Goal: Task Accomplishment & Management: Manage account settings

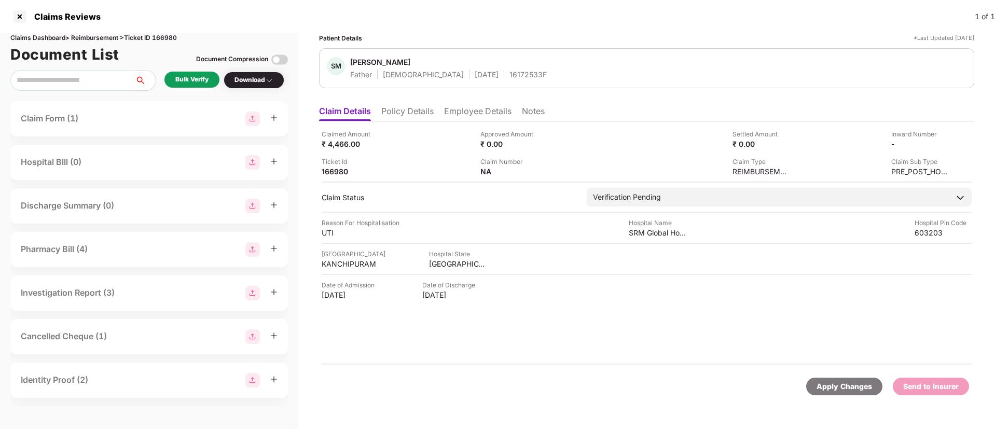
click at [426, 111] on li "Policy Details" at bounding box center [407, 113] width 52 height 15
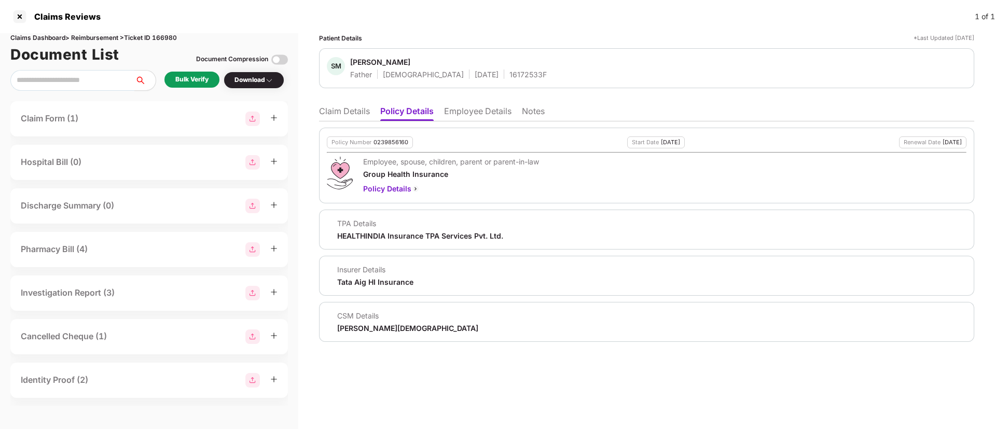
click at [351, 109] on li "Claim Details" at bounding box center [344, 113] width 51 height 15
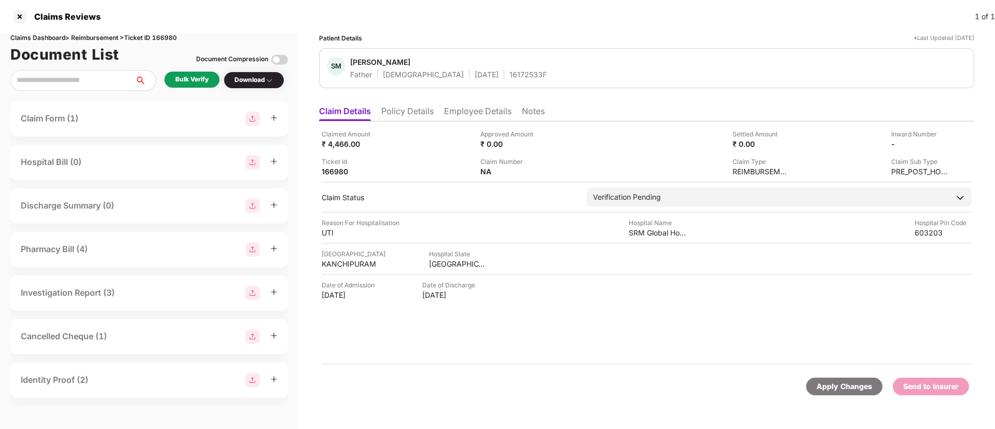
click at [472, 116] on li "Employee Details" at bounding box center [477, 113] width 67 height 15
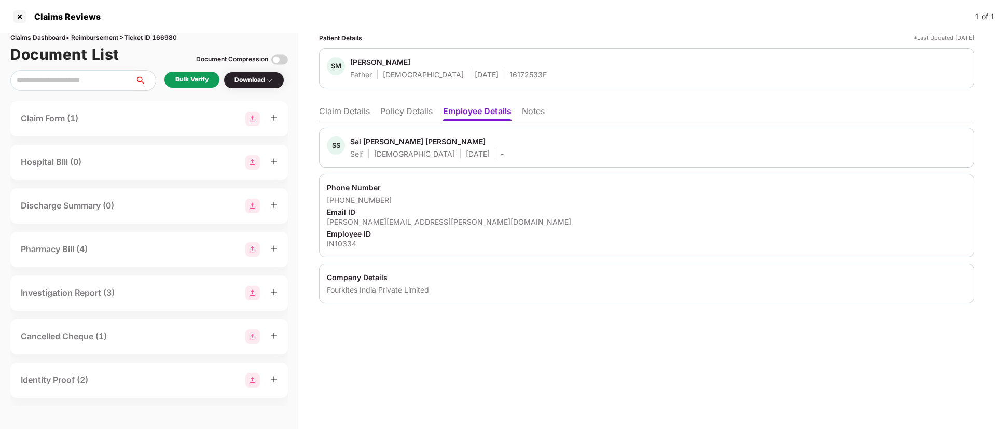
click at [410, 114] on li "Policy Details" at bounding box center [406, 113] width 52 height 15
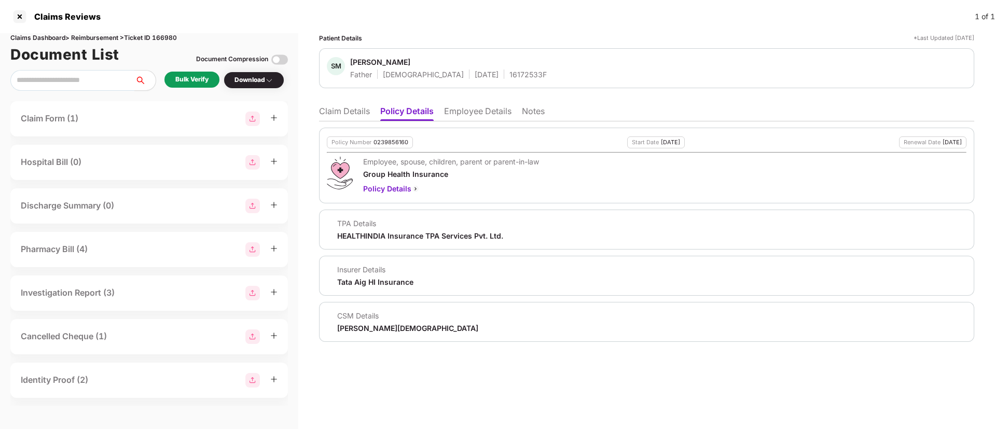
click at [349, 106] on li "Claim Details" at bounding box center [344, 113] width 51 height 15
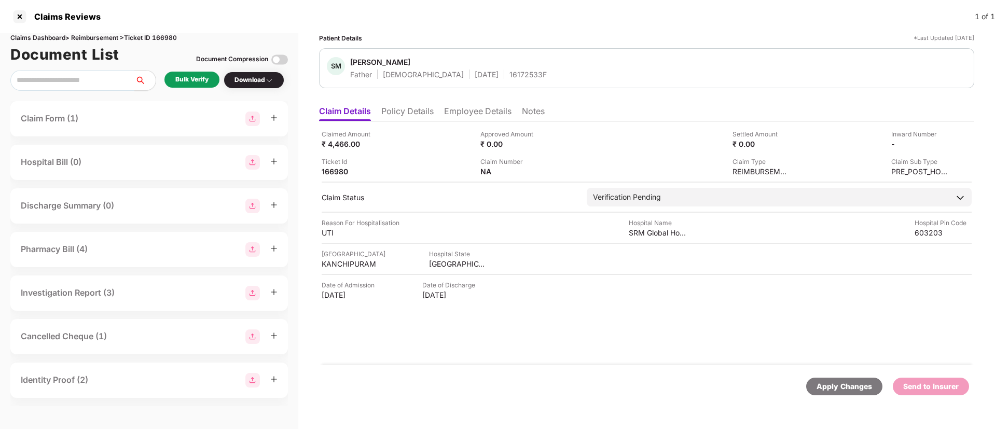
click at [200, 83] on div "Bulk Verify" at bounding box center [191, 80] width 33 height 10
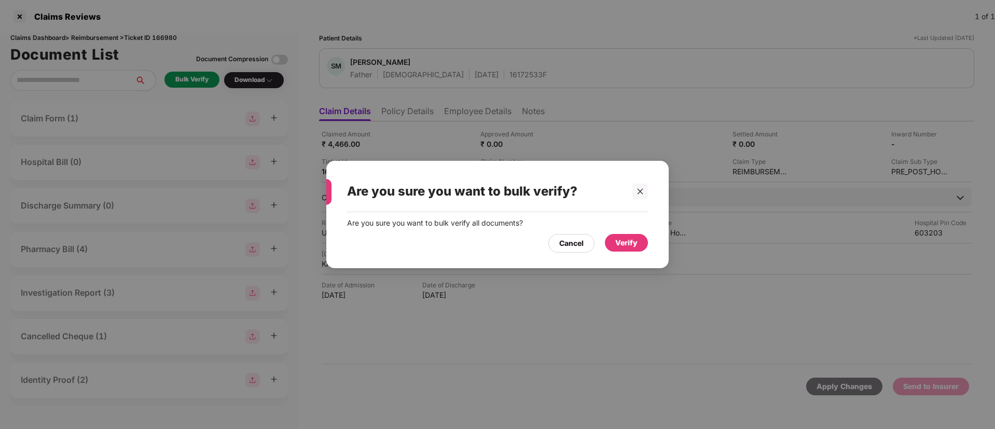
click at [624, 237] on div "Verify" at bounding box center [626, 242] width 22 height 11
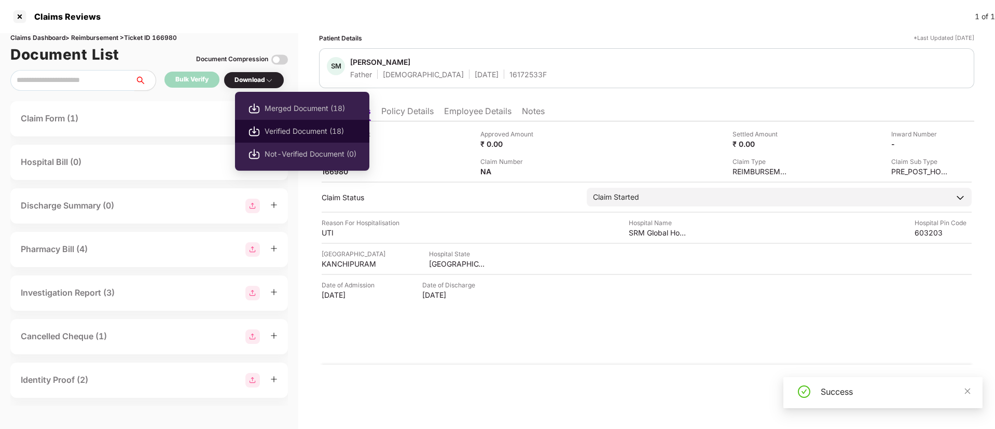
click at [299, 124] on li "Verified Document (18)" at bounding box center [302, 131] width 134 height 23
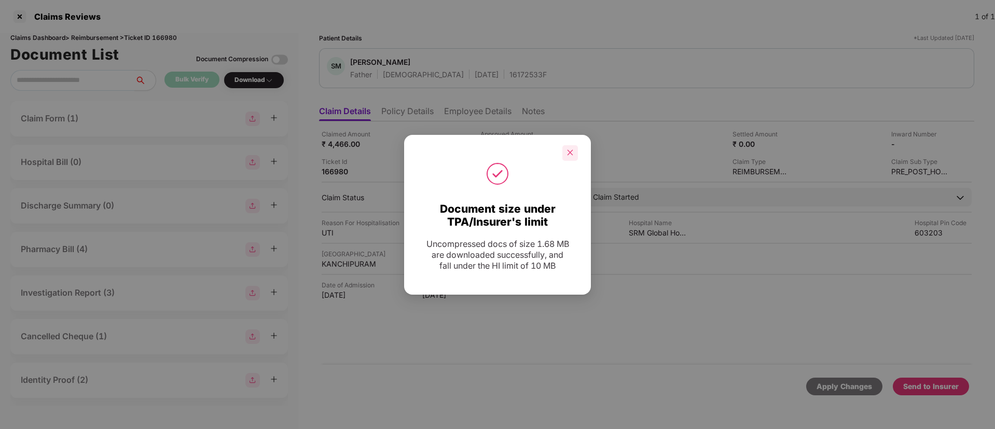
click at [567, 156] on div at bounding box center [570, 153] width 16 height 16
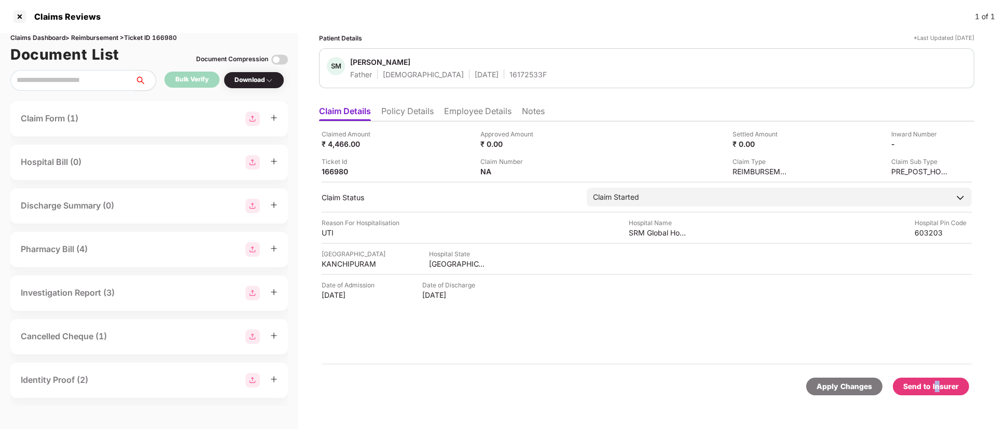
click at [938, 383] on div "Send to Insurer" at bounding box center [931, 386] width 56 height 11
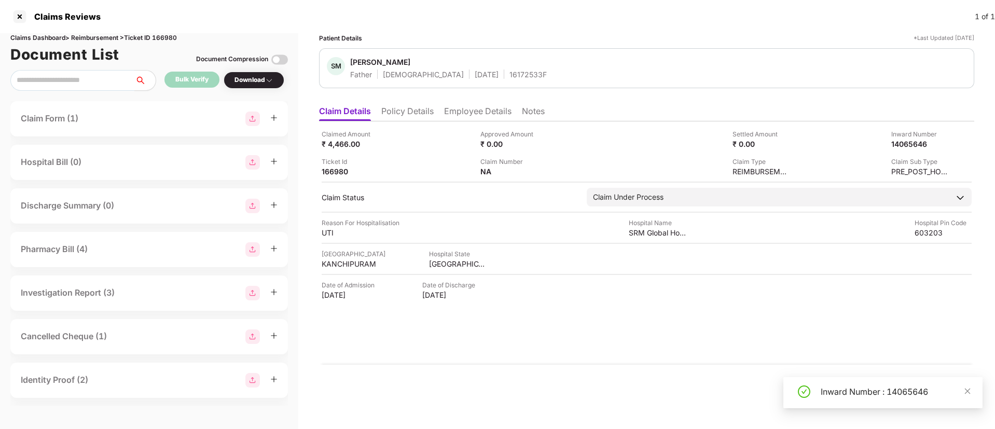
click at [422, 111] on li "Policy Details" at bounding box center [407, 113] width 52 height 15
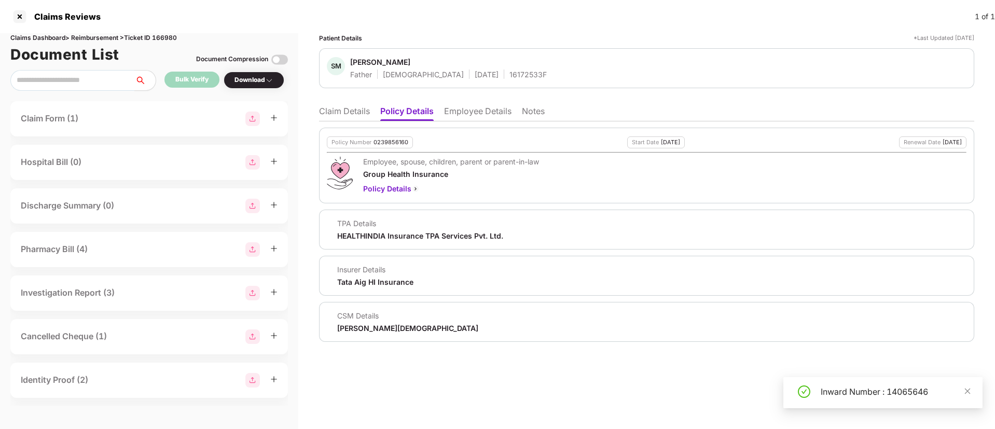
click at [334, 118] on li "Claim Details" at bounding box center [344, 113] width 51 height 15
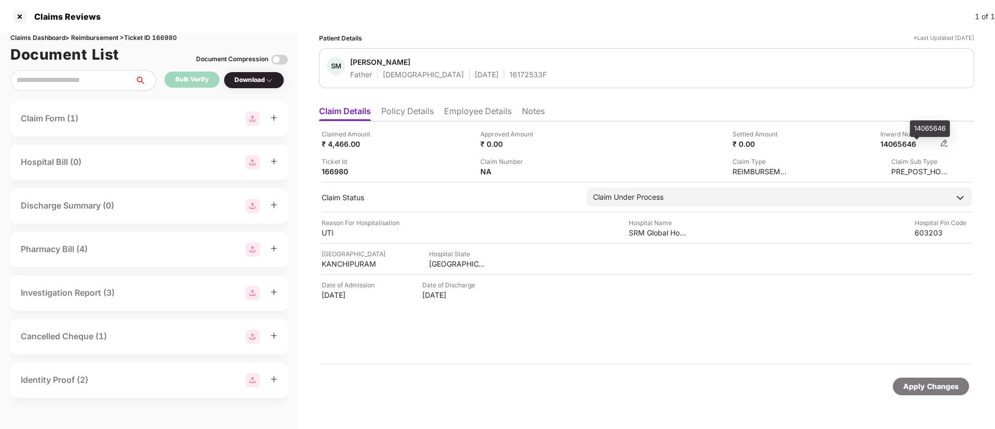
click at [904, 142] on div "14065646" at bounding box center [908, 144] width 57 height 10
click at [904, 141] on div "14065646" at bounding box center [908, 144] width 57 height 10
copy div "14065646"
click at [509, 73] on div "16172533F" at bounding box center [527, 75] width 37 height 10
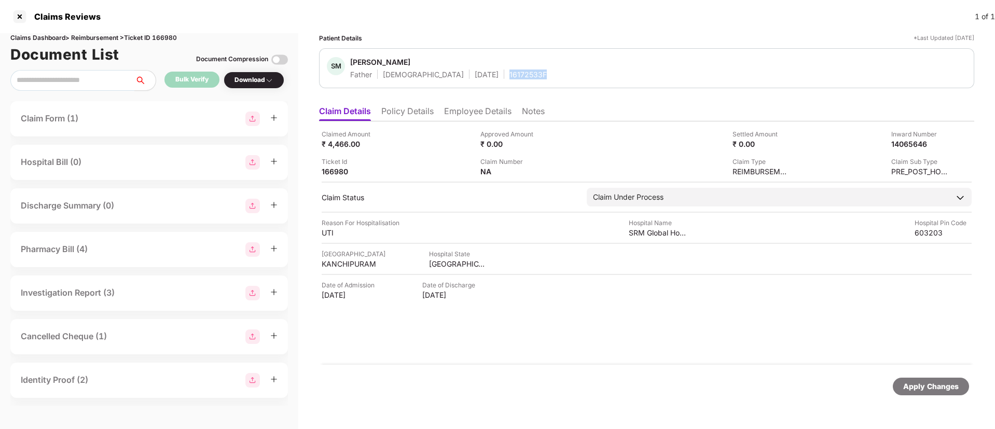
copy div "16172533F"
click at [408, 108] on li "Policy Details" at bounding box center [407, 113] width 52 height 15
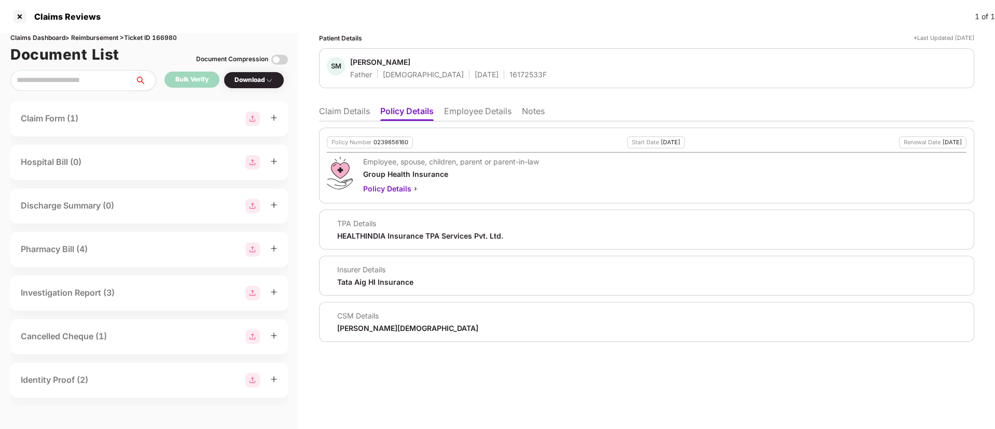
click at [339, 125] on div "Policy Number 0239856160 Start Date 16 Feb 2025 Renewal Date 15 Feb 2026 Employ…" at bounding box center [646, 231] width 655 height 220
drag, startPoint x: 353, startPoint y: 117, endPoint x: 398, endPoint y: 40, distance: 88.9
click at [352, 116] on li "Claim Details" at bounding box center [344, 113] width 51 height 15
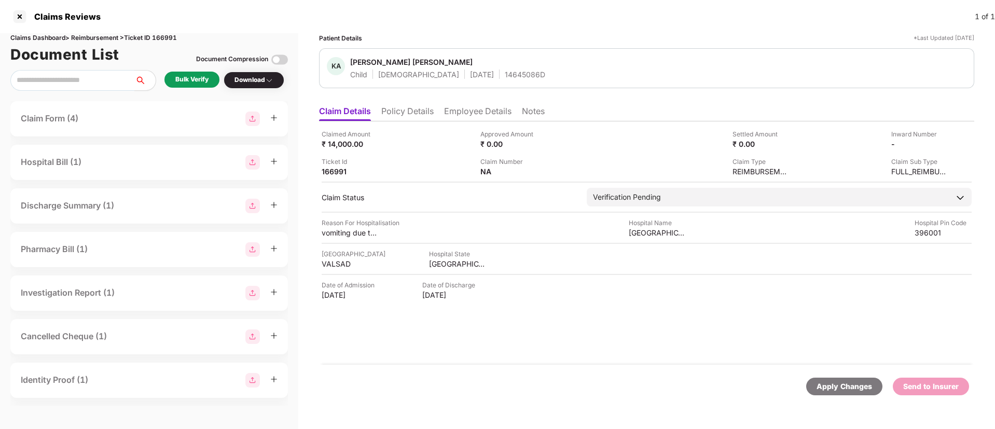
drag, startPoint x: 427, startPoint y: 100, endPoint x: 417, endPoint y: 110, distance: 14.7
click at [424, 101] on ul "Claim Details Policy Details Employee Details Notes" at bounding box center [646, 111] width 655 height 21
click at [414, 112] on li "Policy Details" at bounding box center [407, 113] width 52 height 15
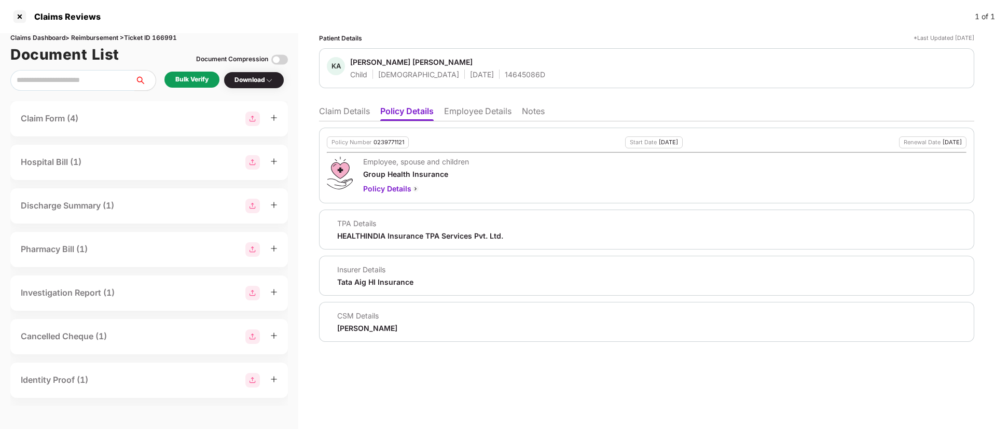
click at [466, 111] on li "Employee Details" at bounding box center [477, 113] width 67 height 15
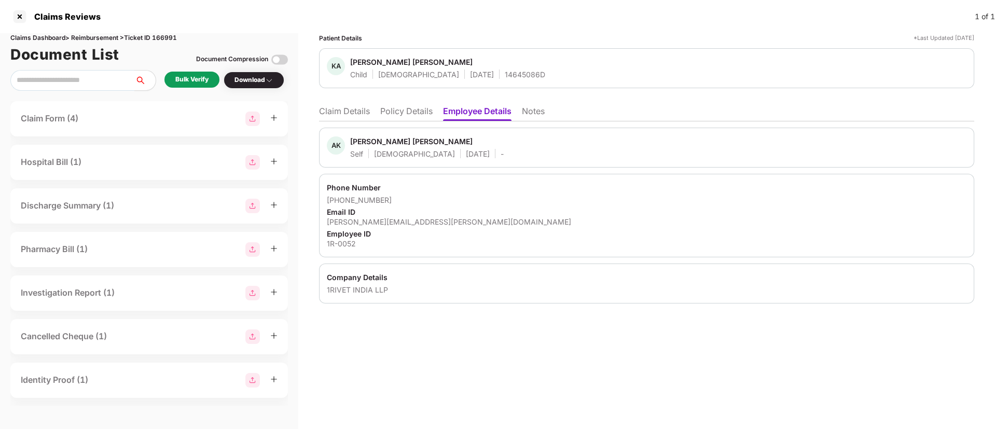
click at [398, 104] on ul "Claim Details Policy Details Employee Details Notes" at bounding box center [646, 111] width 655 height 21
drag, startPoint x: 414, startPoint y: 114, endPoint x: 421, endPoint y: 120, distance: 9.2
click at [414, 116] on li "Policy Details" at bounding box center [406, 113] width 52 height 15
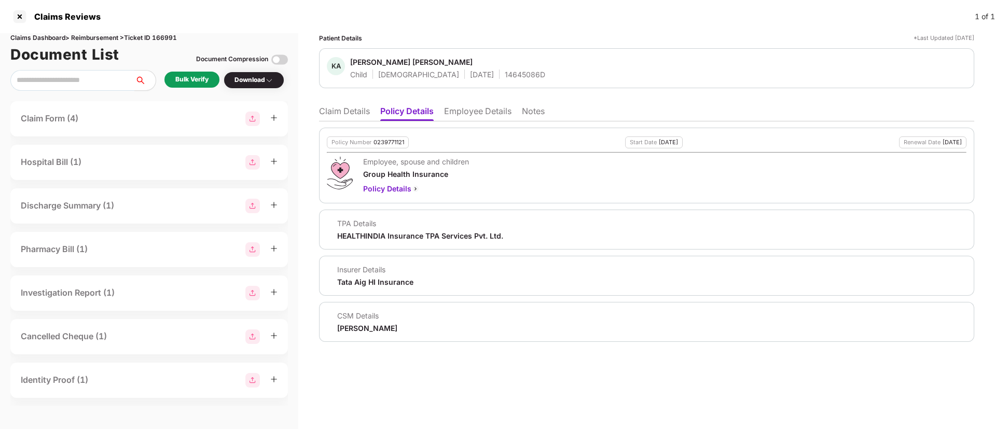
click at [358, 113] on li "Claim Details" at bounding box center [344, 113] width 51 height 15
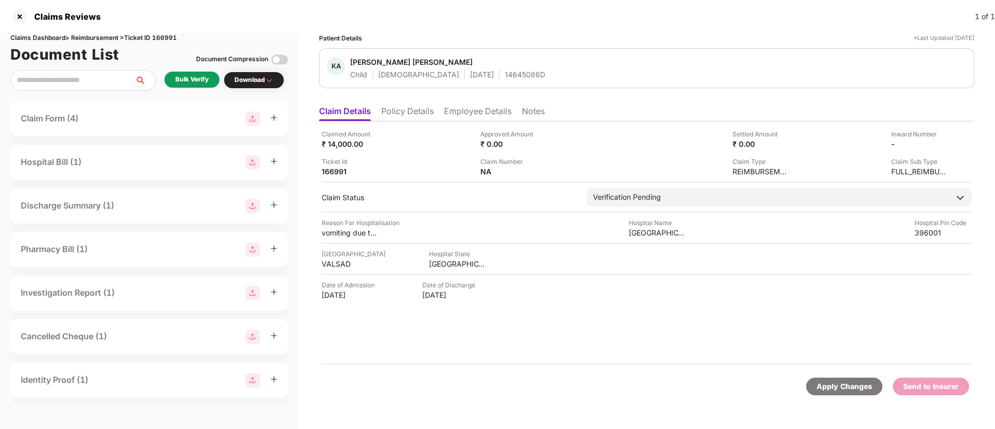
click at [426, 112] on li "Policy Details" at bounding box center [407, 113] width 52 height 15
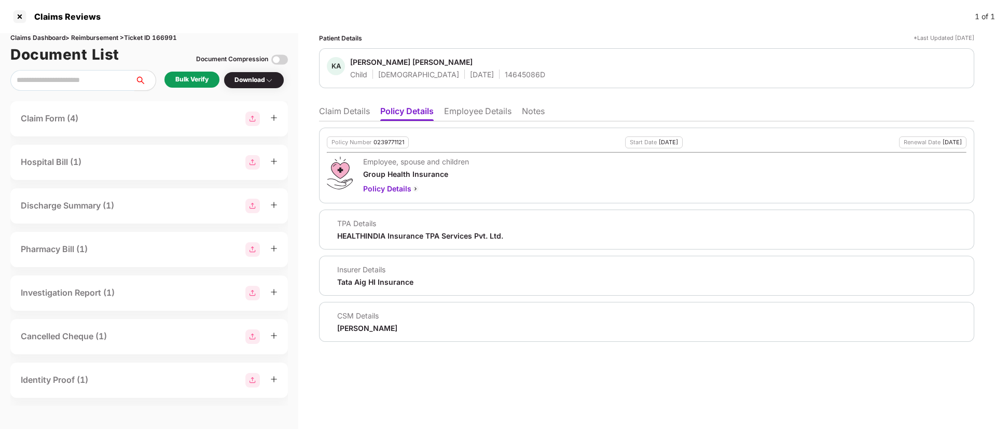
click at [338, 115] on li "Claim Details" at bounding box center [344, 113] width 51 height 15
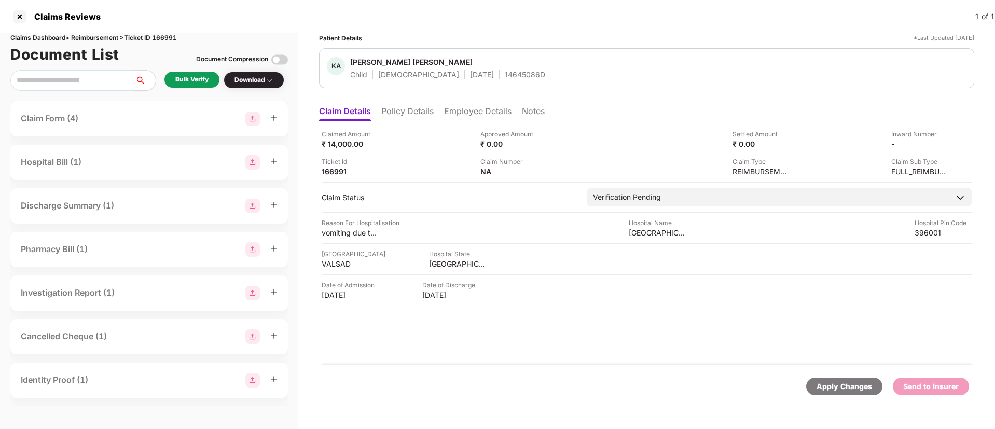
click at [198, 83] on div "Bulk Verify" at bounding box center [191, 80] width 33 height 10
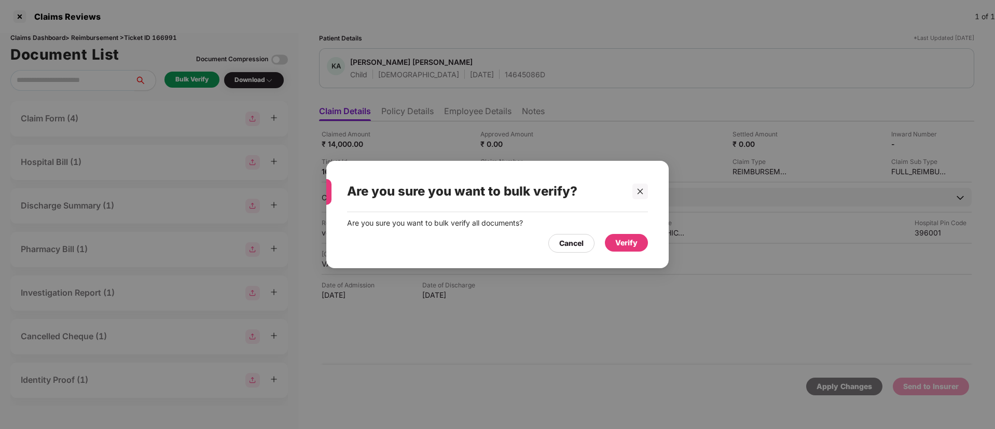
click at [631, 242] on div "Verify" at bounding box center [626, 242] width 22 height 11
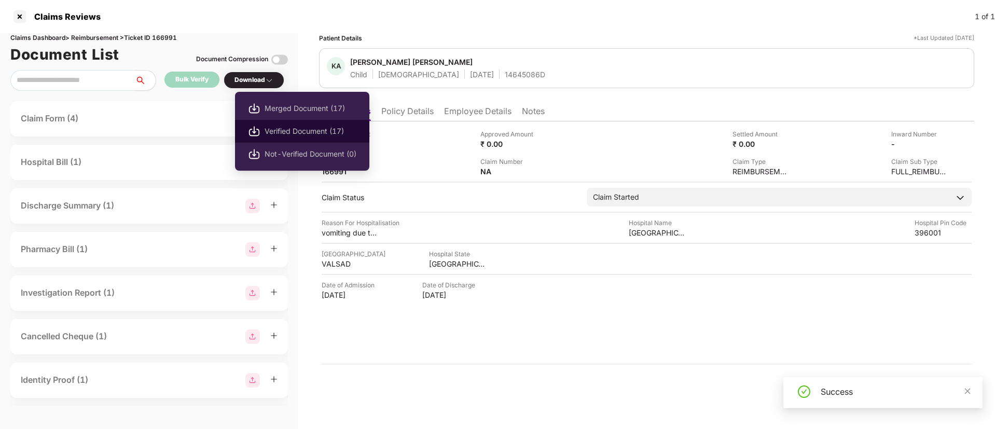
click at [298, 130] on span "Verified Document (17)" at bounding box center [311, 131] width 92 height 11
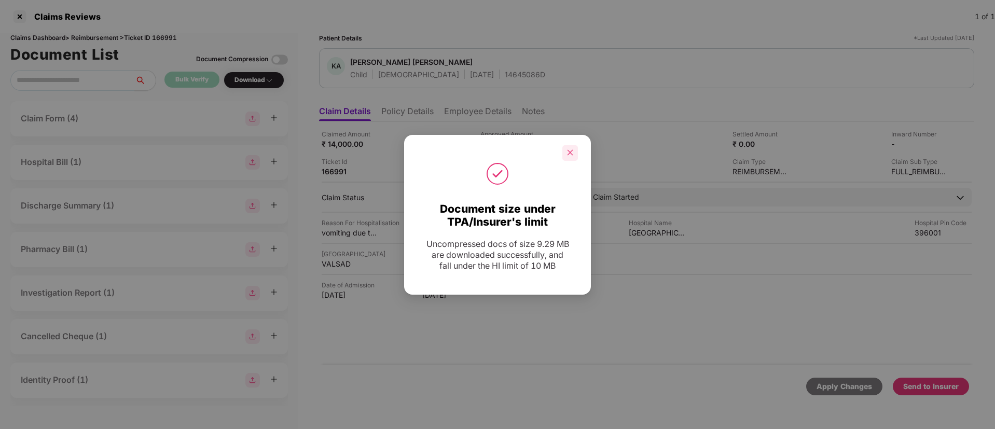
click at [566, 157] on div at bounding box center [570, 153] width 16 height 16
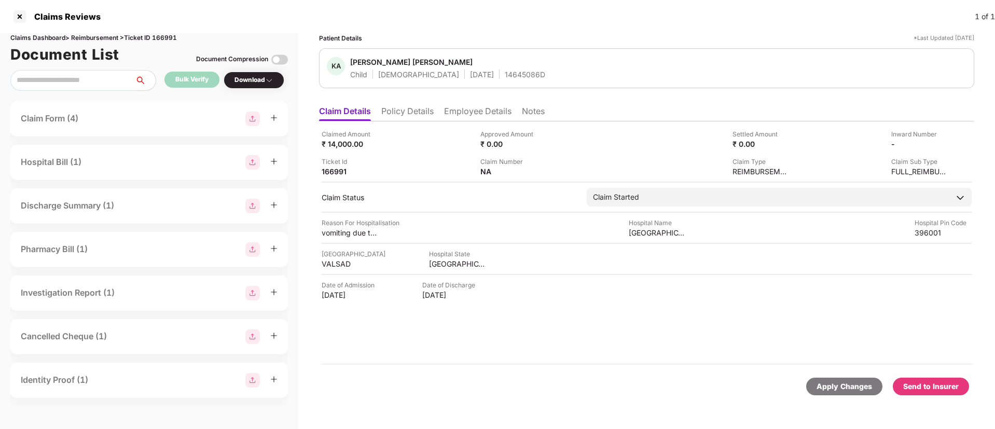
click at [933, 381] on div "Send to Insurer" at bounding box center [931, 386] width 56 height 11
click at [418, 118] on li "Policy Details" at bounding box center [407, 113] width 52 height 15
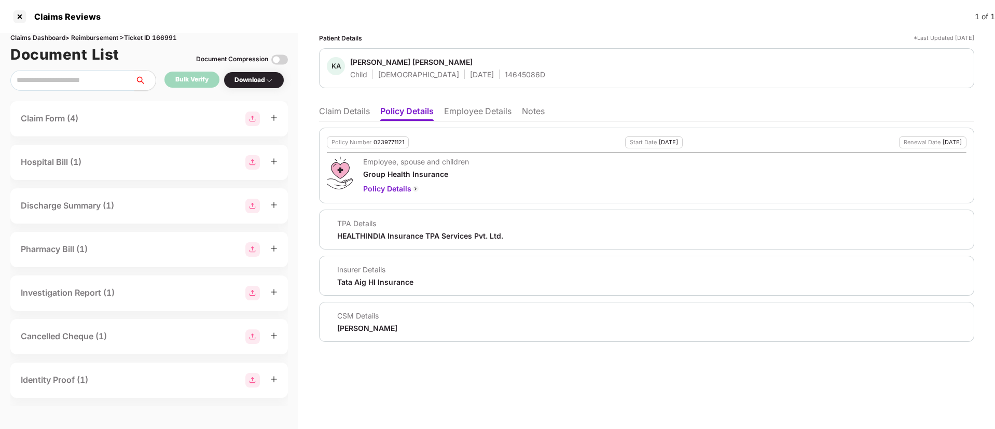
click at [348, 109] on li "Claim Details" at bounding box center [344, 113] width 51 height 15
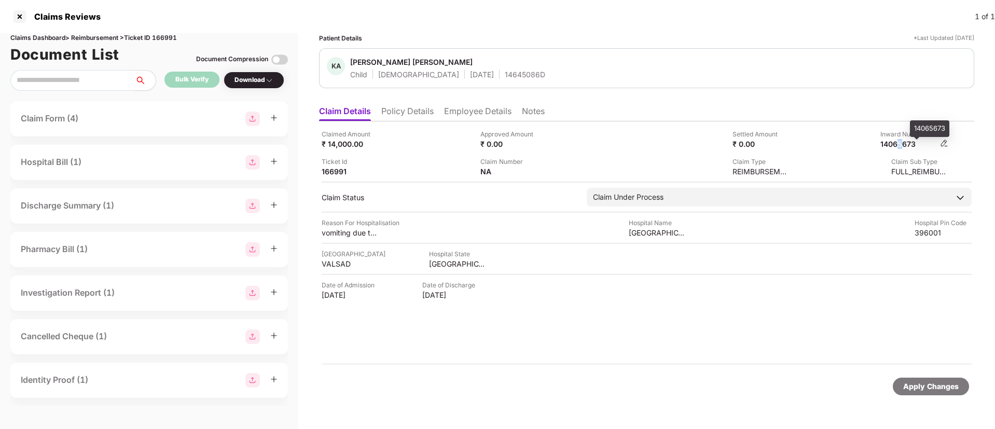
click at [901, 147] on div "14065673" at bounding box center [908, 144] width 57 height 10
click at [505, 77] on div "14645086D" at bounding box center [525, 75] width 40 height 10
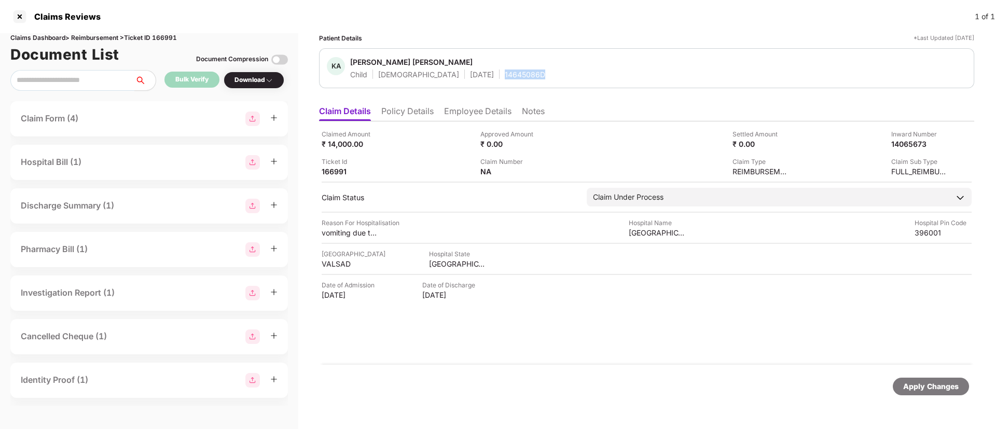
click at [505, 77] on div "14645086D" at bounding box center [525, 75] width 40 height 10
copy div "14645086D"
drag, startPoint x: 410, startPoint y: 112, endPoint x: 418, endPoint y: 120, distance: 11.4
click at [410, 112] on li "Policy Details" at bounding box center [407, 113] width 52 height 15
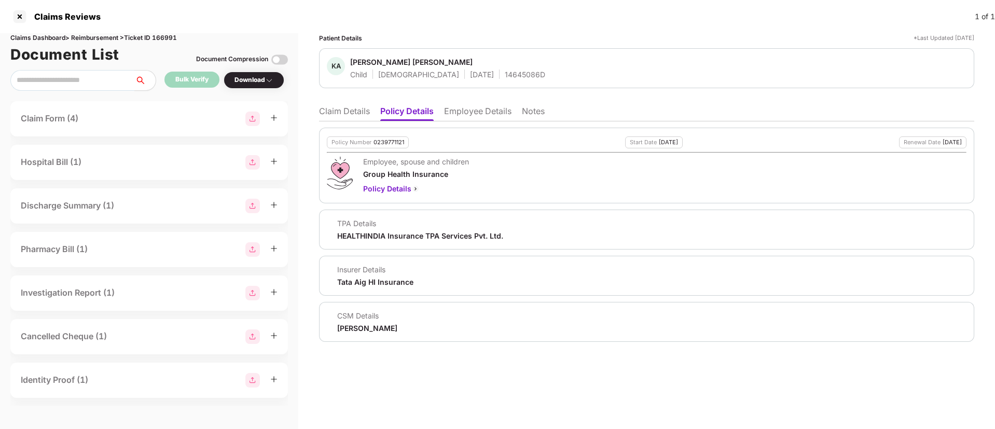
click at [338, 117] on li "Claim Details" at bounding box center [344, 113] width 51 height 15
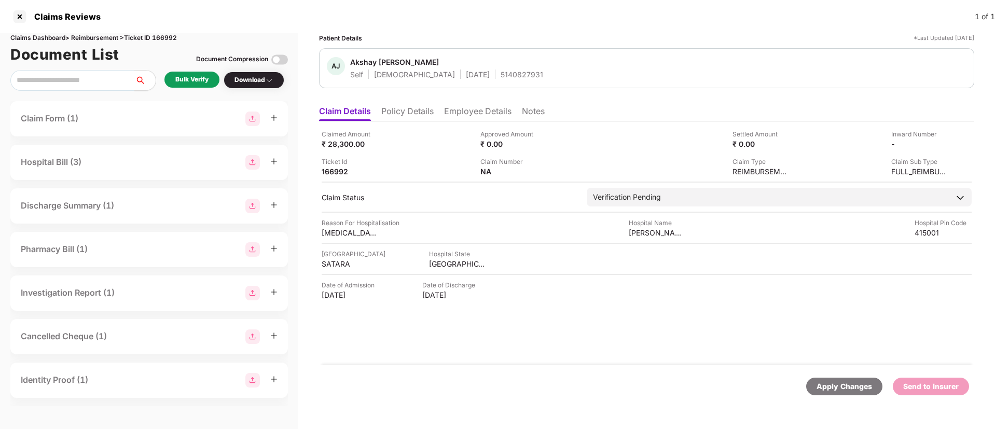
click at [416, 117] on li "Policy Details" at bounding box center [407, 113] width 52 height 15
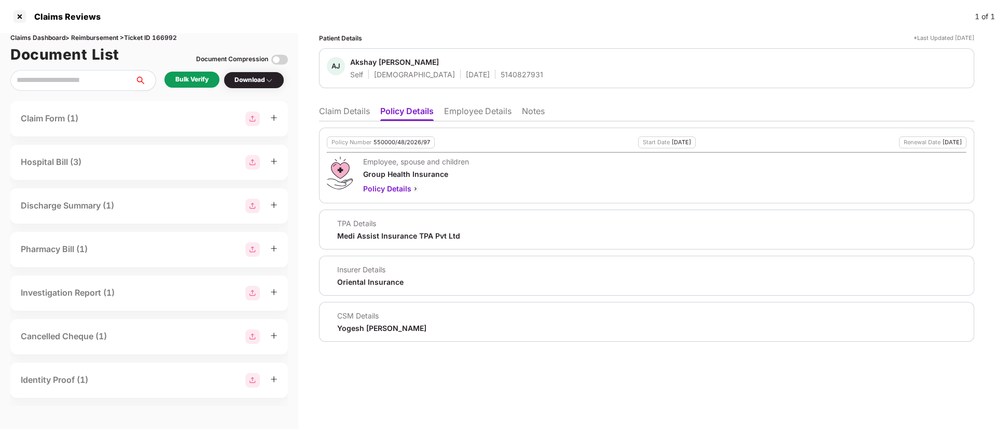
drag, startPoint x: 480, startPoint y: 108, endPoint x: 479, endPoint y: 119, distance: 10.9
click at [480, 108] on li "Employee Details" at bounding box center [477, 113] width 67 height 15
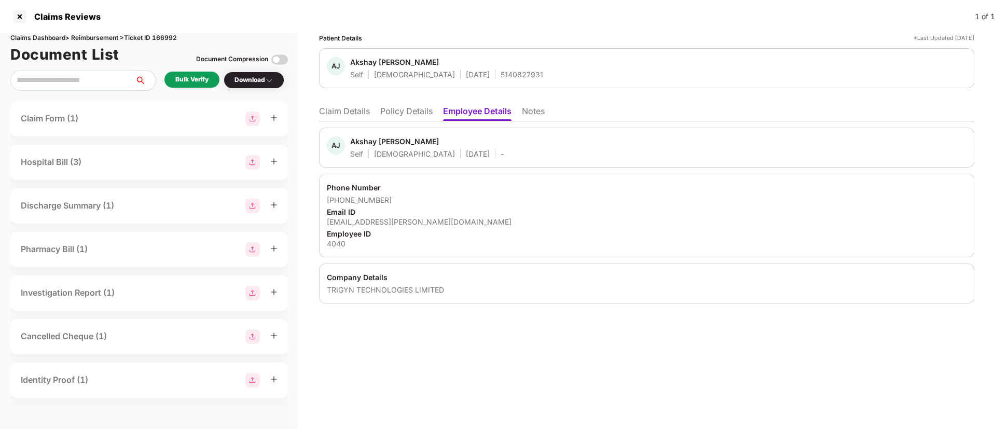
drag, startPoint x: 410, startPoint y: 114, endPoint x: 436, endPoint y: 126, distance: 29.2
click at [411, 113] on li "Policy Details" at bounding box center [406, 113] width 52 height 15
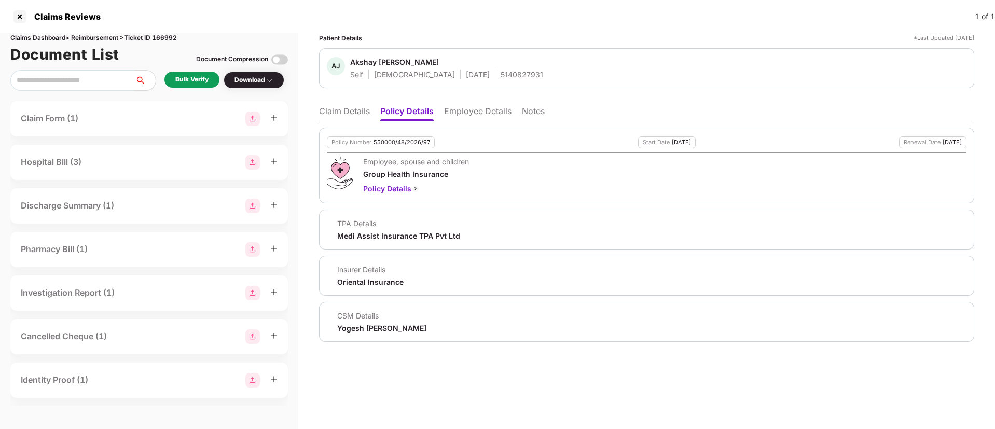
click at [341, 115] on li "Claim Details" at bounding box center [344, 113] width 51 height 15
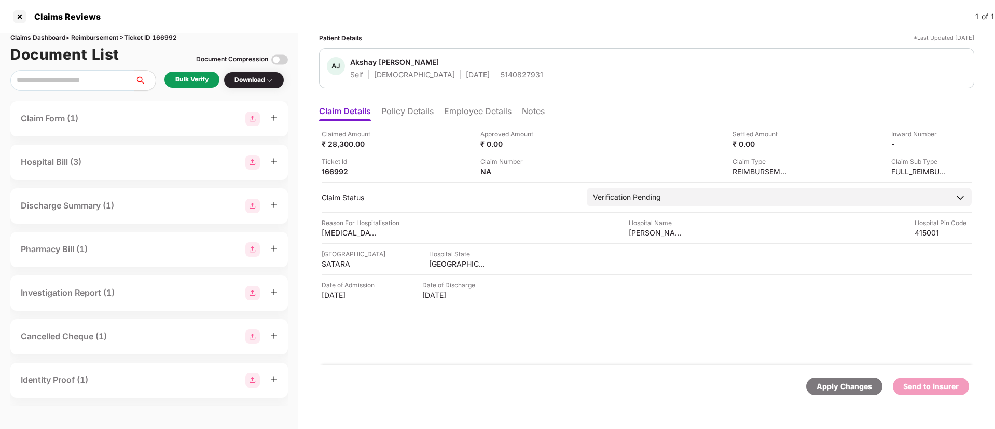
click at [409, 112] on li "Policy Details" at bounding box center [407, 113] width 52 height 15
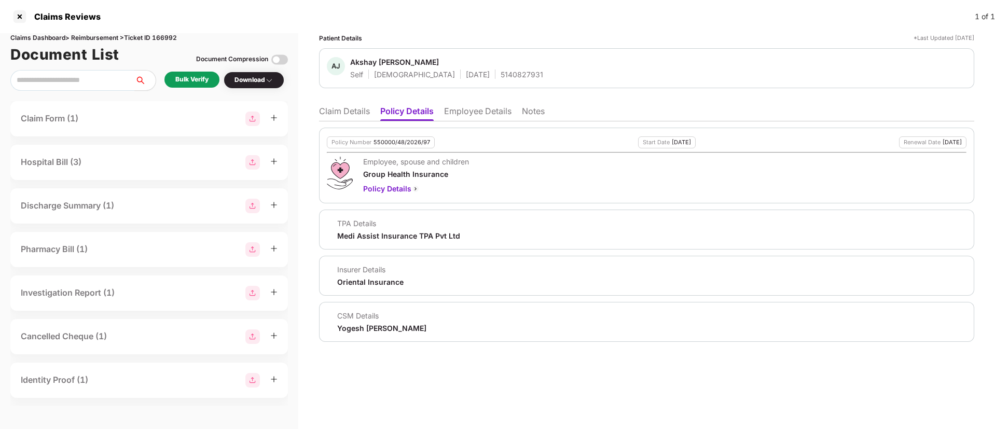
click at [493, 112] on li "Employee Details" at bounding box center [477, 113] width 67 height 15
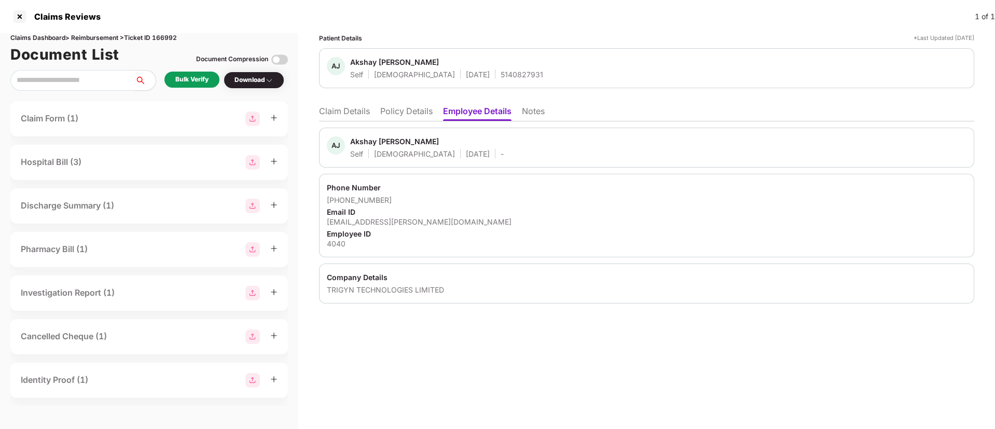
click at [423, 102] on ul "Claim Details Policy Details Employee Details Notes" at bounding box center [646, 111] width 655 height 21
click at [413, 109] on li "Policy Details" at bounding box center [406, 113] width 52 height 15
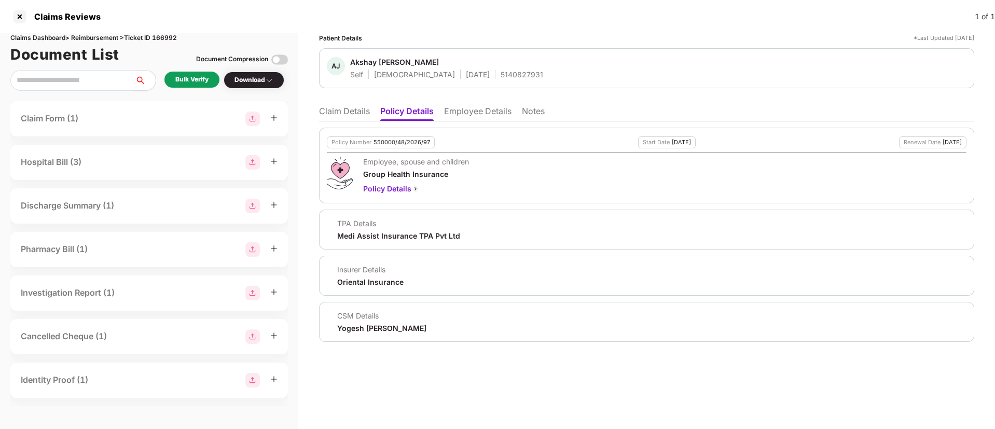
click at [336, 113] on li "Claim Details" at bounding box center [344, 113] width 51 height 15
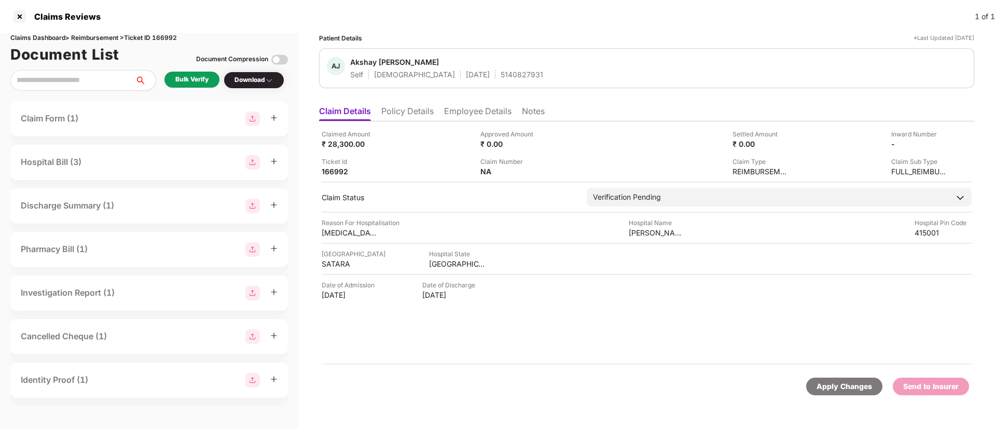
click at [189, 75] on div "Bulk Verify" at bounding box center [191, 80] width 33 height 10
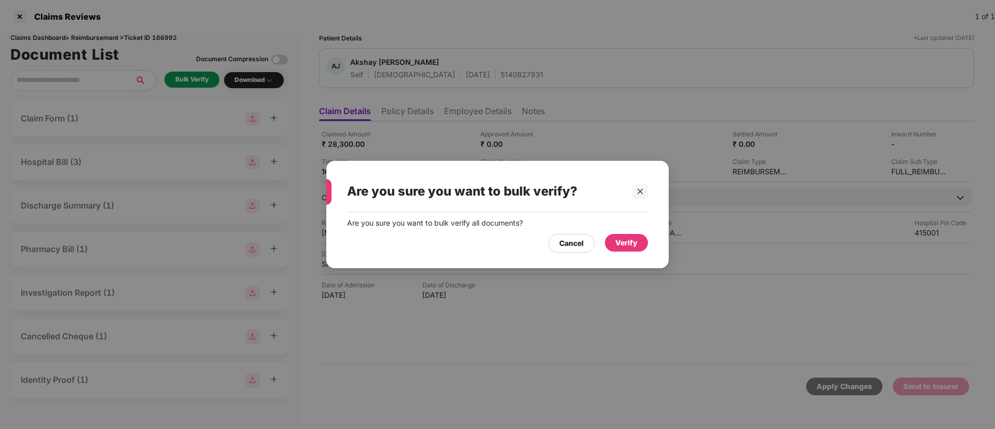
click at [625, 250] on div "Verify" at bounding box center [626, 243] width 43 height 18
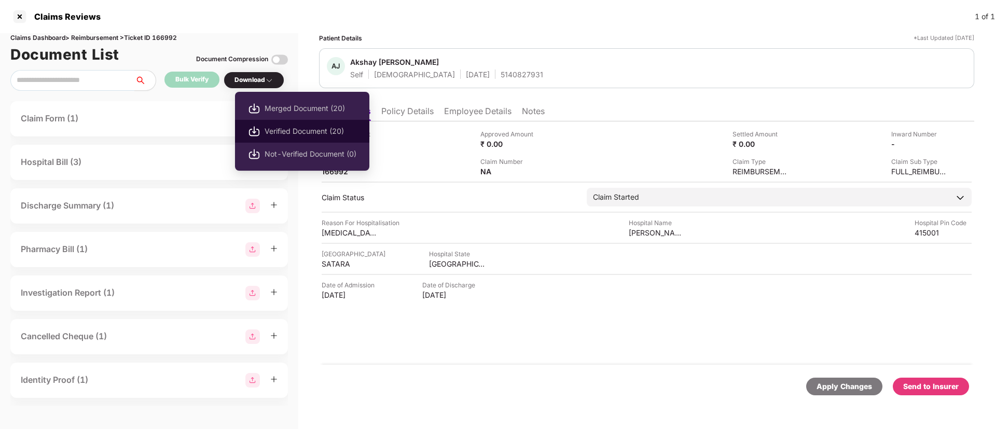
click at [284, 130] on span "Verified Document (20)" at bounding box center [311, 131] width 92 height 11
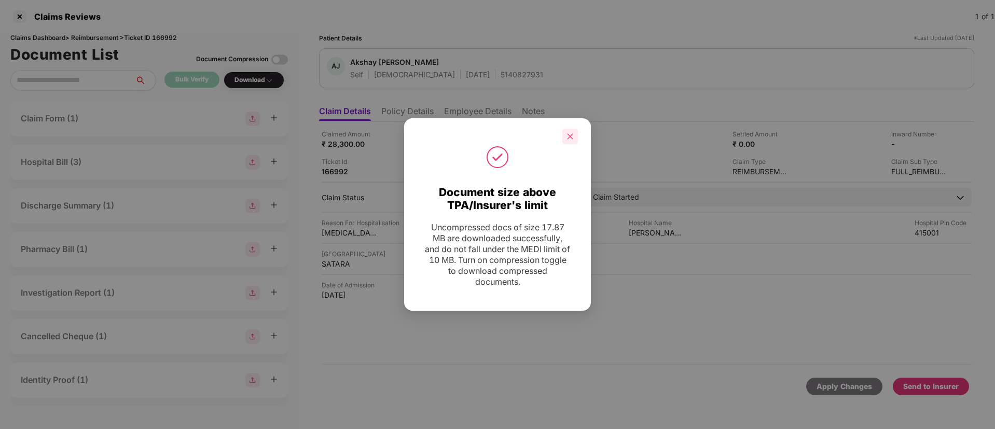
click at [575, 136] on div at bounding box center [570, 137] width 16 height 16
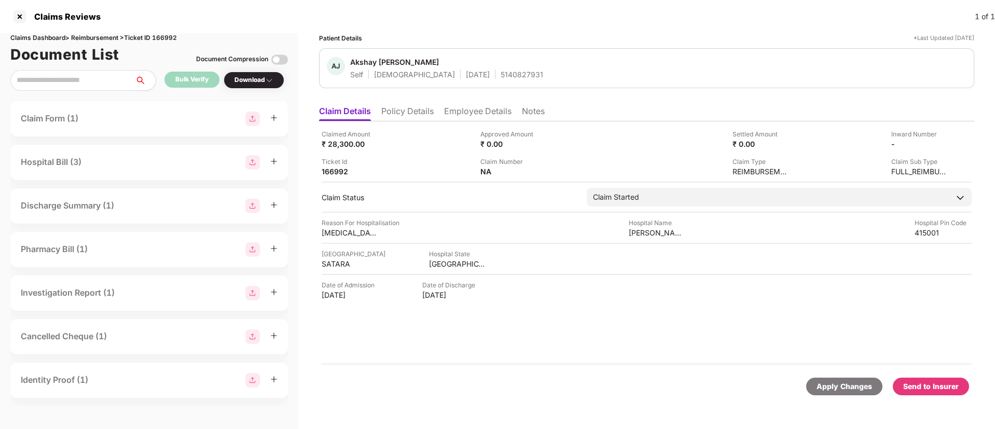
drag, startPoint x: 931, startPoint y: 385, endPoint x: 784, endPoint y: 367, distance: 148.4
click at [925, 385] on div "Send to Insurer" at bounding box center [931, 386] width 56 height 11
click at [421, 112] on li "Policy Details" at bounding box center [407, 113] width 52 height 15
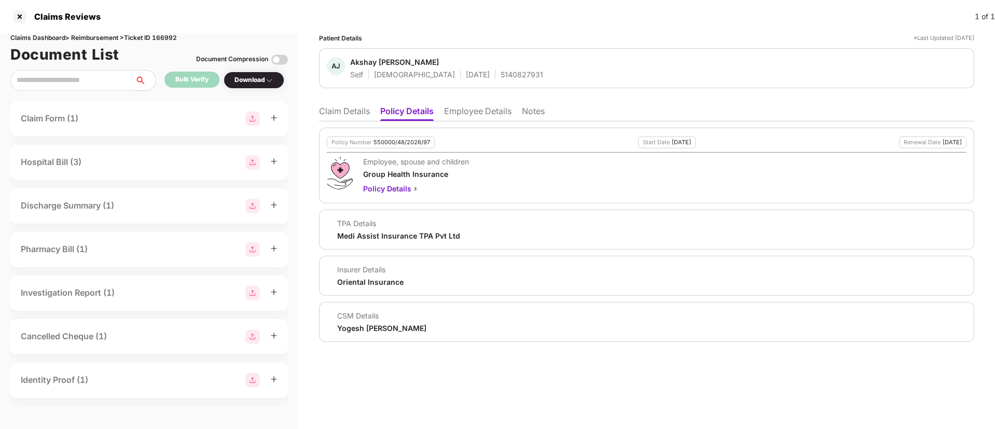
click at [472, 113] on li "Employee Details" at bounding box center [477, 113] width 67 height 15
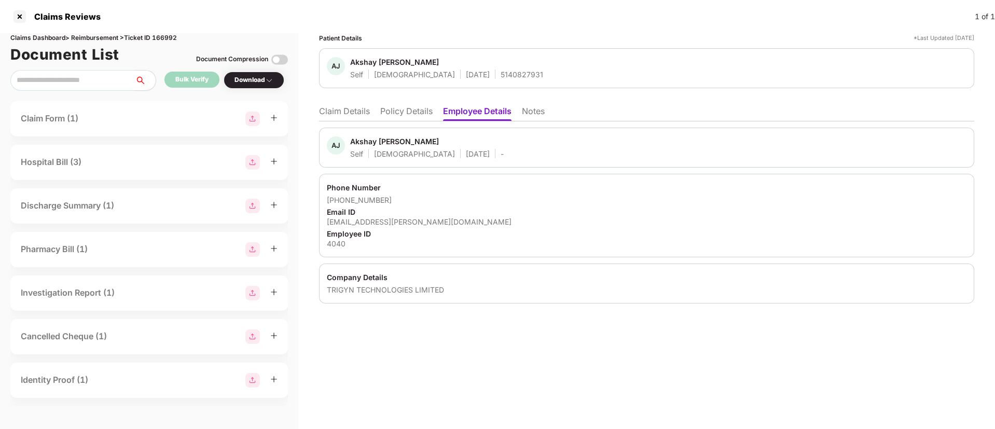
click at [416, 112] on li "Policy Details" at bounding box center [406, 113] width 52 height 15
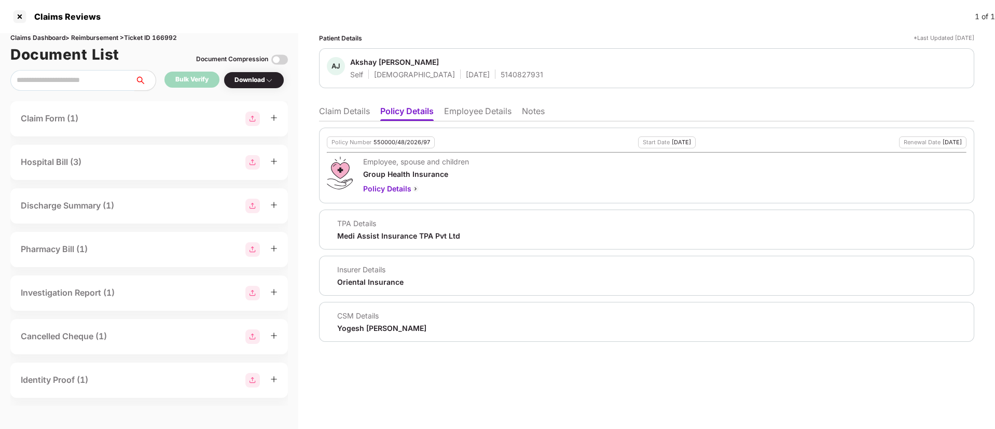
click at [334, 99] on div "Patient Details *Last Updated 21 Aug 2025 AJ Akshay Jamdade Self Male 28 Dec 19…" at bounding box center [646, 187] width 655 height 309
click at [466, 106] on li "Employee Details" at bounding box center [477, 113] width 67 height 15
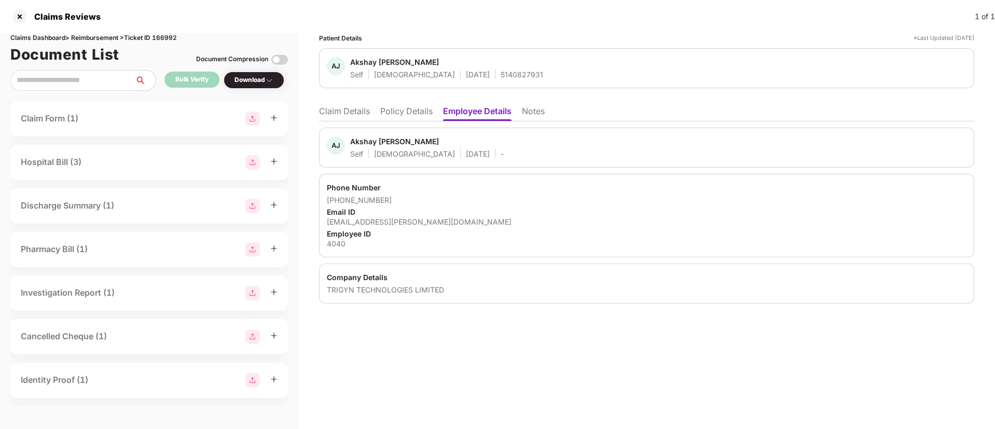
click at [352, 107] on li "Claim Details" at bounding box center [344, 113] width 51 height 15
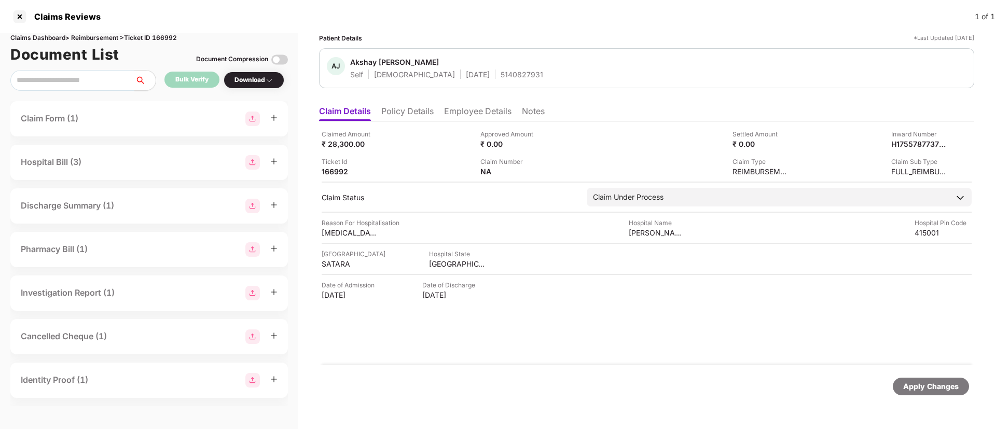
click at [405, 114] on li "Policy Details" at bounding box center [407, 113] width 52 height 15
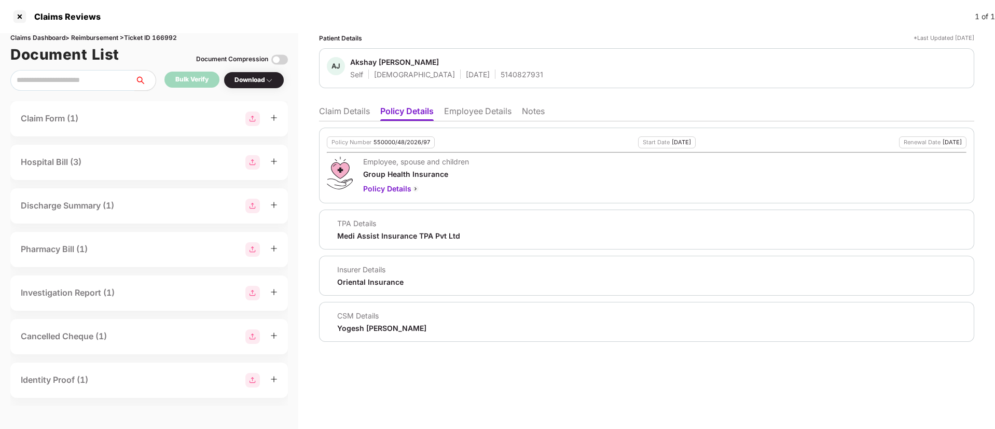
click at [341, 112] on li "Claim Details" at bounding box center [344, 113] width 51 height 15
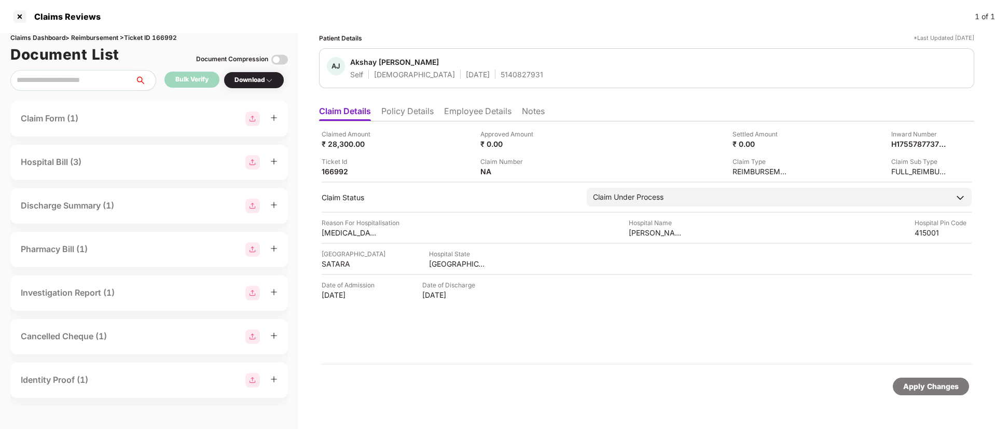
click at [468, 112] on li "Employee Details" at bounding box center [477, 113] width 67 height 15
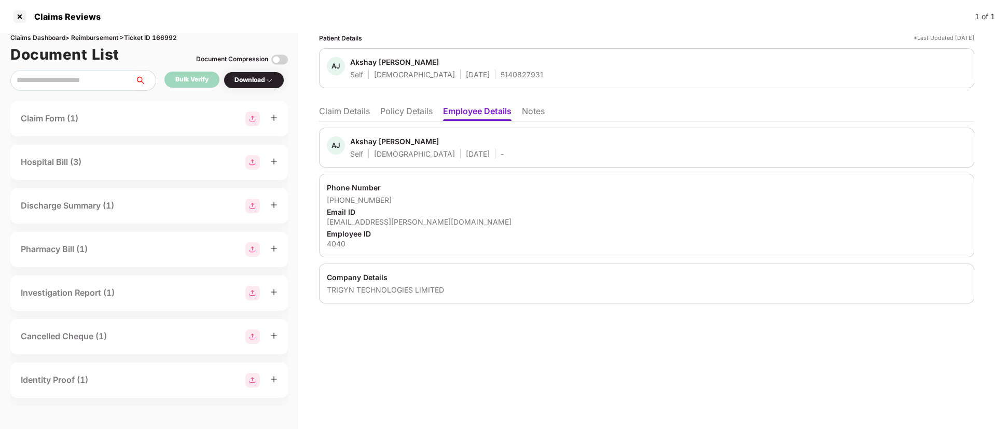
click at [411, 111] on li "Policy Details" at bounding box center [406, 113] width 52 height 15
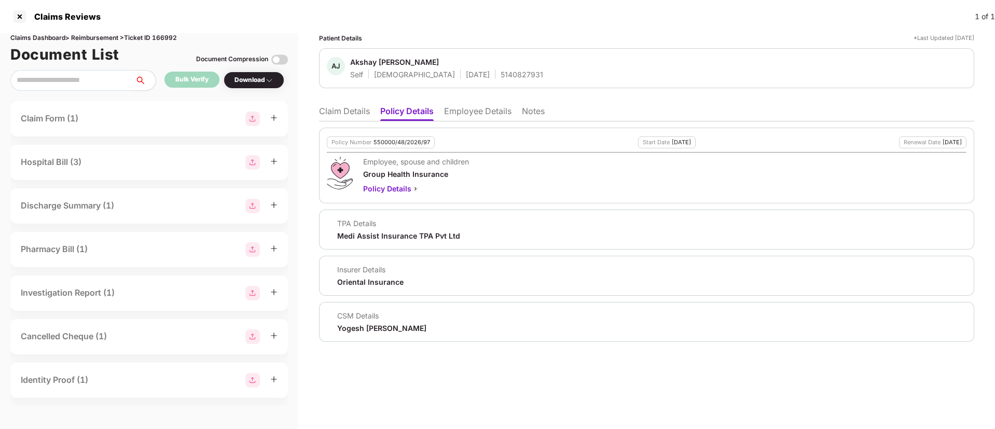
click at [337, 114] on li "Claim Details" at bounding box center [344, 113] width 51 height 15
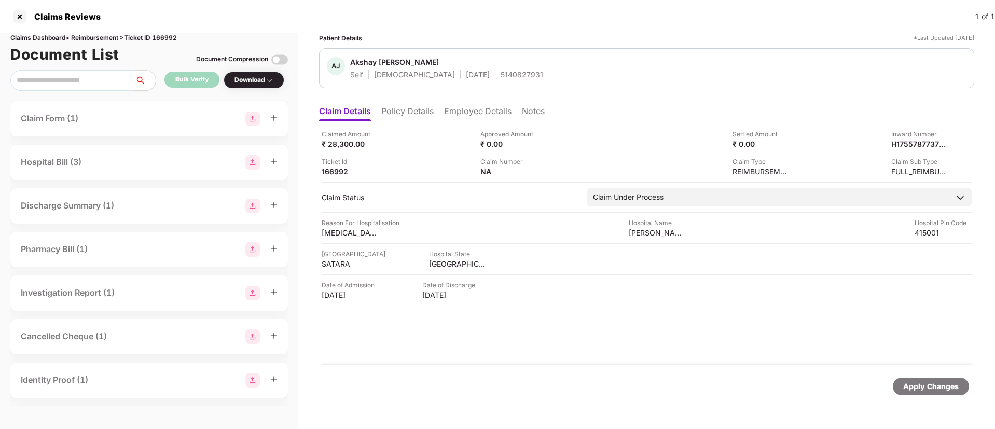
click at [595, 138] on div "Approved Amount ₹ 0.00" at bounding box center [555, 139] width 151 height 20
click at [410, 108] on li "Policy Details" at bounding box center [407, 113] width 52 height 15
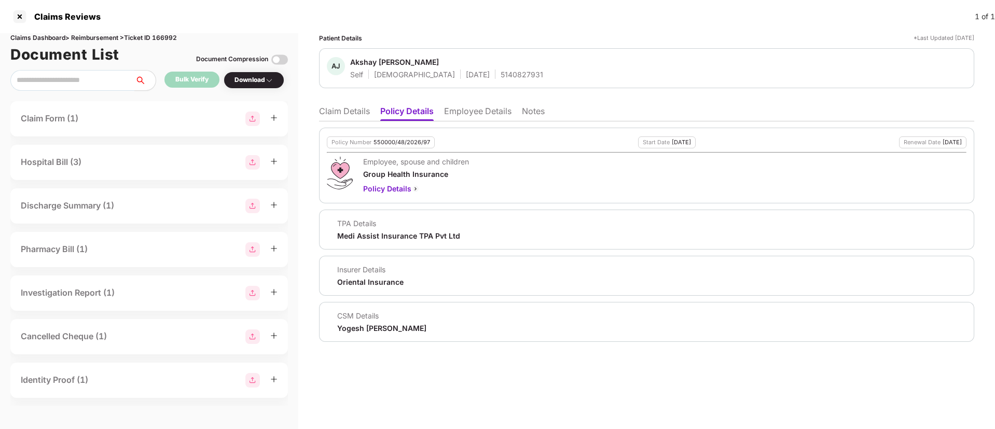
click at [491, 115] on li "Employee Details" at bounding box center [477, 113] width 67 height 15
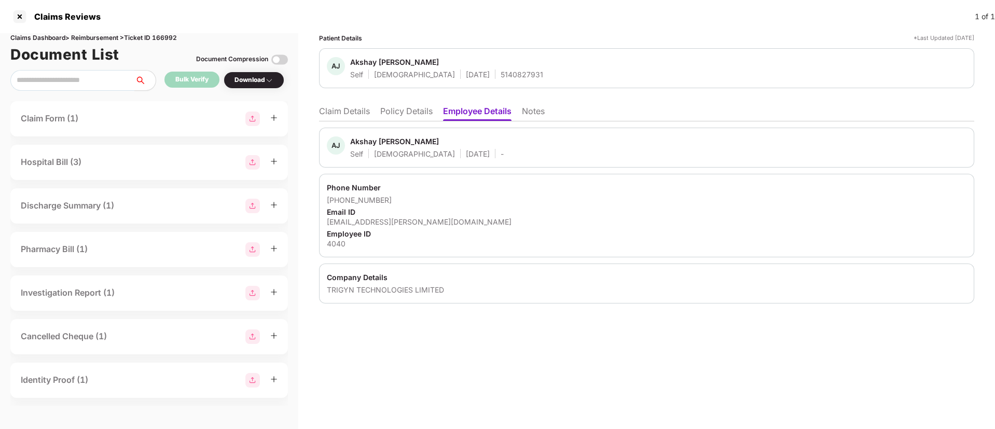
click at [407, 114] on li "Policy Details" at bounding box center [406, 113] width 52 height 15
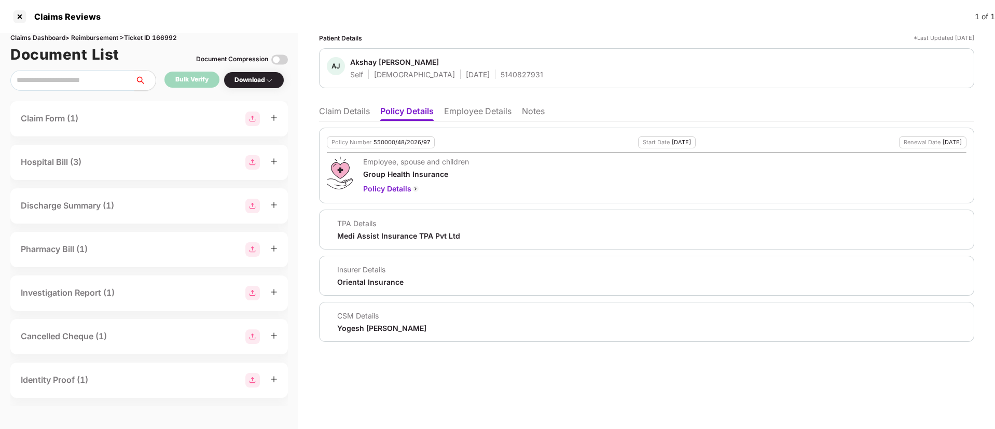
click at [340, 110] on li "Claim Details" at bounding box center [344, 113] width 51 height 15
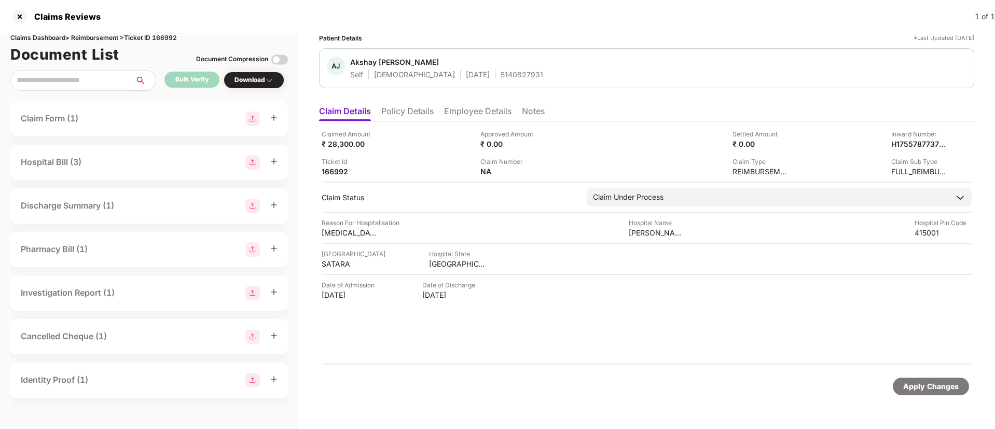
click at [478, 106] on li "Employee Details" at bounding box center [477, 113] width 67 height 15
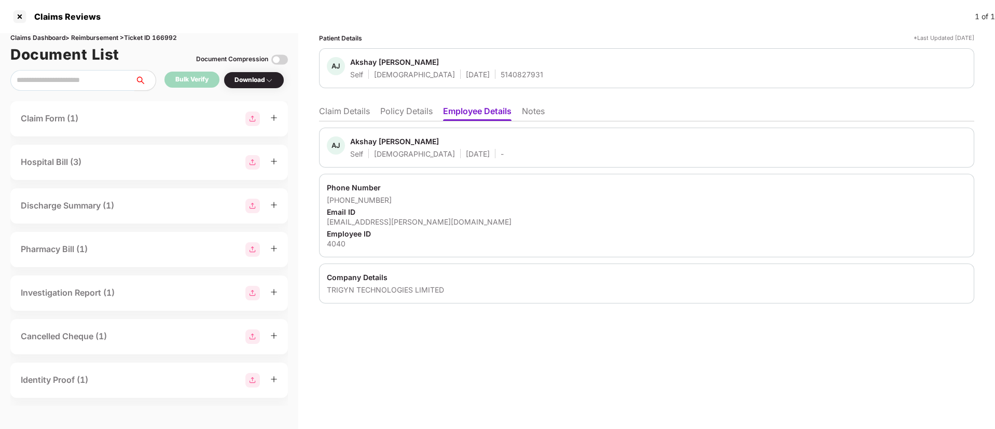
drag, startPoint x: 340, startPoint y: 110, endPoint x: 354, endPoint y: 113, distance: 14.9
click at [339, 110] on li "Claim Details" at bounding box center [344, 113] width 51 height 15
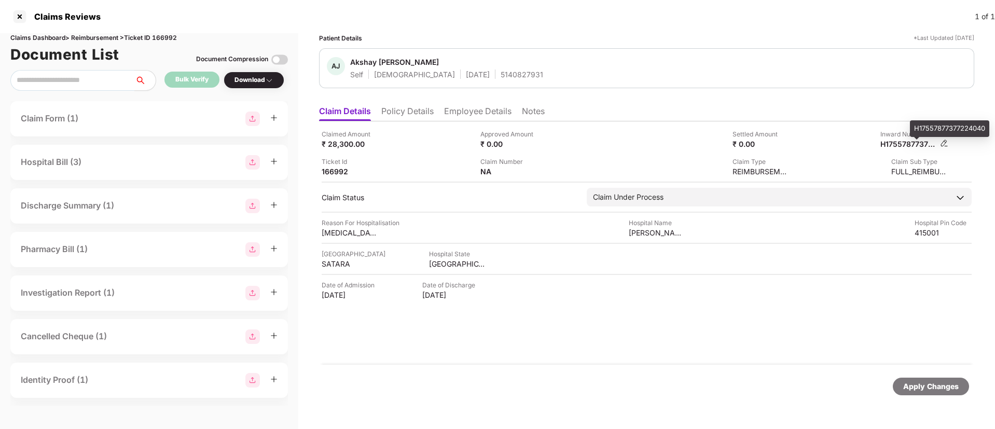
click at [903, 146] on div "H17557877377224040" at bounding box center [908, 144] width 57 height 10
copy div "H17557877377224040"
click at [501, 77] on div "5140827931" at bounding box center [522, 75] width 43 height 10
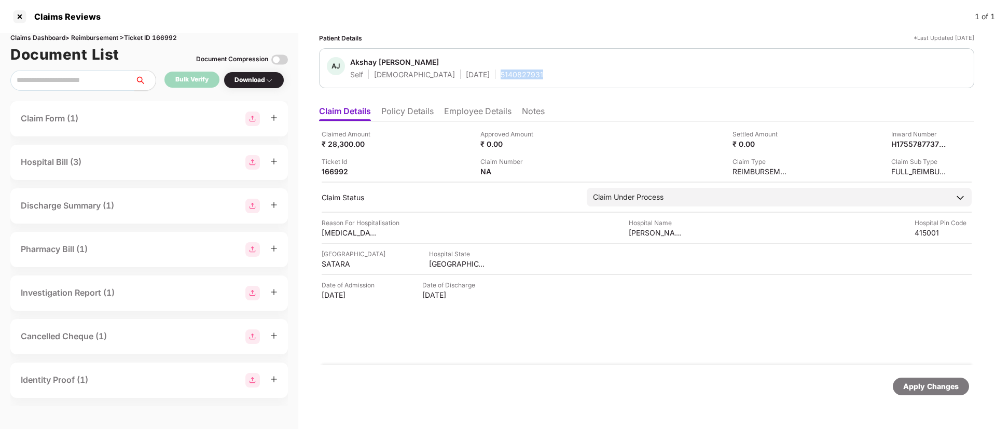
copy div "5140827931"
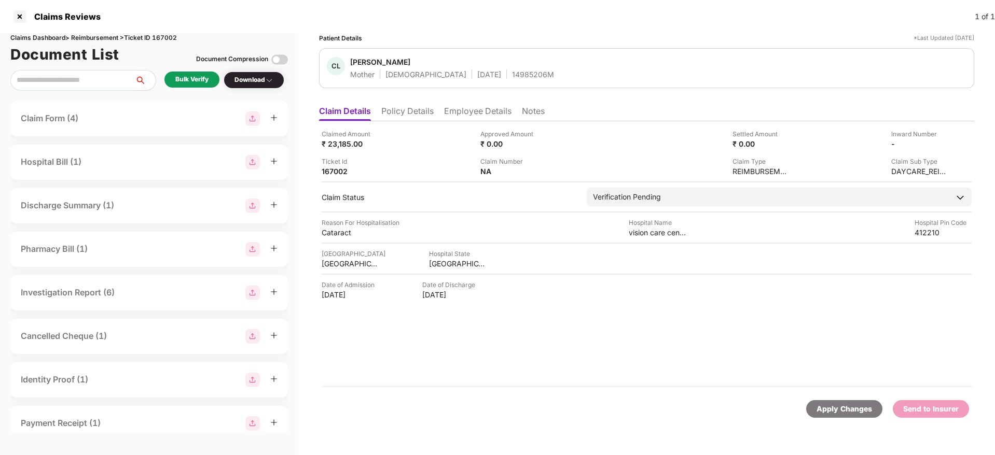
click at [401, 116] on li "Policy Details" at bounding box center [407, 113] width 52 height 15
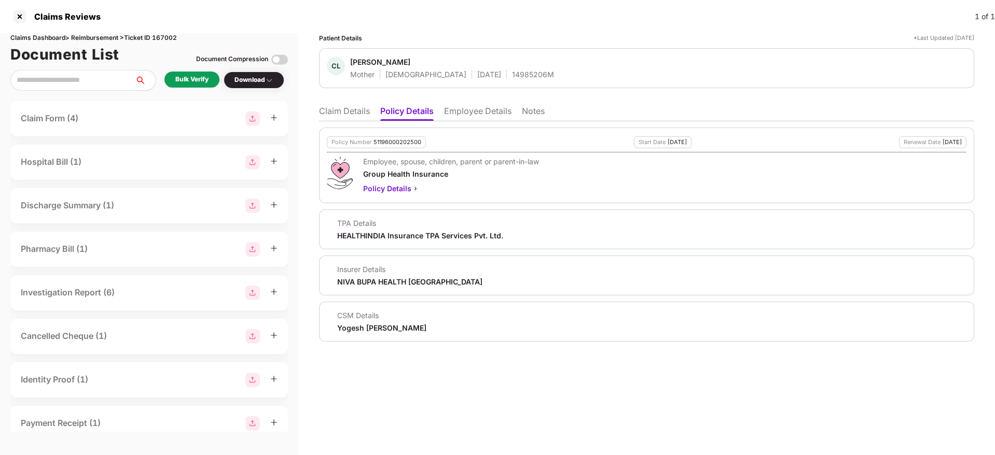
click at [458, 102] on ul "Claim Details Policy Details Employee Details Notes" at bounding box center [646, 111] width 655 height 21
click at [466, 106] on li "Employee Details" at bounding box center [477, 113] width 67 height 15
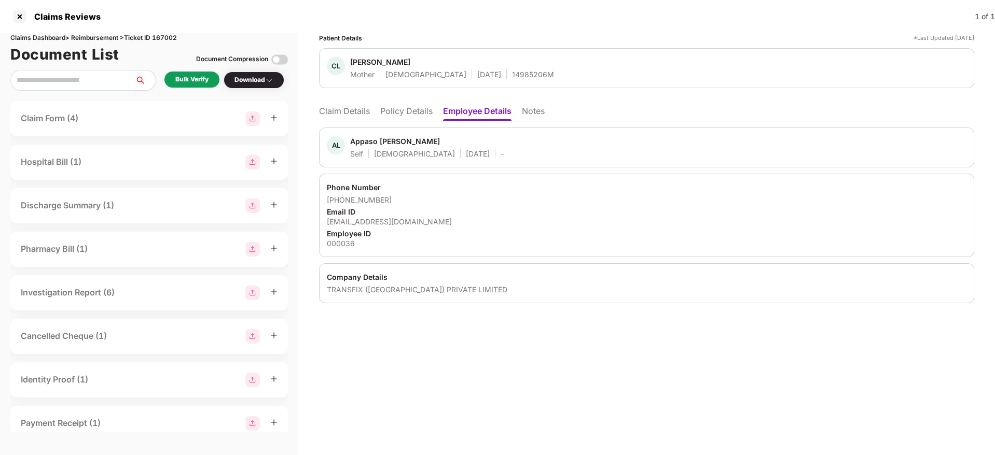
click at [419, 116] on li "Policy Details" at bounding box center [406, 113] width 52 height 15
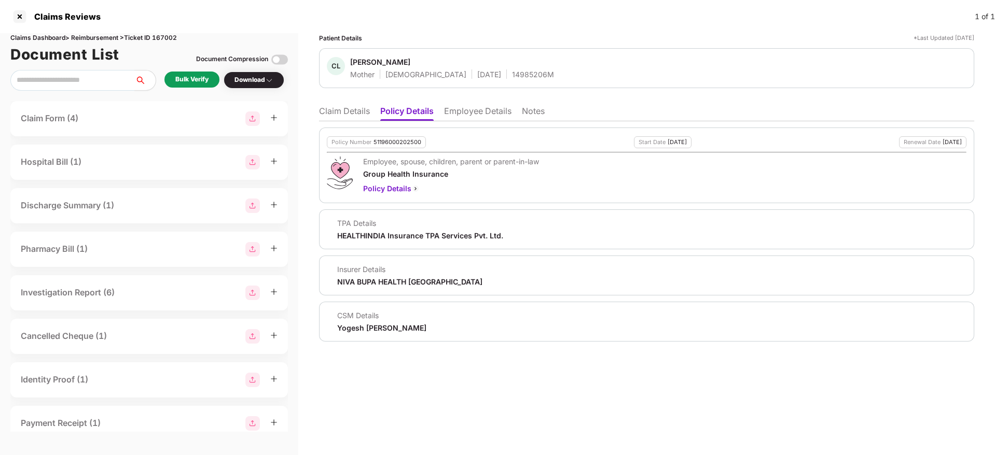
click at [419, 116] on li "Policy Details" at bounding box center [406, 113] width 53 height 15
click at [473, 107] on li "Employee Details" at bounding box center [477, 113] width 67 height 15
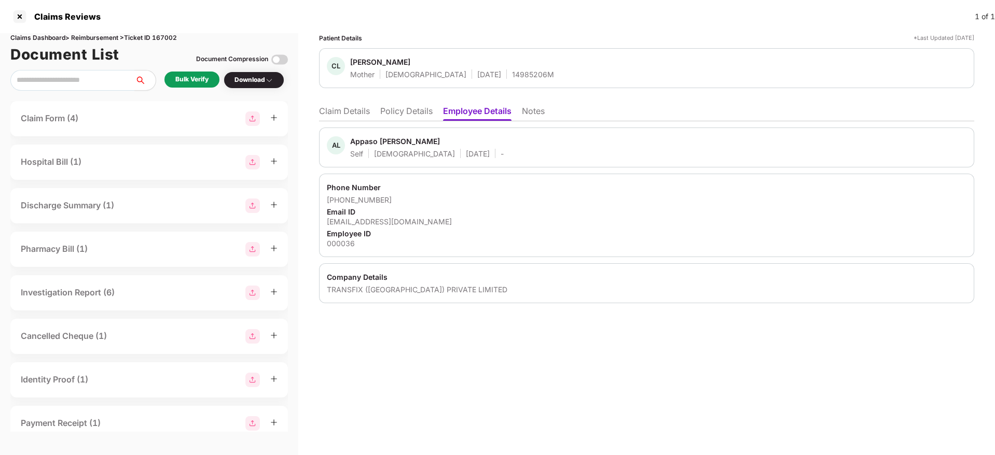
click at [383, 107] on li "Policy Details" at bounding box center [406, 113] width 52 height 15
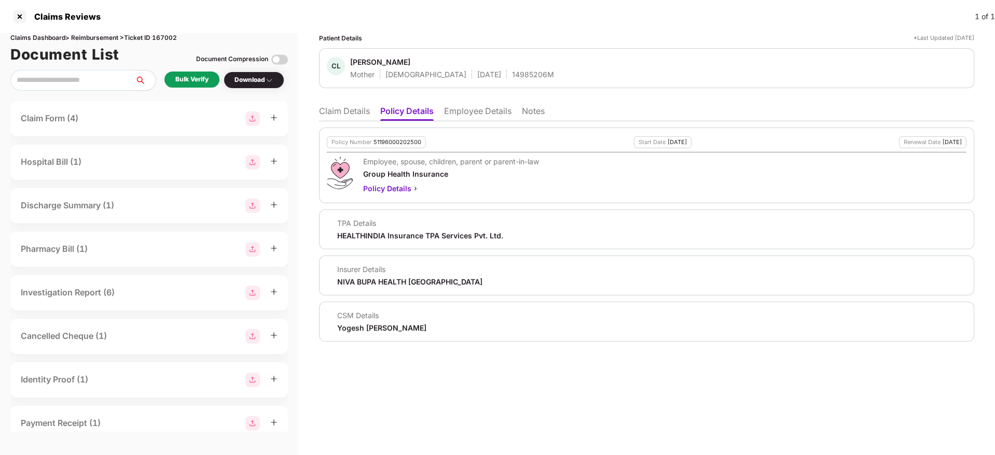
click at [335, 109] on li "Claim Details" at bounding box center [344, 113] width 51 height 15
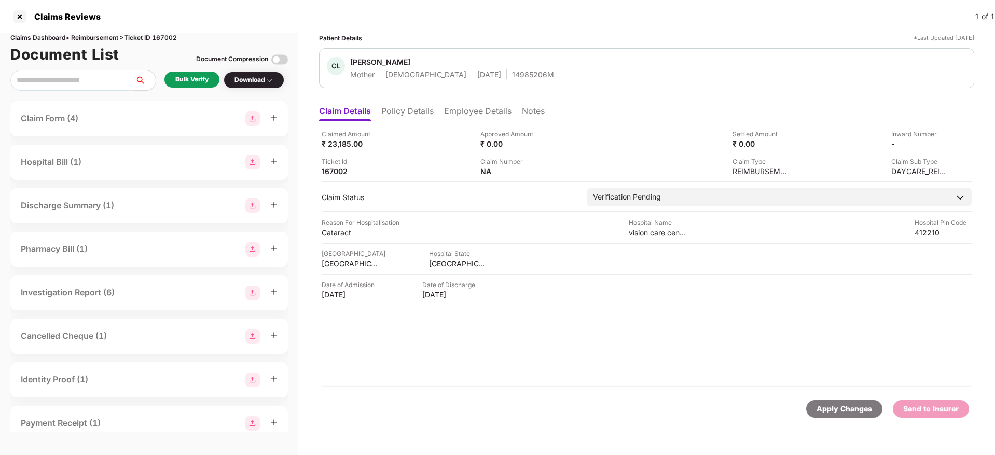
click at [181, 67] on div "Claims Dashboard > Reimbursement > Ticket ID 167002 Document List Document Comp…" at bounding box center [149, 244] width 298 height 422
click at [207, 79] on div "Bulk Verify" at bounding box center [191, 80] width 33 height 10
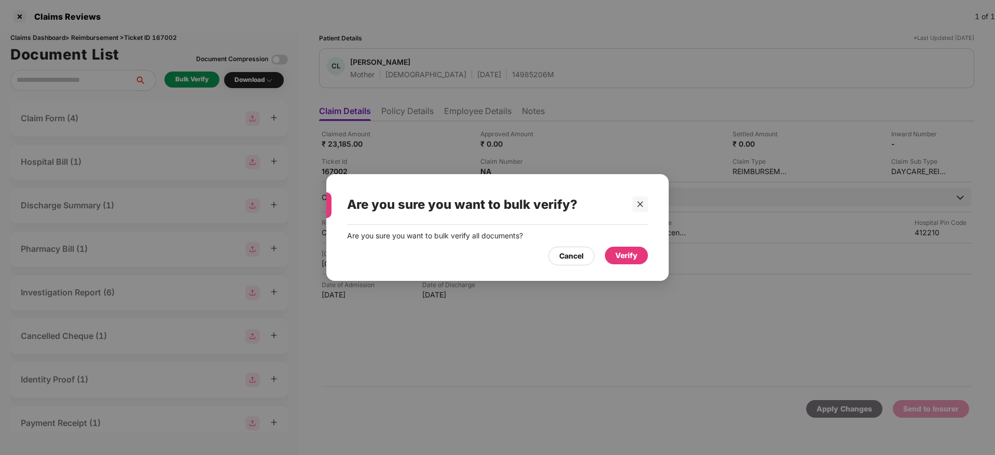
drag, startPoint x: 637, startPoint y: 255, endPoint x: 616, endPoint y: 281, distance: 33.6
click at [636, 254] on div "Verify" at bounding box center [626, 255] width 22 height 11
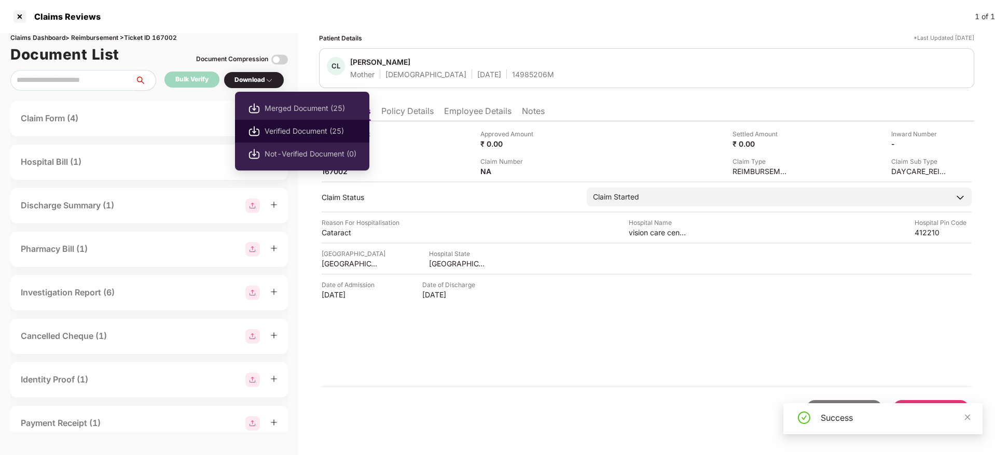
click at [308, 132] on span "Verified Document (25)" at bounding box center [311, 131] width 92 height 11
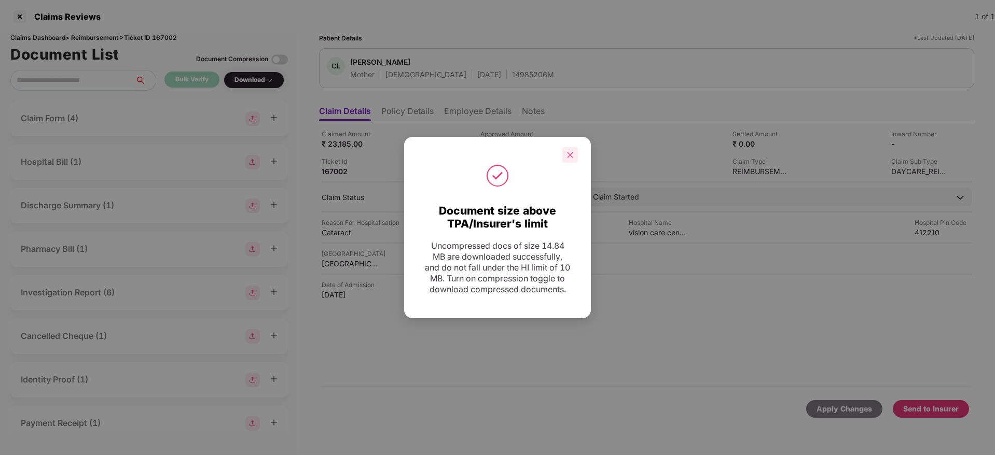
click at [576, 148] on div at bounding box center [570, 155] width 16 height 16
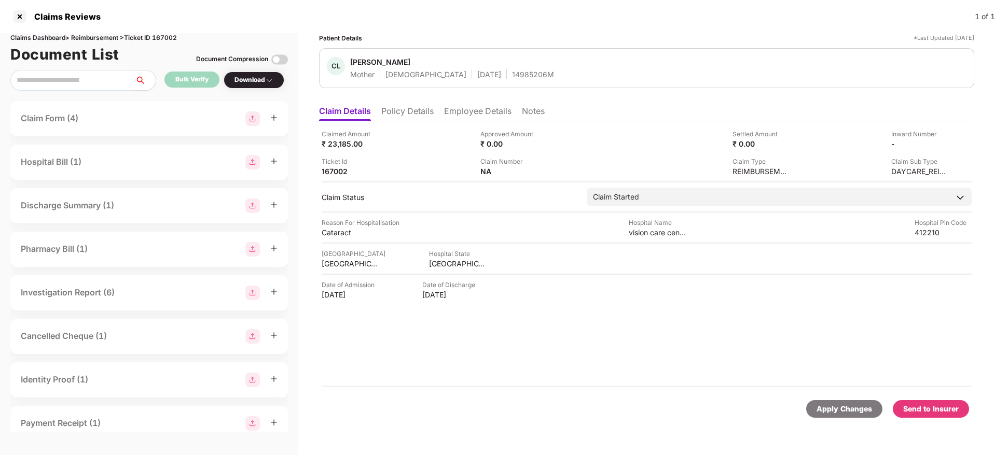
click at [407, 118] on li "Policy Details" at bounding box center [407, 113] width 52 height 15
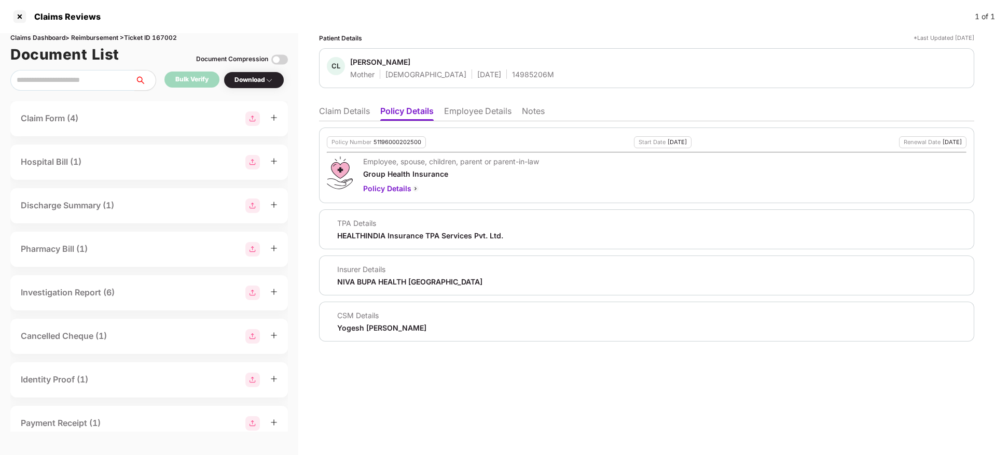
click at [353, 116] on li "Claim Details" at bounding box center [344, 113] width 51 height 15
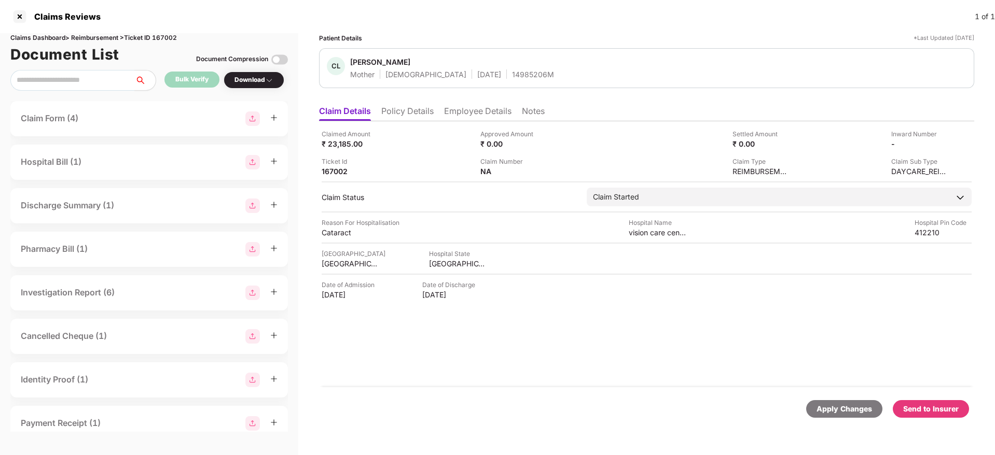
click at [917, 406] on div "Send to Insurer" at bounding box center [931, 409] width 56 height 11
click at [413, 113] on li "Policy Details" at bounding box center [407, 113] width 52 height 15
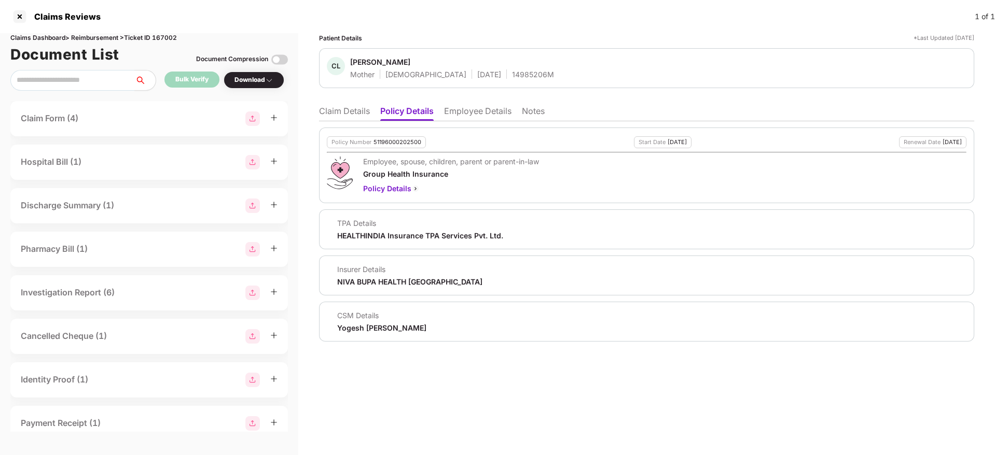
click at [489, 119] on li "Employee Details" at bounding box center [477, 113] width 67 height 15
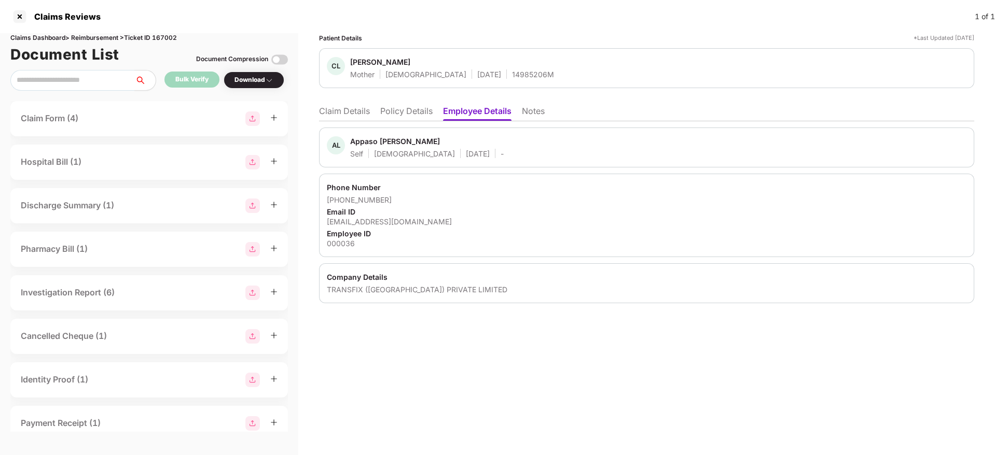
click at [389, 116] on li "Policy Details" at bounding box center [406, 113] width 52 height 15
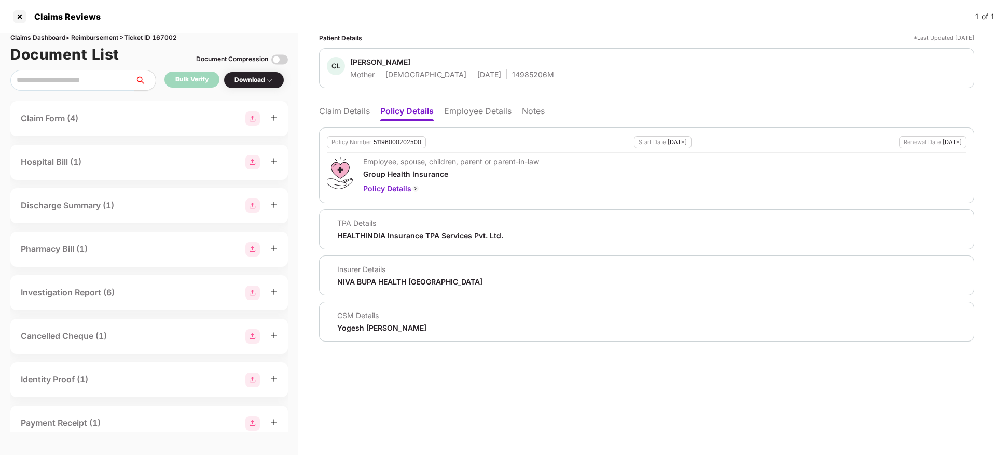
click at [511, 114] on li "Employee Details" at bounding box center [477, 113] width 67 height 15
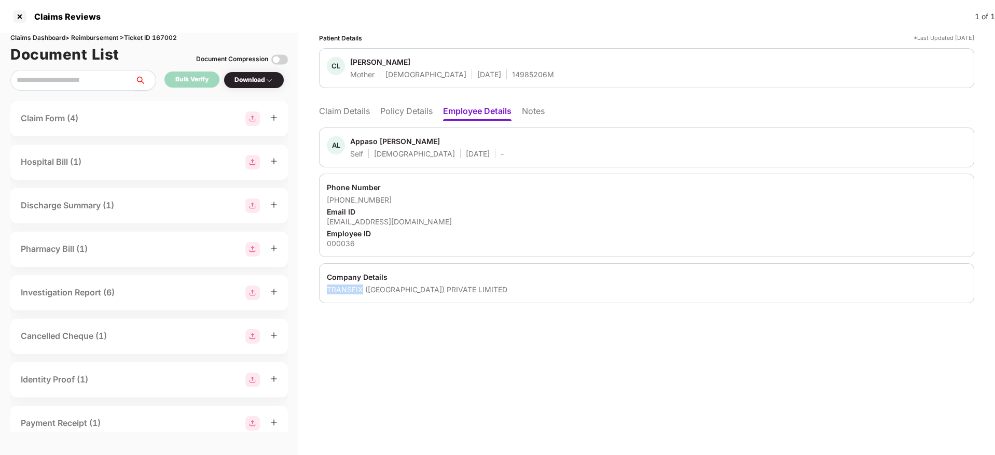
drag, startPoint x: 325, startPoint y: 290, endPoint x: 363, endPoint y: 287, distance: 38.0
click at [363, 287] on div "Company Details TRANSFIX (INDIA) PRIVATE LIMITED" at bounding box center [646, 284] width 655 height 40
copy div "TRANSFIX"
click at [409, 294] on div "TRANSFIX (INDIA) PRIVATE LIMITED" at bounding box center [647, 290] width 640 height 10
click at [394, 219] on div "[PERSON_NAME][EMAIL_ADDRESS][DOMAIN_NAME]" at bounding box center [647, 222] width 640 height 10
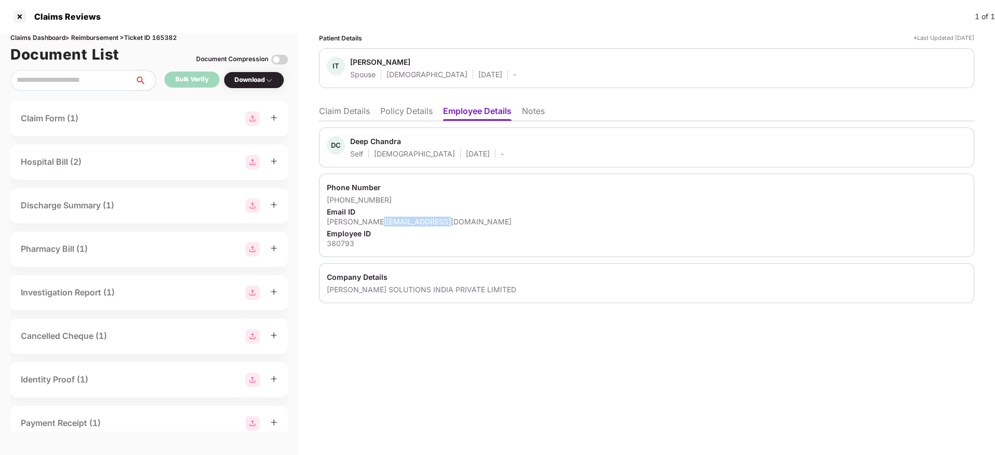
click at [393, 219] on div "[PERSON_NAME][EMAIL_ADDRESS][DOMAIN_NAME]" at bounding box center [647, 222] width 640 height 10
copy div "[PERSON_NAME][EMAIL_ADDRESS][DOMAIN_NAME]"
click at [419, 116] on li "Policy Details" at bounding box center [406, 113] width 52 height 15
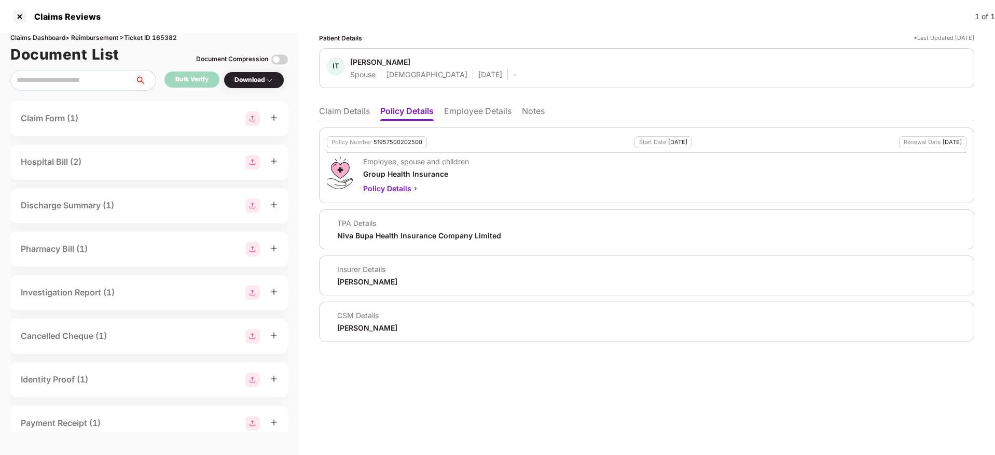
click at [347, 108] on li "Claim Details" at bounding box center [344, 113] width 51 height 15
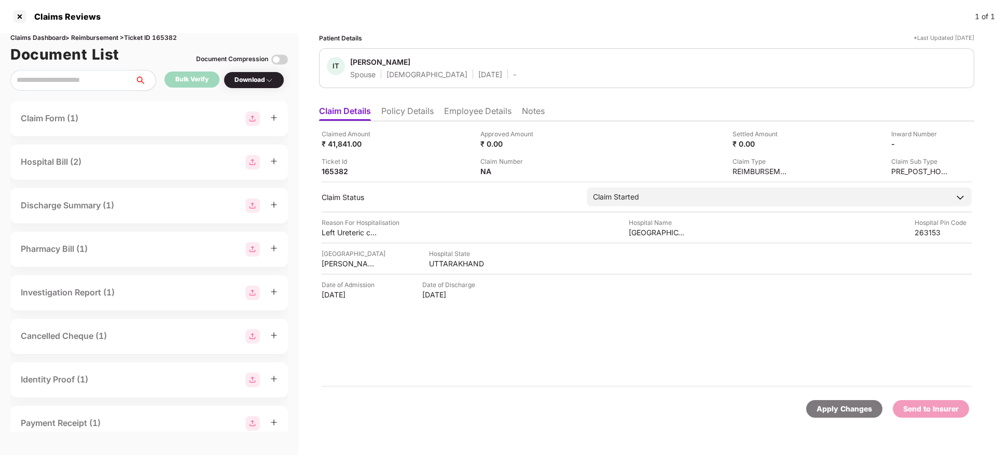
click at [391, 107] on li "Policy Details" at bounding box center [407, 113] width 52 height 15
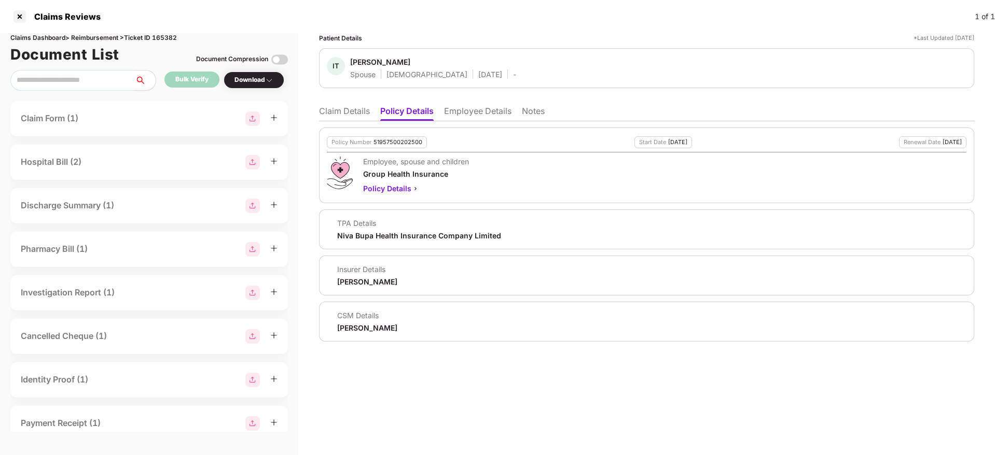
click at [351, 111] on li "Claim Details" at bounding box center [344, 113] width 51 height 15
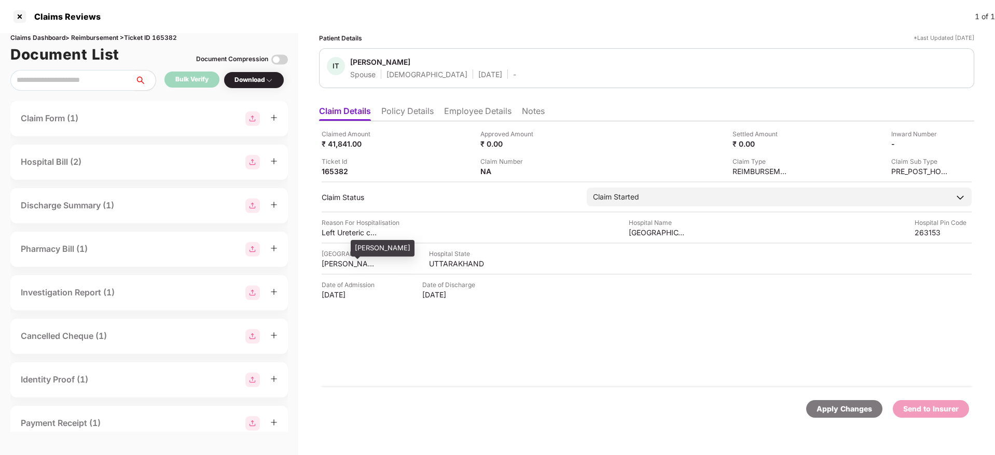
click at [349, 261] on div "[PERSON_NAME]" at bounding box center [350, 264] width 57 height 10
click at [349, 260] on div "[PERSON_NAME]" at bounding box center [350, 264] width 57 height 10
click at [348, 260] on div "[PERSON_NAME]" at bounding box center [350, 264] width 57 height 10
copy div "[PERSON_NAME]"
click at [659, 232] on div "Amrit Hospital" at bounding box center [657, 233] width 57 height 10
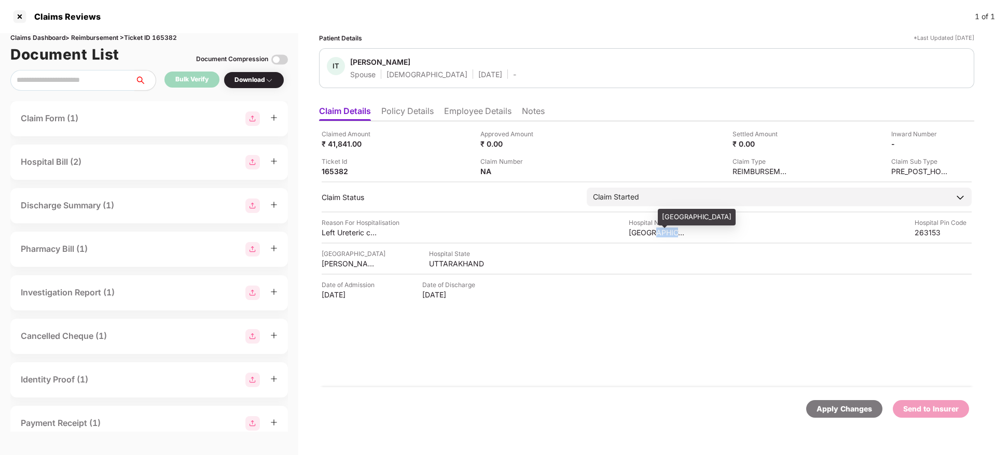
click at [659, 232] on div "Amrit Hospital" at bounding box center [657, 233] width 57 height 10
copy div "Amrit Hospital"
drag, startPoint x: 329, startPoint y: 143, endPoint x: 361, endPoint y: 144, distance: 32.2
click at [361, 144] on div "₹ 41,841.00" at bounding box center [350, 144] width 57 height 10
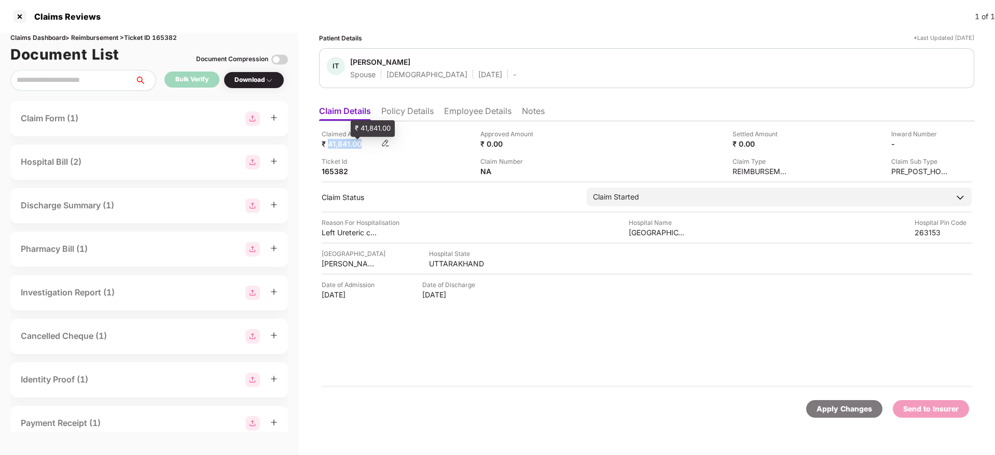
copy div "41,841.00"
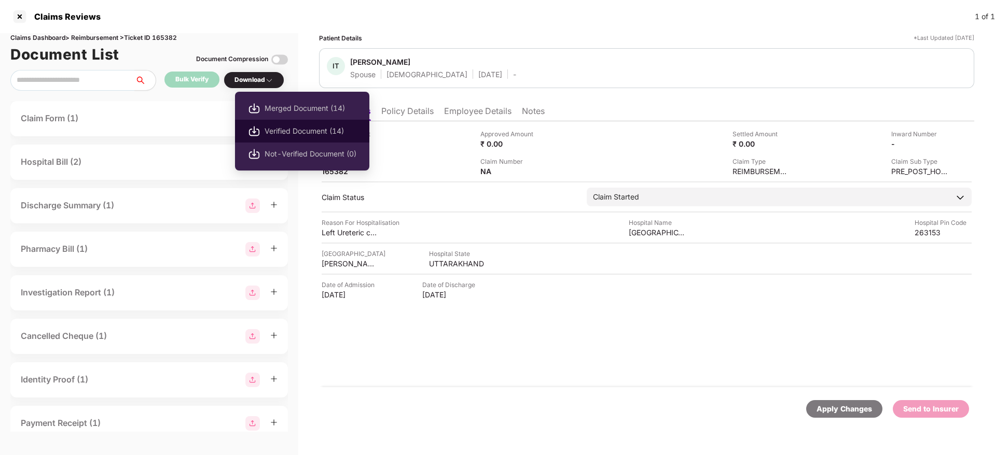
click at [310, 132] on span "Verified Document (14)" at bounding box center [311, 131] width 92 height 11
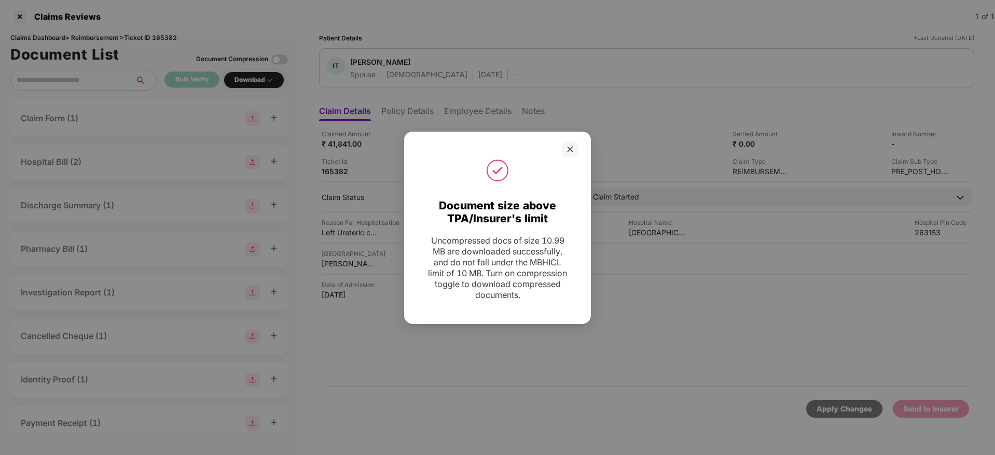
click at [636, 30] on div "Document size above TPA/Insurer's limit Uncompressed docs of size 10.99 MB are …" at bounding box center [497, 227] width 995 height 455
click at [569, 141] on div "Document size above TPA/Insurer's limit Uncompressed docs of size 10.99 MB are …" at bounding box center [497, 228] width 187 height 192
click at [571, 143] on div at bounding box center [570, 150] width 16 height 16
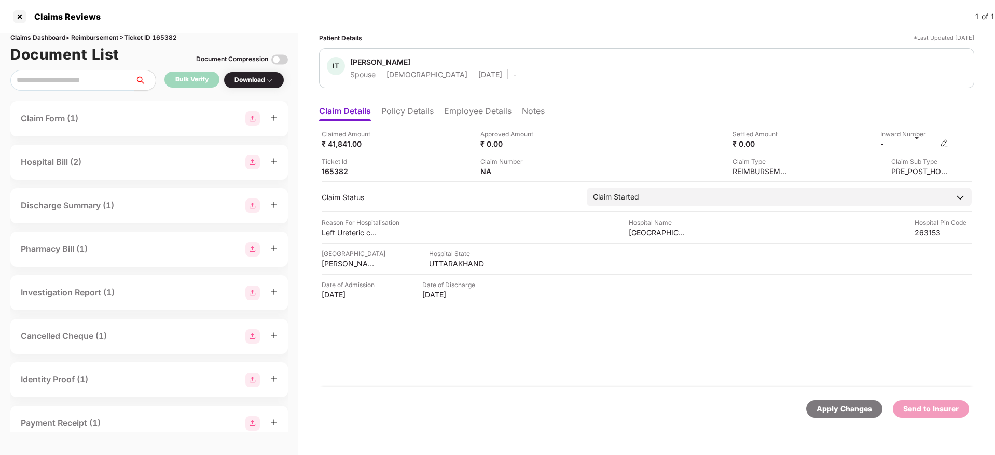
click at [944, 144] on img at bounding box center [944, 143] width 8 height 8
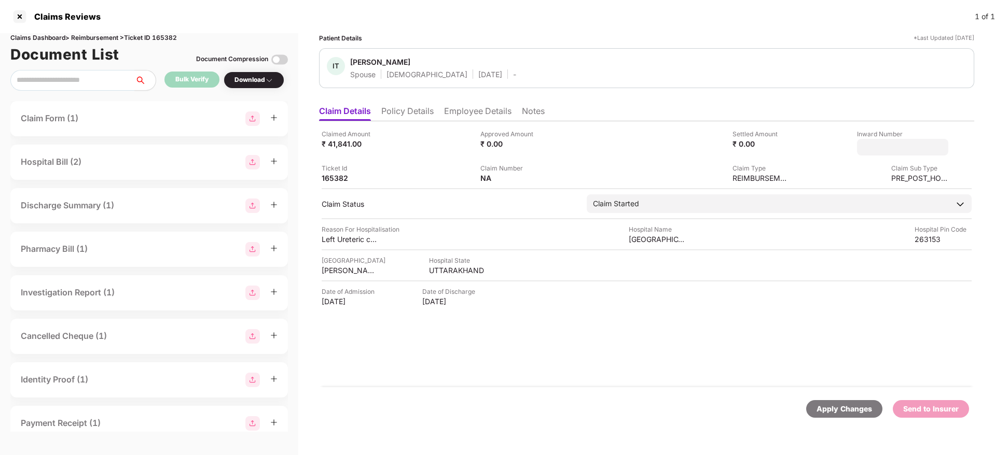
type input "**********"
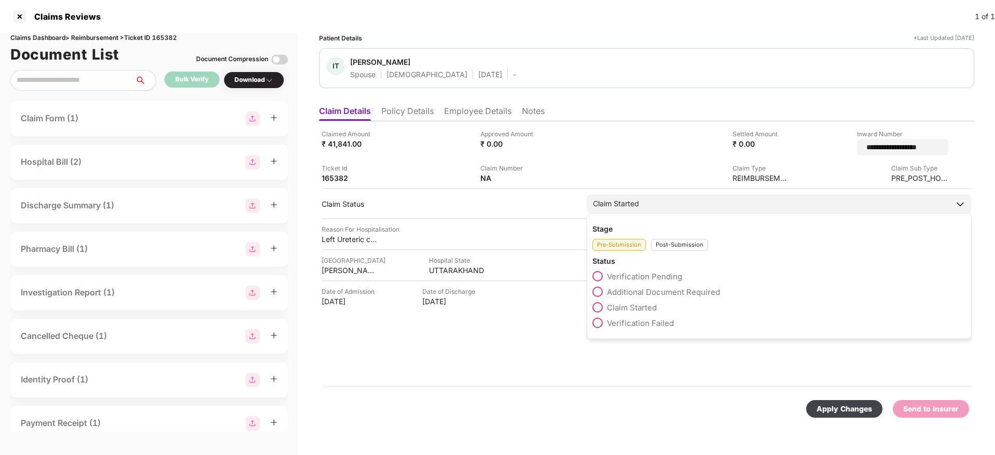
click at [657, 242] on div "Post-Submission" at bounding box center [679, 245] width 57 height 12
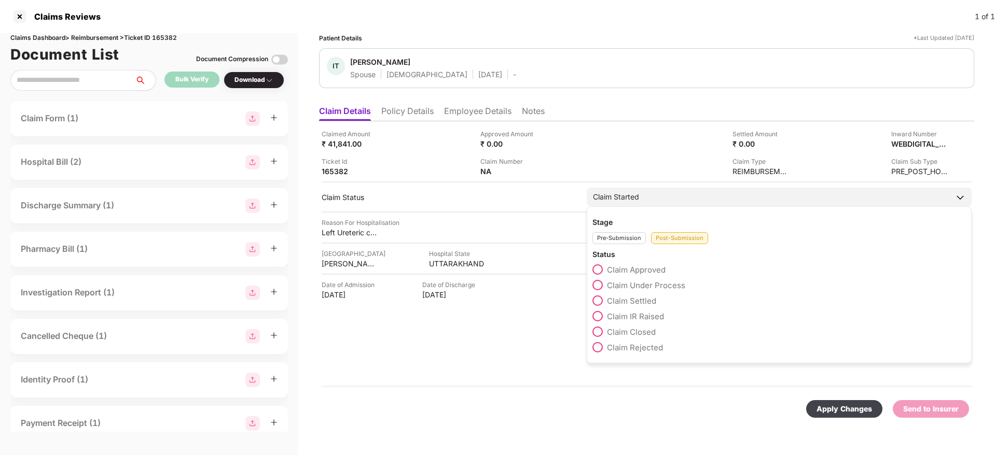
click at [599, 285] on span at bounding box center [597, 285] width 10 height 10
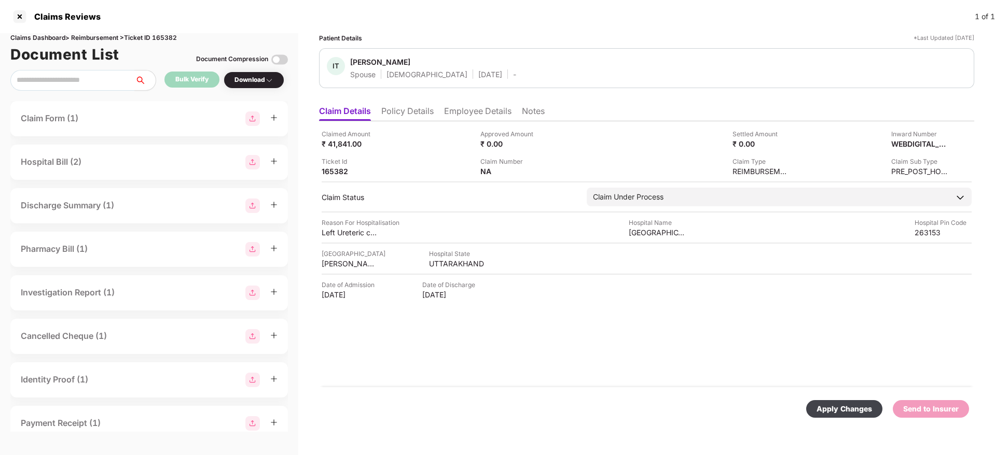
click at [840, 411] on div "Apply Changes" at bounding box center [844, 409] width 56 height 11
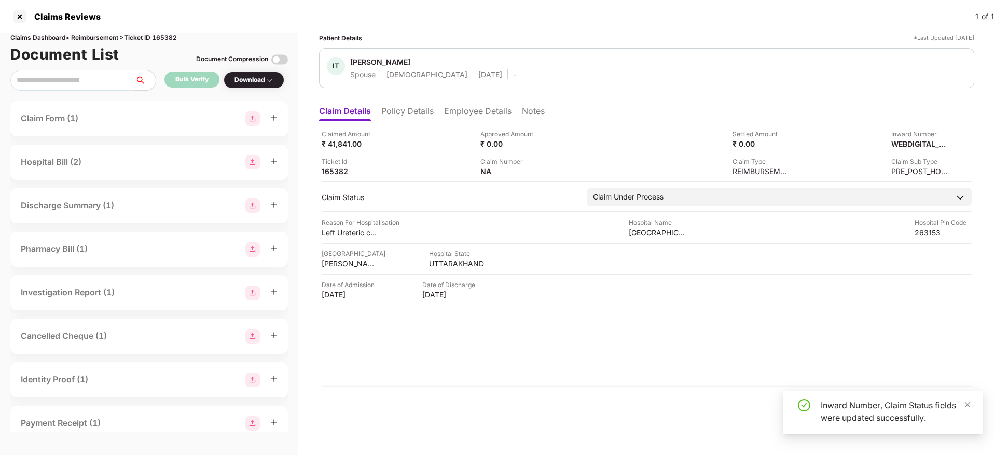
click at [416, 112] on li "Policy Details" at bounding box center [407, 113] width 52 height 15
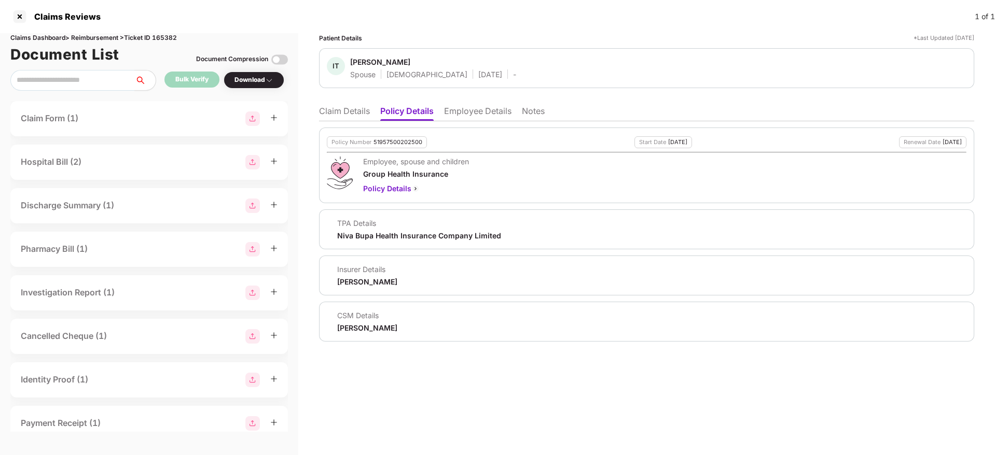
click at [351, 115] on li "Claim Details" at bounding box center [344, 113] width 51 height 15
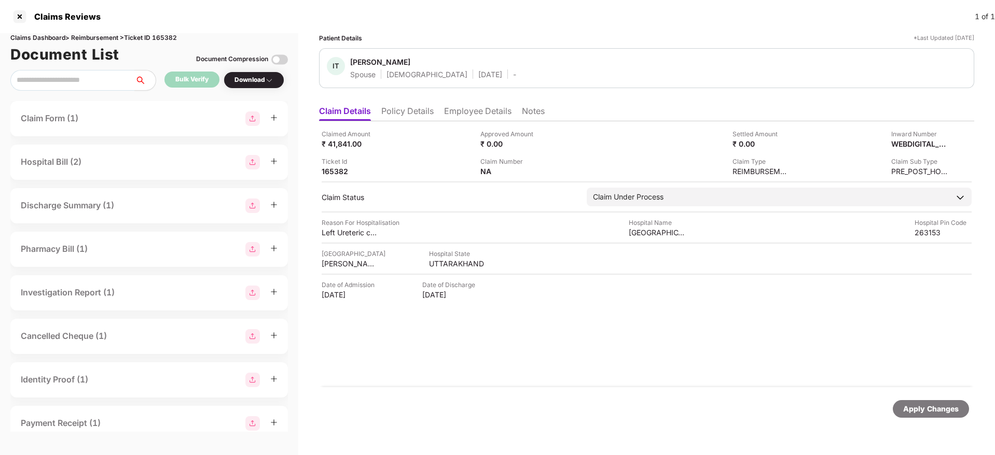
click at [409, 112] on li "Policy Details" at bounding box center [407, 113] width 52 height 15
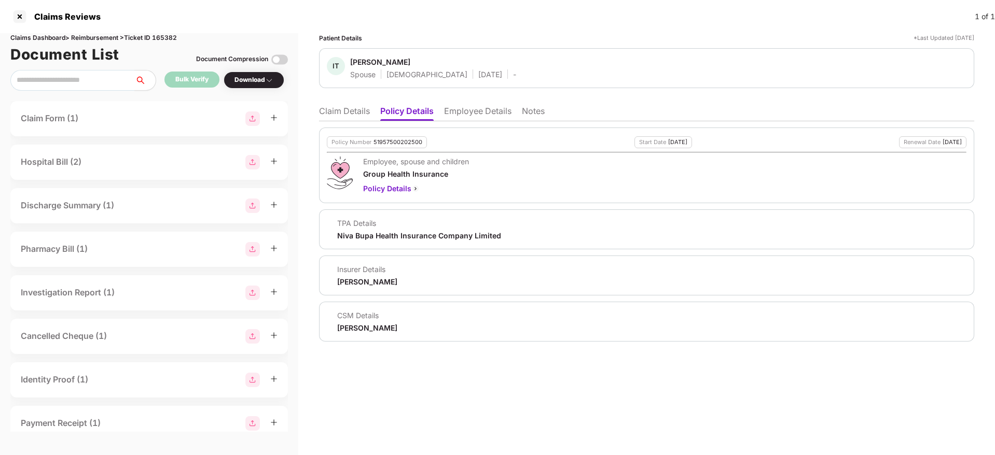
click at [466, 116] on li "Employee Details" at bounding box center [477, 113] width 67 height 15
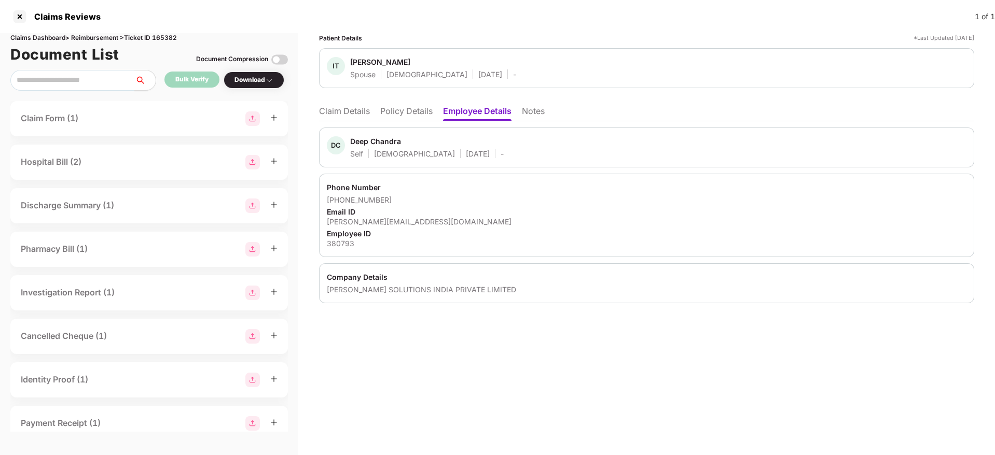
click at [407, 112] on li "Policy Details" at bounding box center [406, 113] width 52 height 15
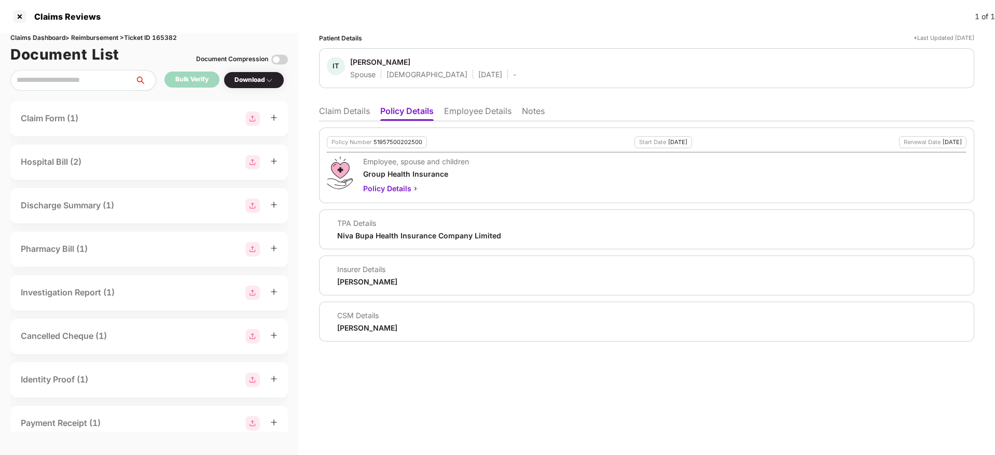
click at [363, 112] on li "Claim Details" at bounding box center [344, 113] width 51 height 15
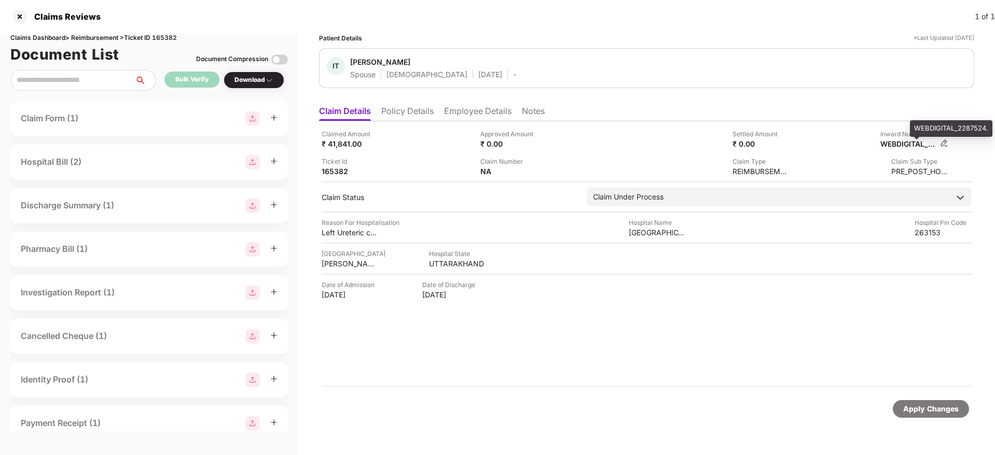
click at [907, 146] on div "WEBDIGITAL_2287524." at bounding box center [908, 144] width 57 height 10
copy div "WEBDIGITAL_2287524"
drag, startPoint x: 501, startPoint y: 112, endPoint x: 495, endPoint y: 118, distance: 8.5
click at [500, 112] on li "Employee Details" at bounding box center [477, 113] width 67 height 15
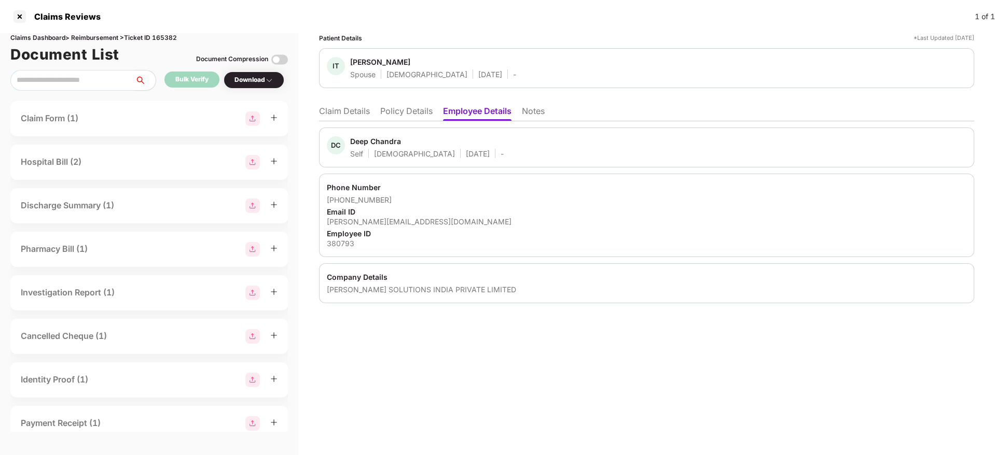
click at [374, 225] on div "deepchandra@bastiansolutions.com" at bounding box center [647, 222] width 640 height 10
click at [373, 225] on div "deepchandra@bastiansolutions.com" at bounding box center [647, 222] width 640 height 10
click at [372, 224] on div "deepchandra@bastiansolutions.com" at bounding box center [647, 222] width 640 height 10
drag, startPoint x: 326, startPoint y: 223, endPoint x: 463, endPoint y: 223, distance: 136.4
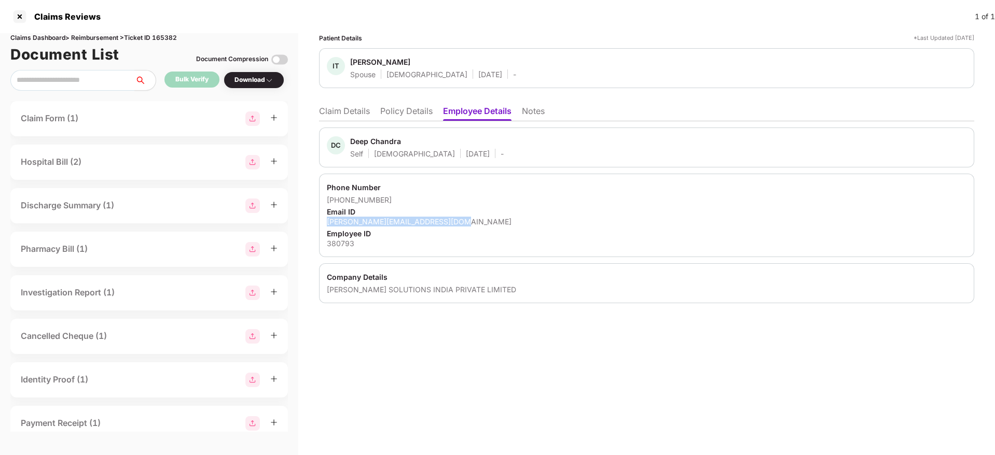
click at [463, 223] on div "Phone Number +917892471729 Email ID deepchandra@bastiansolutions.com Employee I…" at bounding box center [646, 216] width 655 height 84
copy div "deepchandra@bastiansolutions.com"
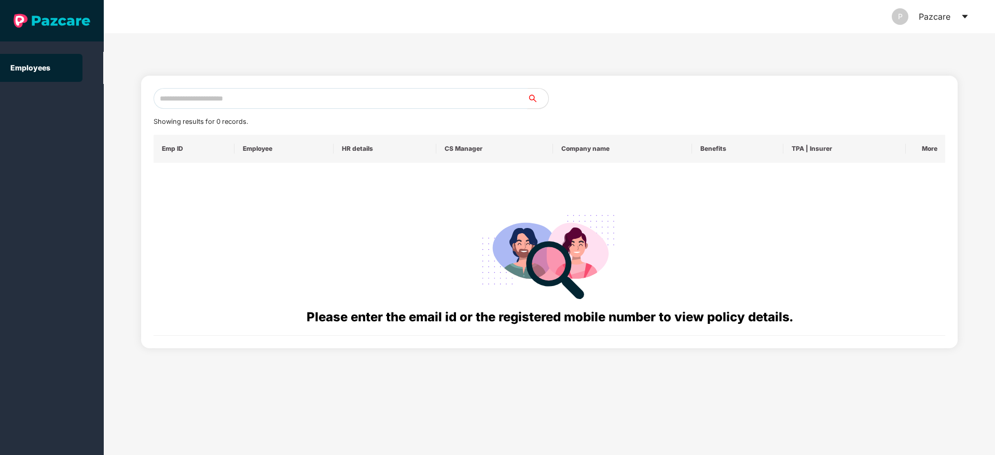
click at [217, 104] on input "text" at bounding box center [341, 98] width 374 height 21
paste input "**********"
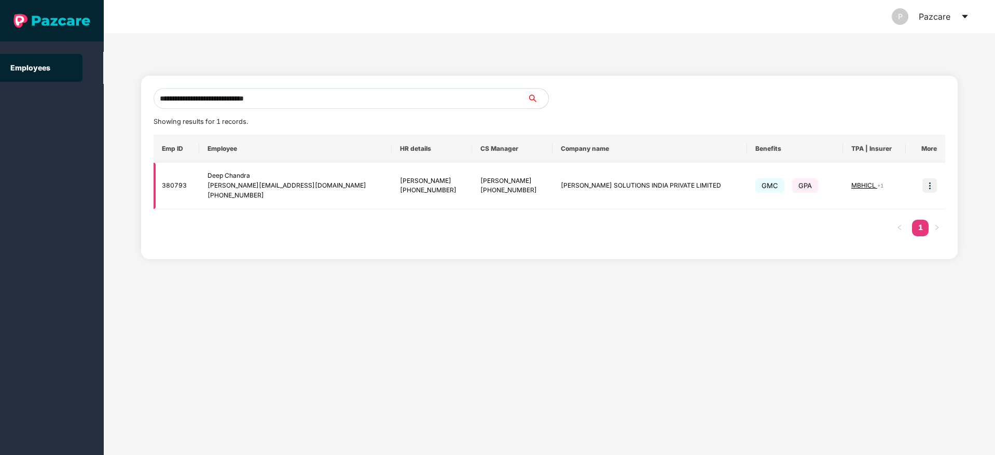
type input "**********"
click at [927, 188] on img at bounding box center [929, 185] width 15 height 15
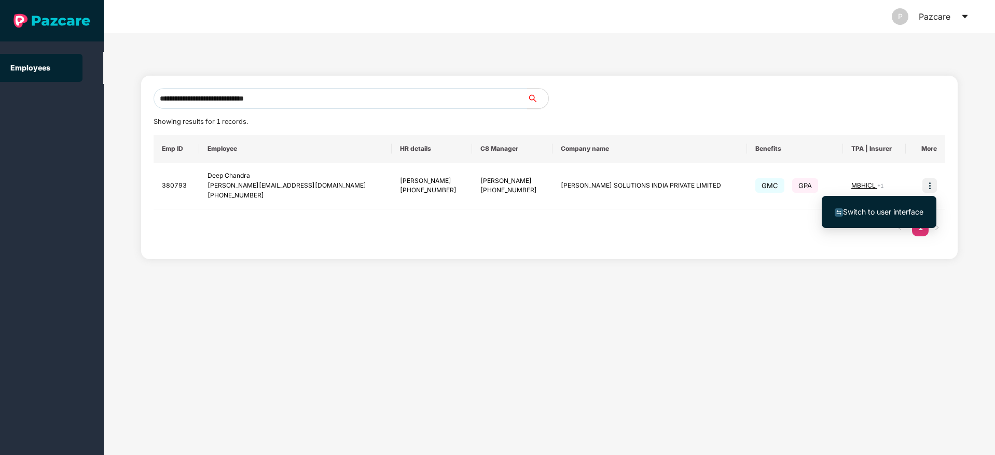
click at [889, 210] on span "Switch to user interface" at bounding box center [883, 211] width 80 height 9
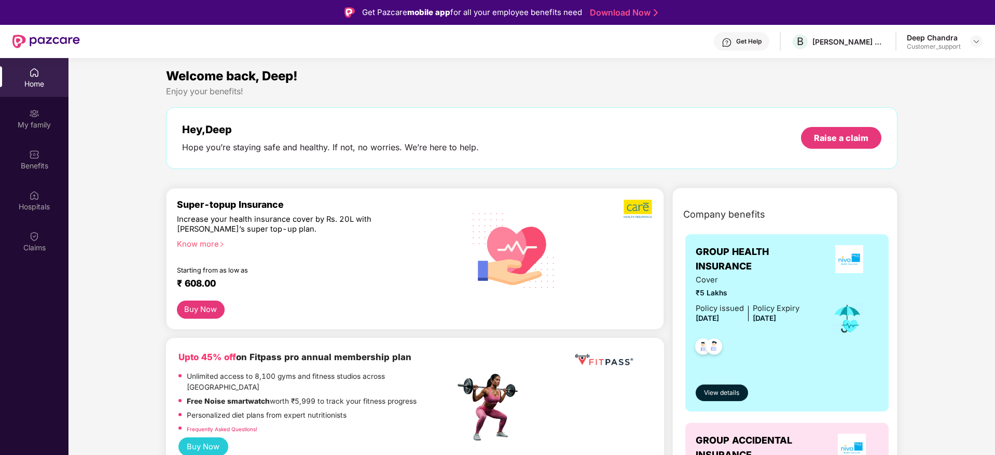
click at [748, 36] on div "Get Help" at bounding box center [742, 41] width 56 height 19
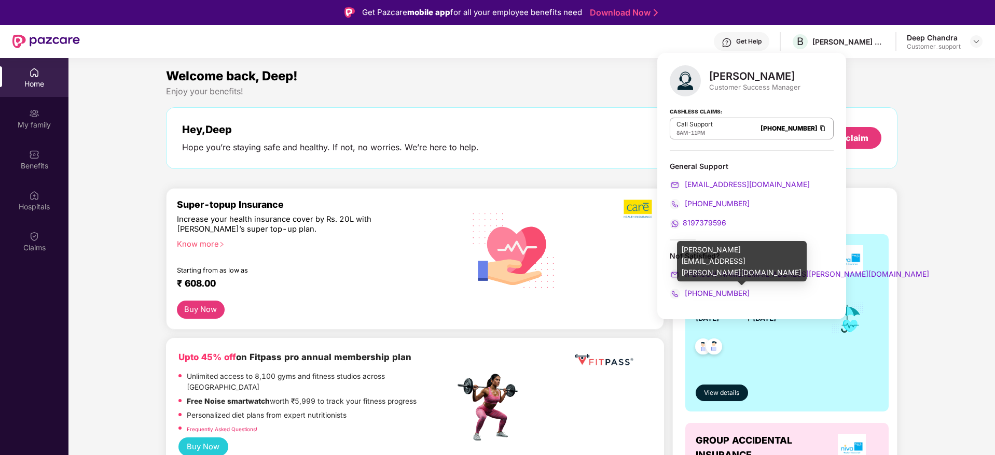
click at [728, 247] on div "yashvardhan.kandoi@pazcare.com" at bounding box center [742, 261] width 130 height 40
click at [727, 246] on div "yashvardhan.kandoi@pazcare.com" at bounding box center [742, 261] width 130 height 40
copy div "yashvardhan.kandoi@pazcare.com"
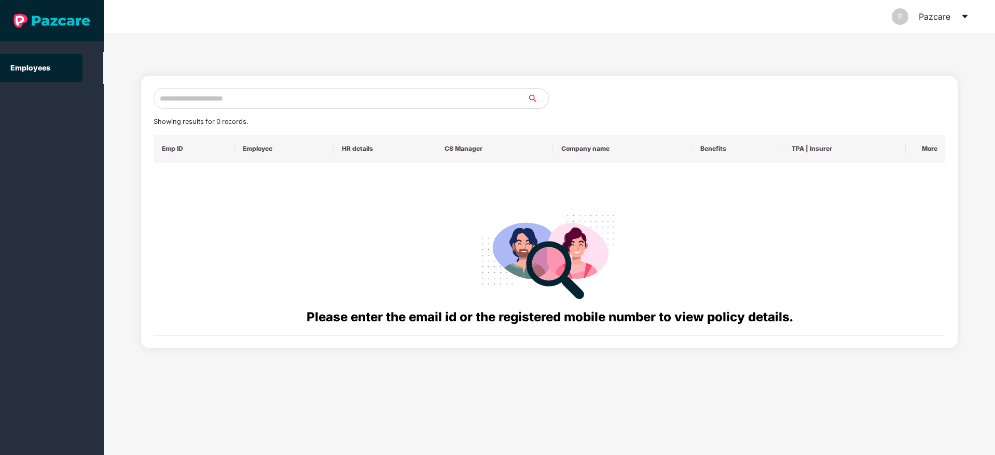
click at [245, 98] on input "text" at bounding box center [341, 98] width 374 height 21
paste input "**********"
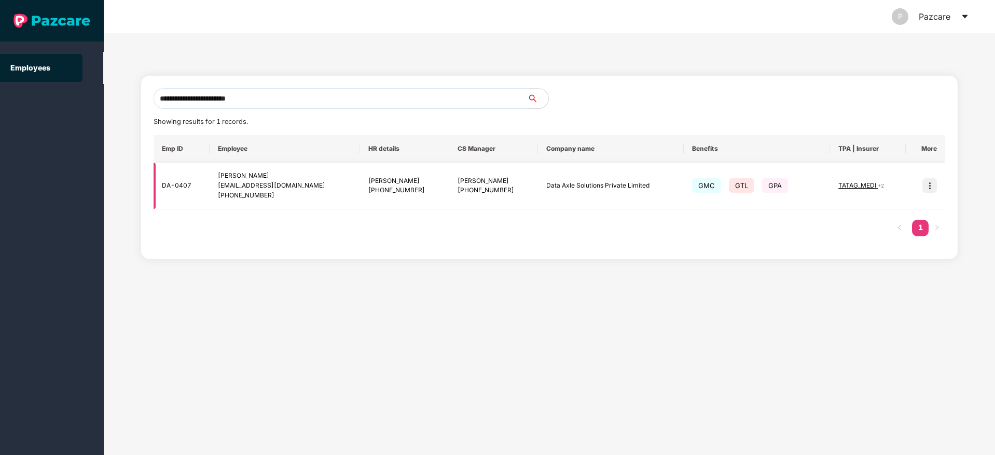
type input "**********"
click at [929, 182] on img at bounding box center [929, 185] width 15 height 15
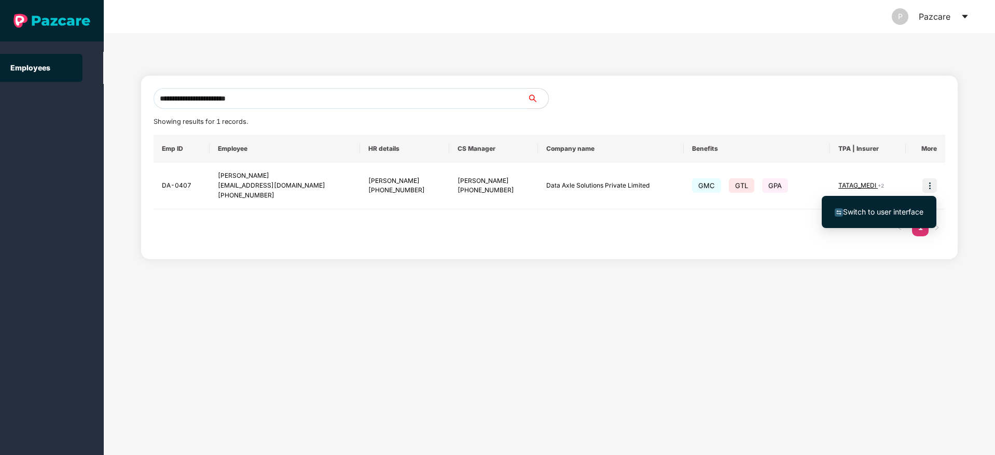
click at [900, 222] on li "Switch to user interface" at bounding box center [879, 212] width 115 height 22
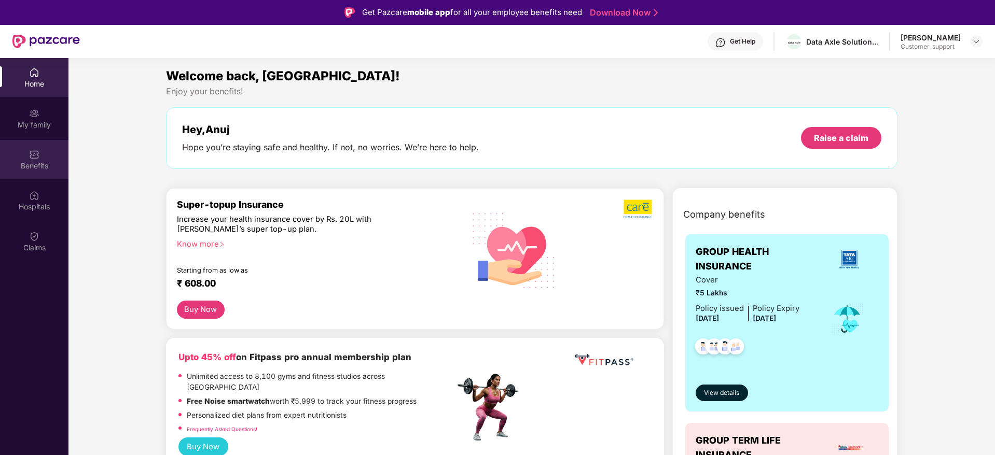
click at [37, 178] on div "Benefits" at bounding box center [34, 159] width 68 height 39
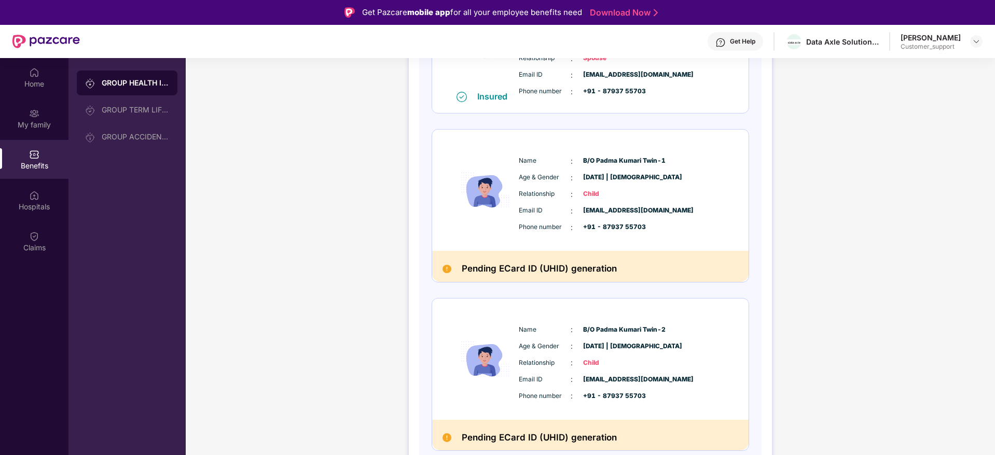
scroll to position [378, 0]
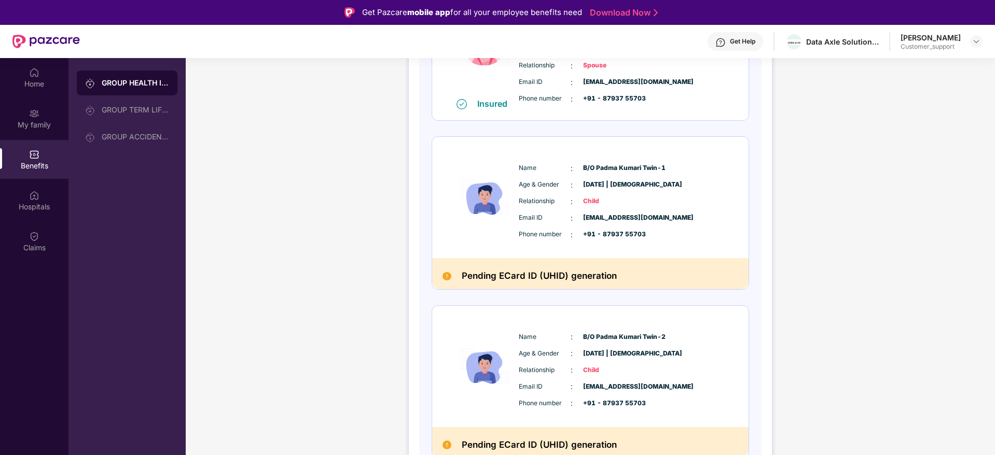
click at [749, 44] on div "Get Help" at bounding box center [742, 41] width 25 height 8
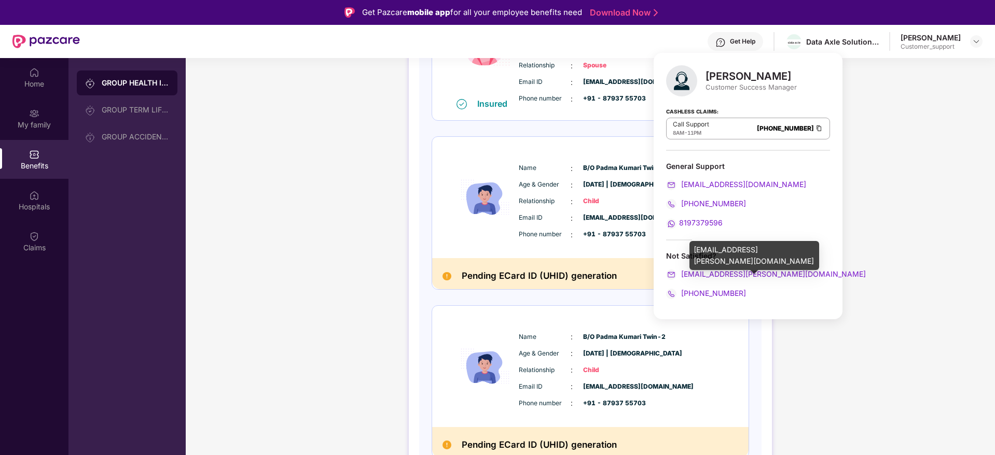
click at [739, 245] on div "priyanka.tate@pazcare.com" at bounding box center [754, 255] width 130 height 29
click at [739, 244] on div "priyanka.tate@pazcare.com" at bounding box center [754, 255] width 130 height 29
copy div "priyanka.tate@pazcare.com"
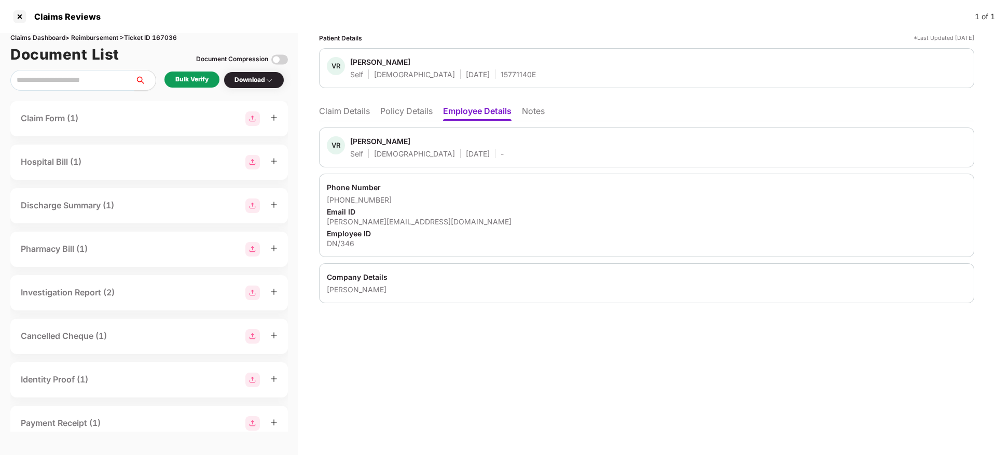
click at [418, 115] on li "Policy Details" at bounding box center [406, 113] width 52 height 15
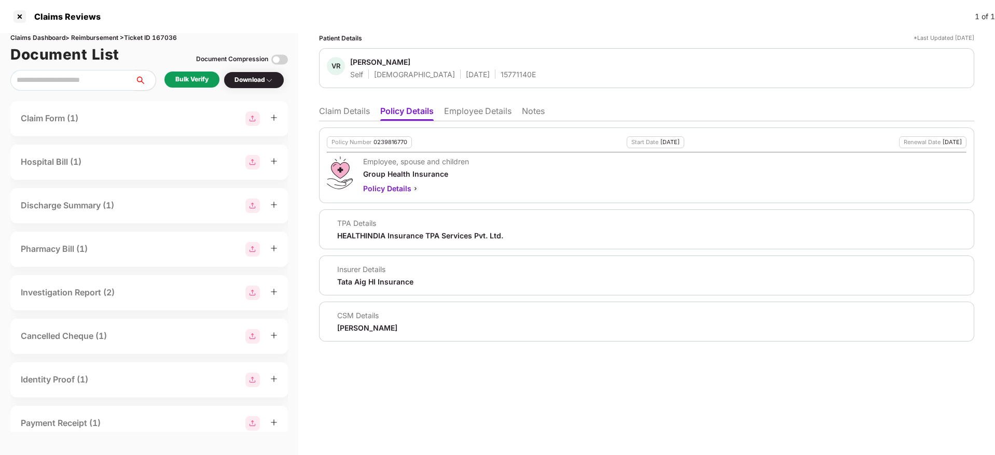
click at [365, 114] on li "Claim Details" at bounding box center [344, 113] width 51 height 15
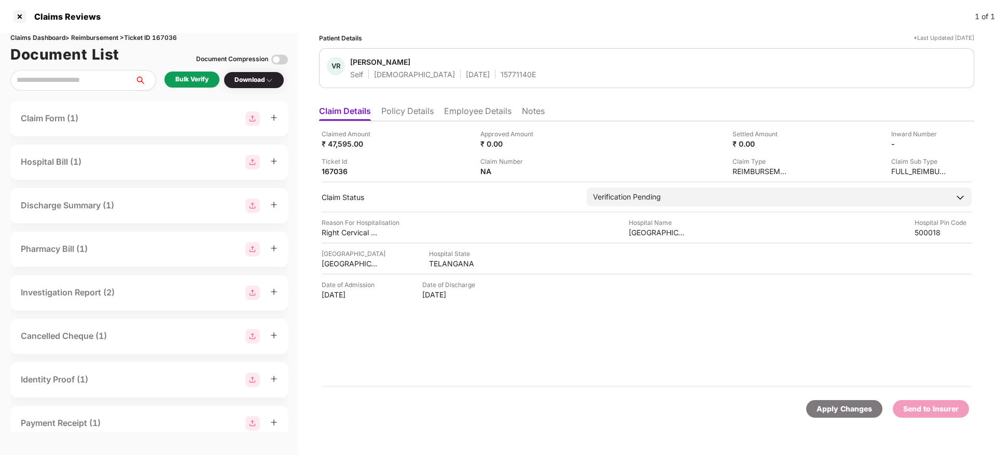
click at [206, 86] on div "Bulk Verify" at bounding box center [191, 80] width 55 height 16
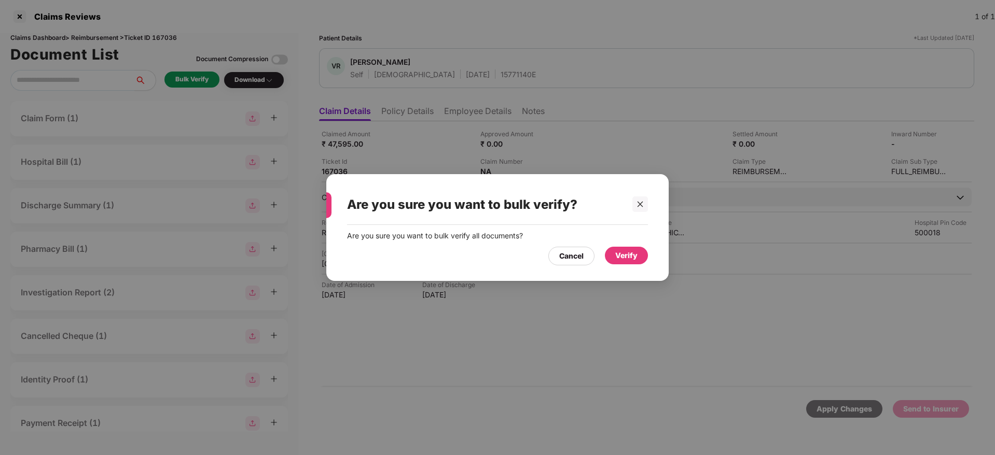
click at [625, 249] on div "Verify" at bounding box center [626, 256] width 43 height 18
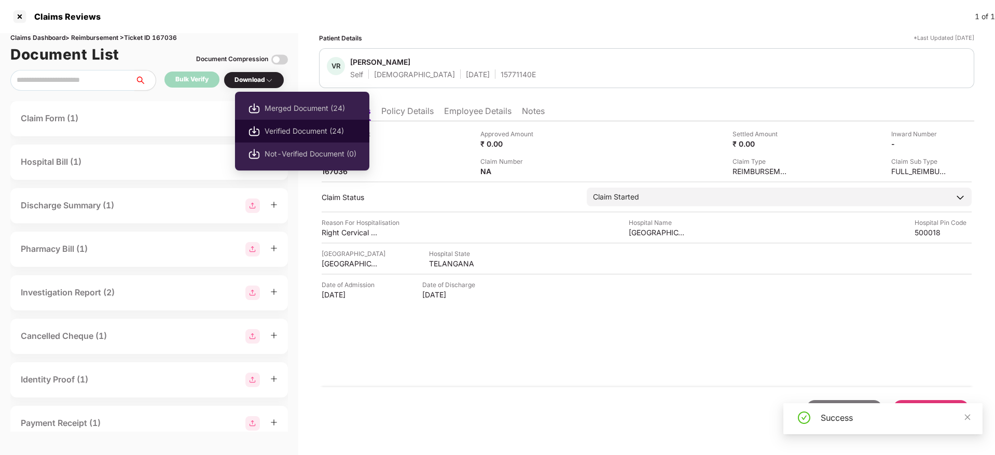
click at [301, 136] on span "Verified Document (24)" at bounding box center [311, 131] width 92 height 11
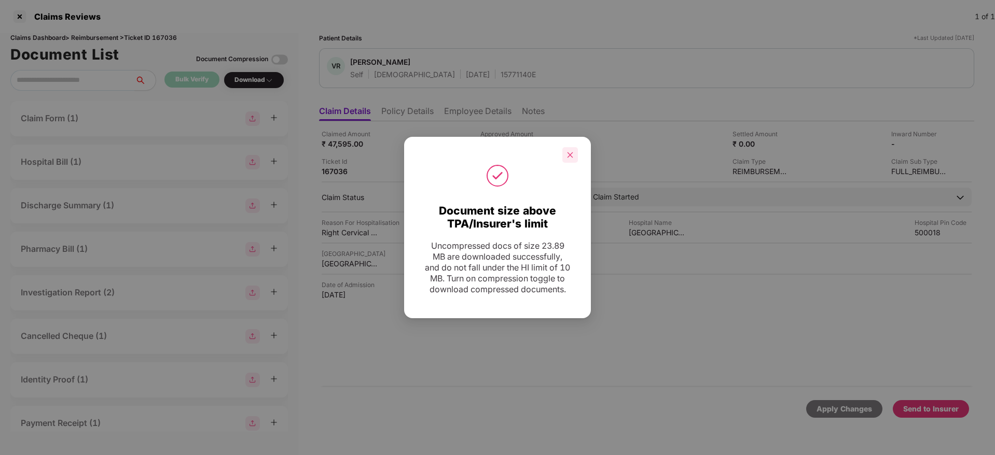
click at [577, 147] on div at bounding box center [570, 155] width 16 height 16
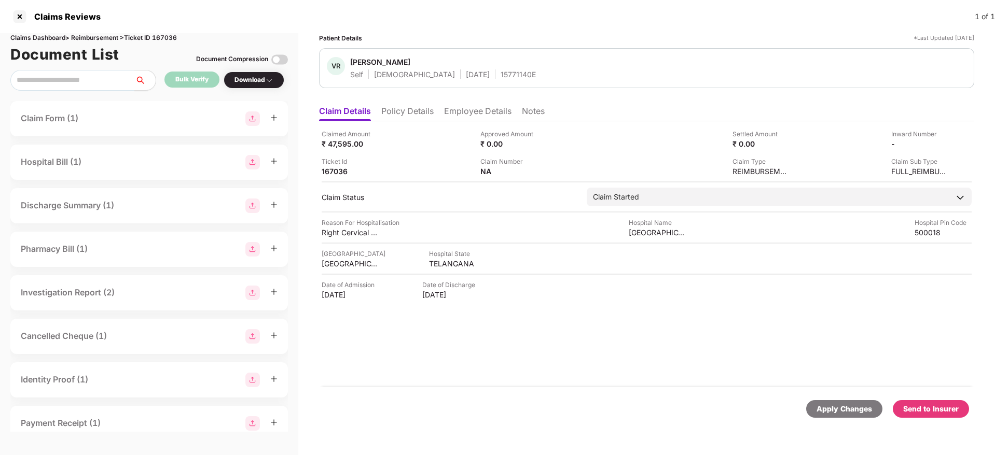
click at [923, 408] on div "Send to Insurer" at bounding box center [931, 409] width 56 height 11
click at [407, 114] on li "Policy Details" at bounding box center [407, 113] width 52 height 15
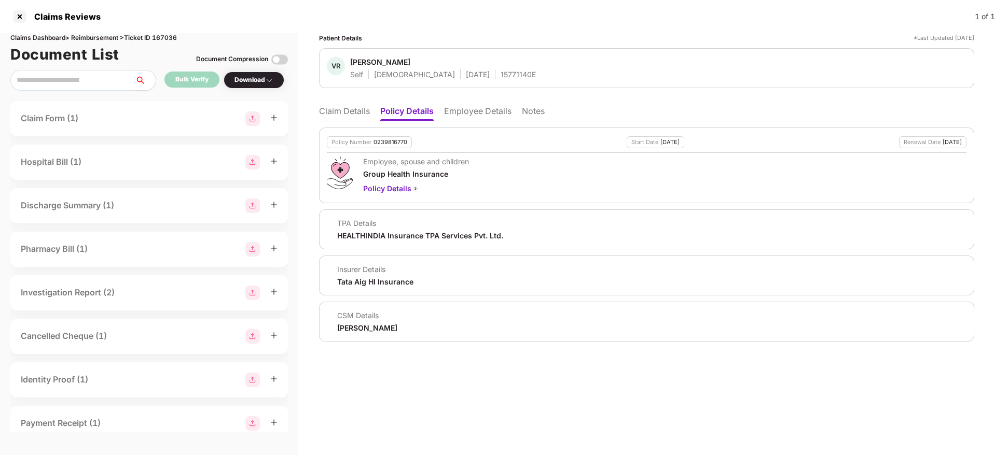
click at [336, 103] on ul "Claim Details Policy Details Employee Details Notes" at bounding box center [646, 111] width 655 height 21
click at [346, 119] on li "Claim Details" at bounding box center [344, 113] width 51 height 15
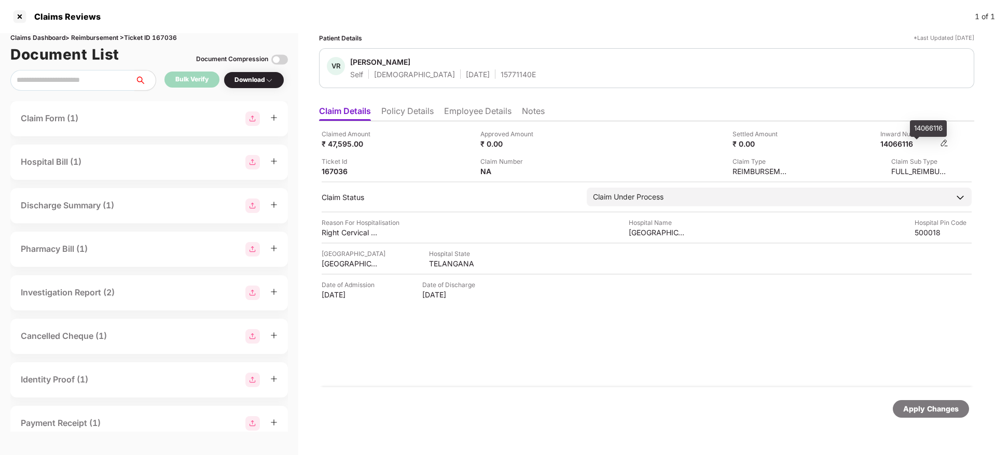
click at [899, 146] on div "14066116" at bounding box center [908, 144] width 57 height 10
copy div "14066116"
click at [501, 77] on div "15771140E" at bounding box center [518, 75] width 35 height 10
click at [501, 76] on div "15771140E" at bounding box center [518, 75] width 35 height 10
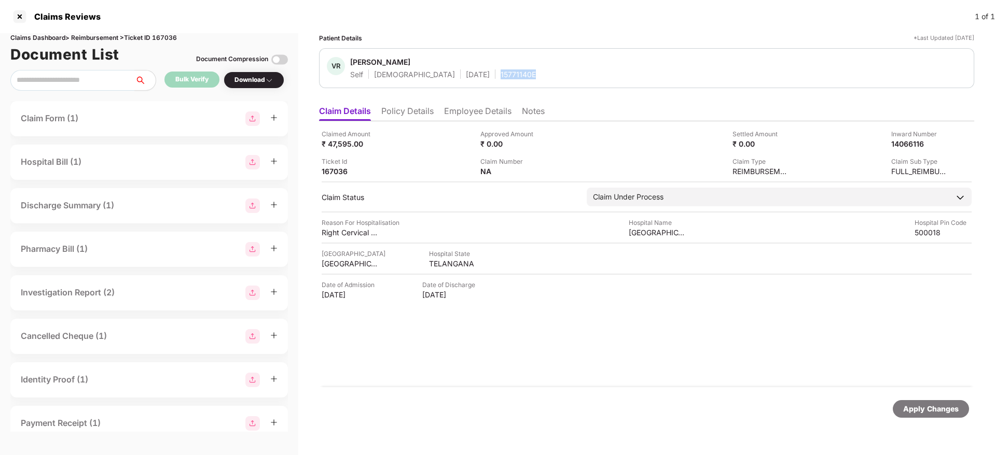
copy div "15771140E"
click at [401, 118] on li "Policy Details" at bounding box center [407, 113] width 52 height 15
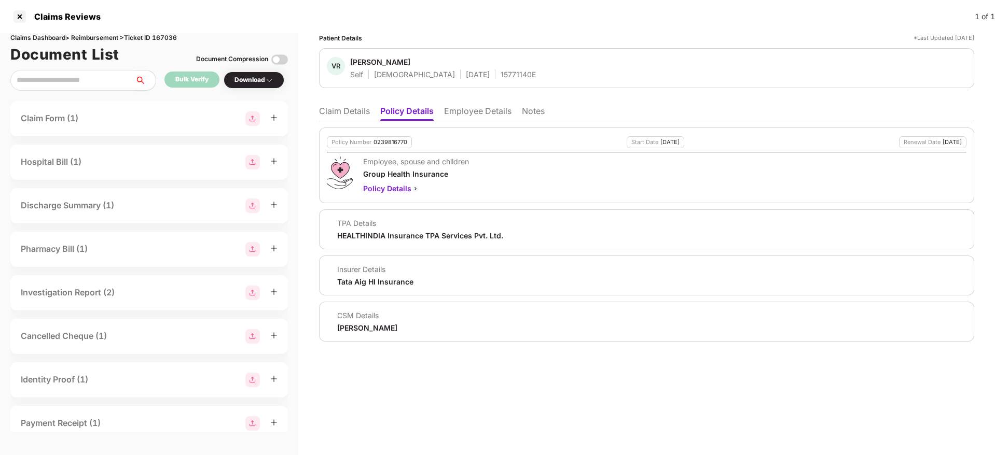
drag, startPoint x: 351, startPoint y: 115, endPoint x: 378, endPoint y: 112, distance: 27.7
click at [350, 116] on li "Claim Details" at bounding box center [344, 113] width 51 height 15
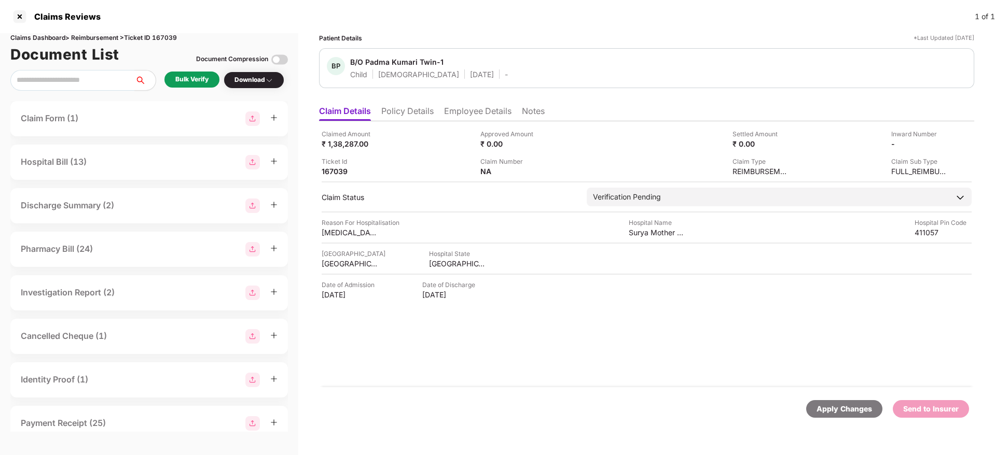
click at [421, 113] on li "Policy Details" at bounding box center [407, 113] width 52 height 15
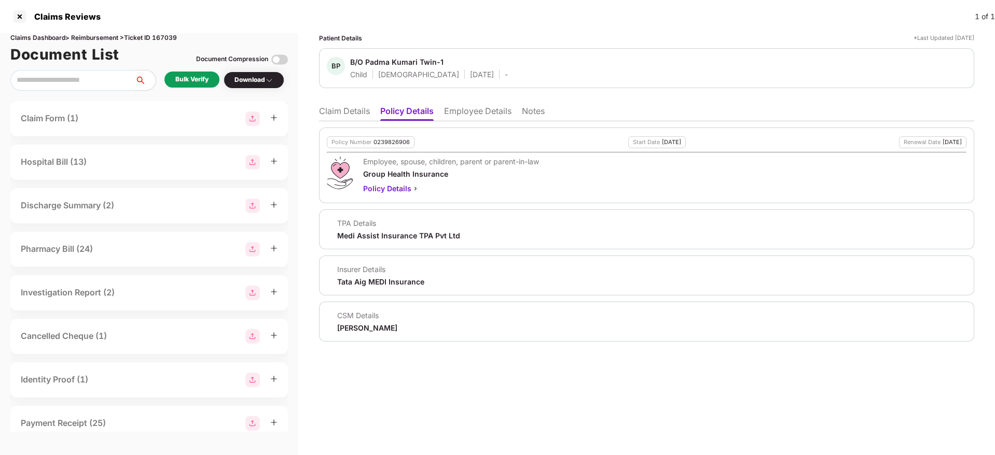
click at [482, 117] on li "Employee Details" at bounding box center [477, 113] width 67 height 15
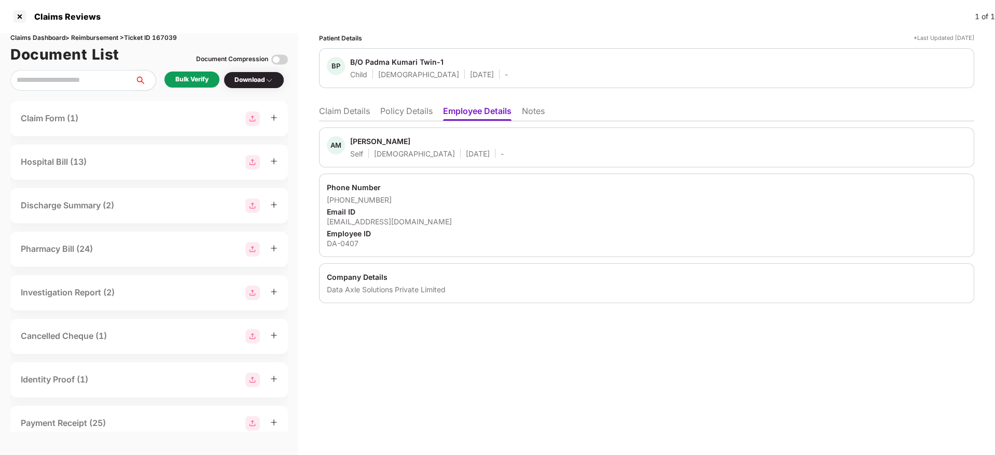
click at [419, 115] on li "Policy Details" at bounding box center [406, 113] width 52 height 15
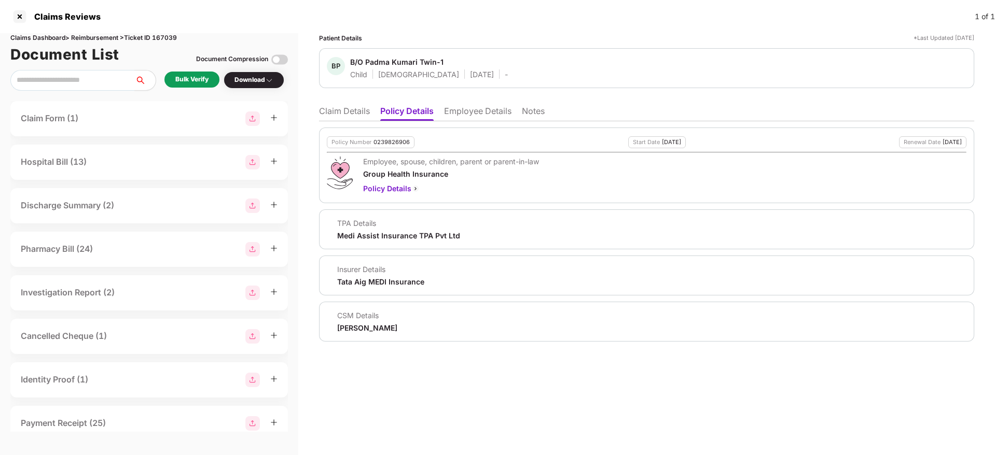
click at [367, 113] on li "Claim Details" at bounding box center [344, 113] width 51 height 15
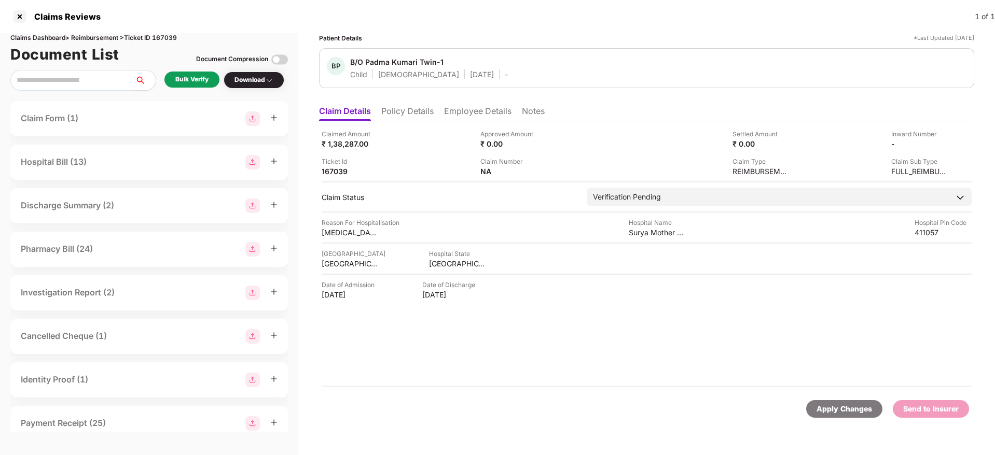
click at [414, 109] on li "Policy Details" at bounding box center [407, 113] width 52 height 15
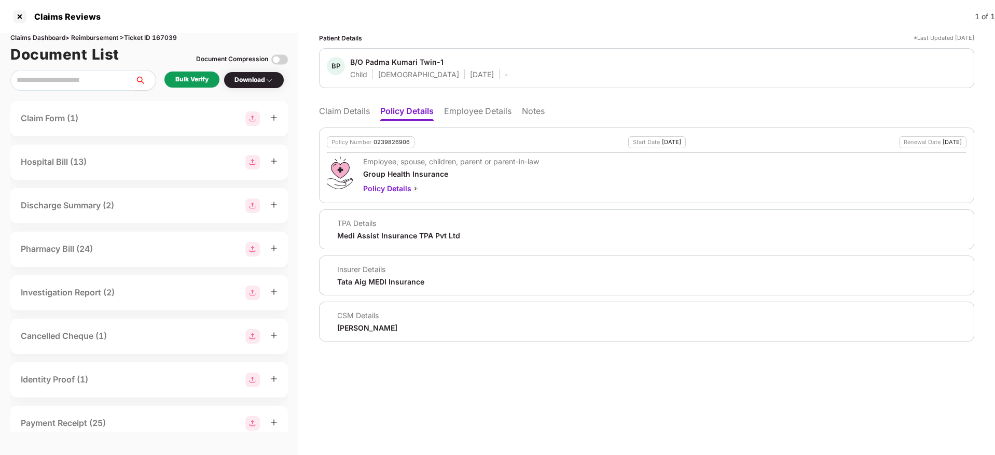
click at [336, 108] on li "Claim Details" at bounding box center [344, 113] width 51 height 15
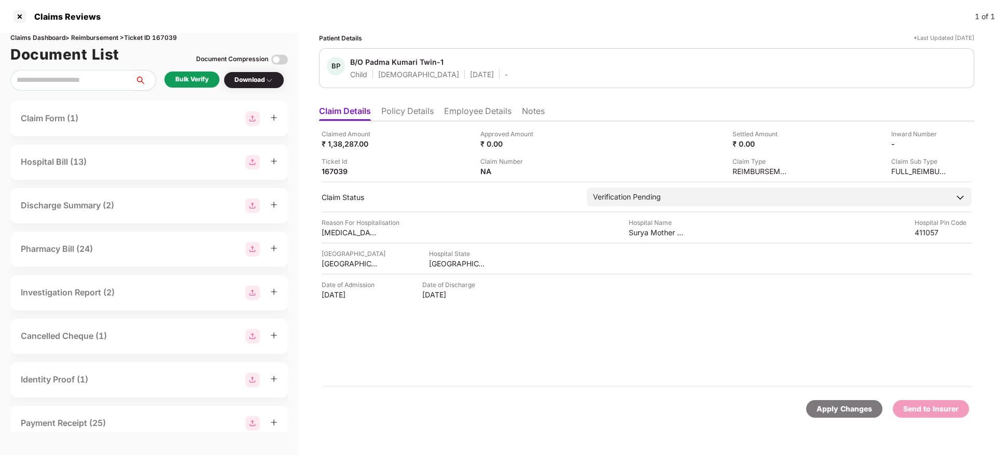
click at [196, 81] on div "Bulk Verify" at bounding box center [191, 80] width 33 height 10
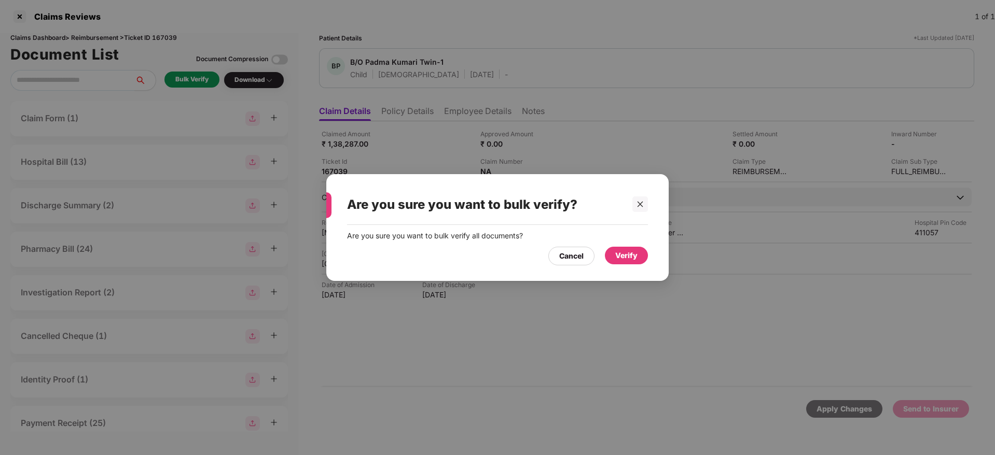
click at [616, 249] on div "Verify" at bounding box center [626, 256] width 43 height 18
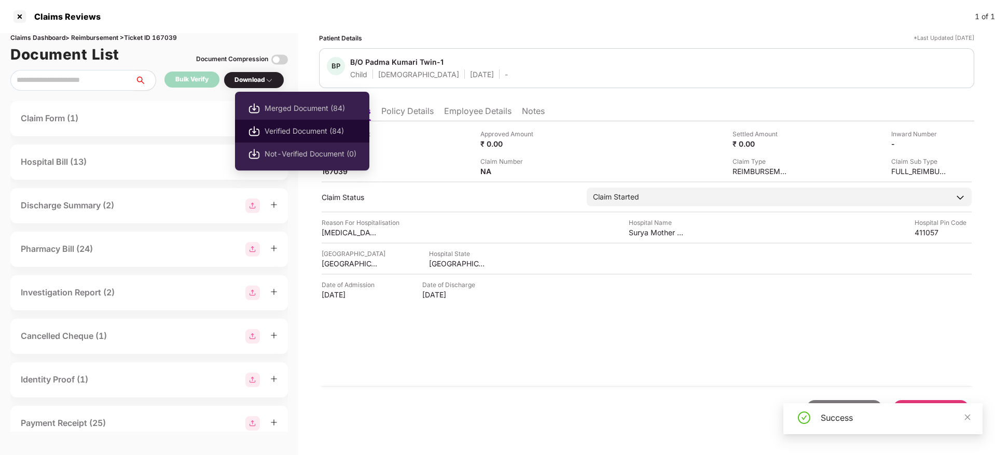
click at [277, 126] on span "Verified Document (84)" at bounding box center [311, 131] width 92 height 11
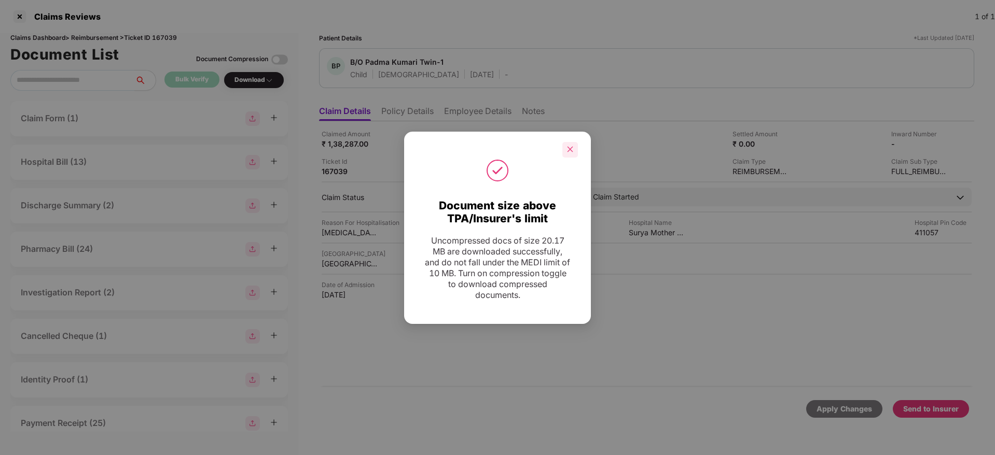
click at [571, 152] on icon "close" at bounding box center [569, 149] width 7 height 7
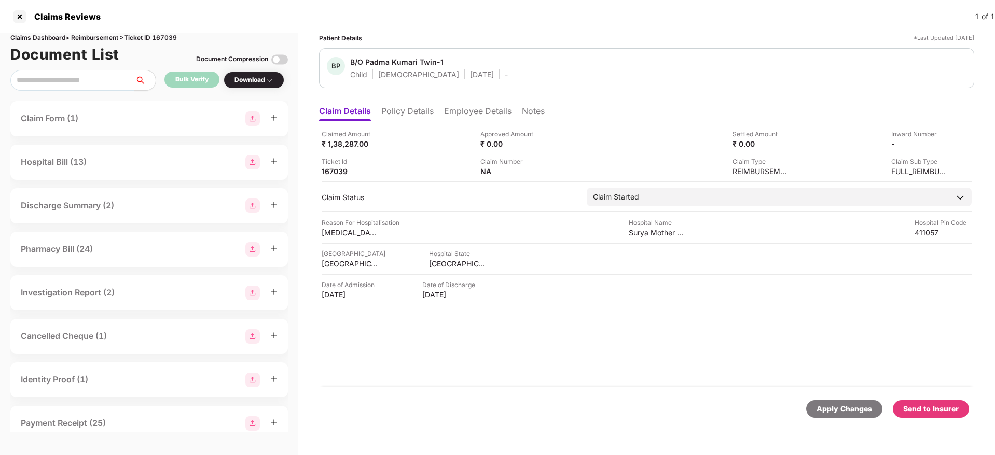
click at [917, 411] on div "Send to Insurer" at bounding box center [931, 409] width 56 height 11
click at [965, 407] on div "Send to Insurer" at bounding box center [931, 409] width 76 height 18
click at [425, 116] on li "Policy Details" at bounding box center [407, 113] width 52 height 15
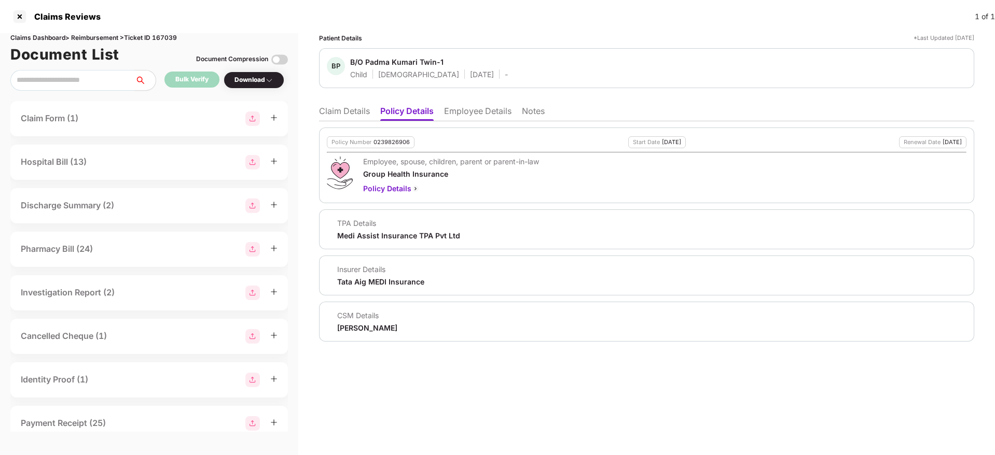
click at [475, 114] on li "Employee Details" at bounding box center [477, 113] width 67 height 15
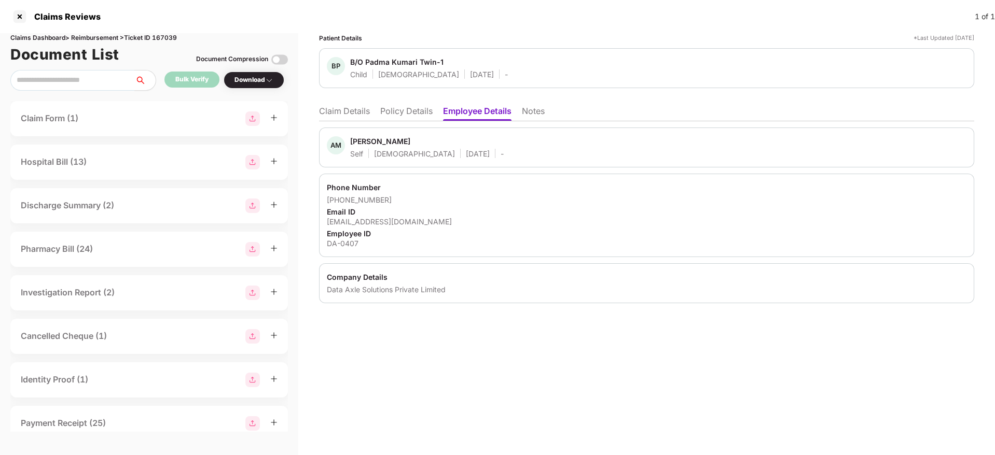
click at [411, 108] on li "Policy Details" at bounding box center [406, 113] width 52 height 15
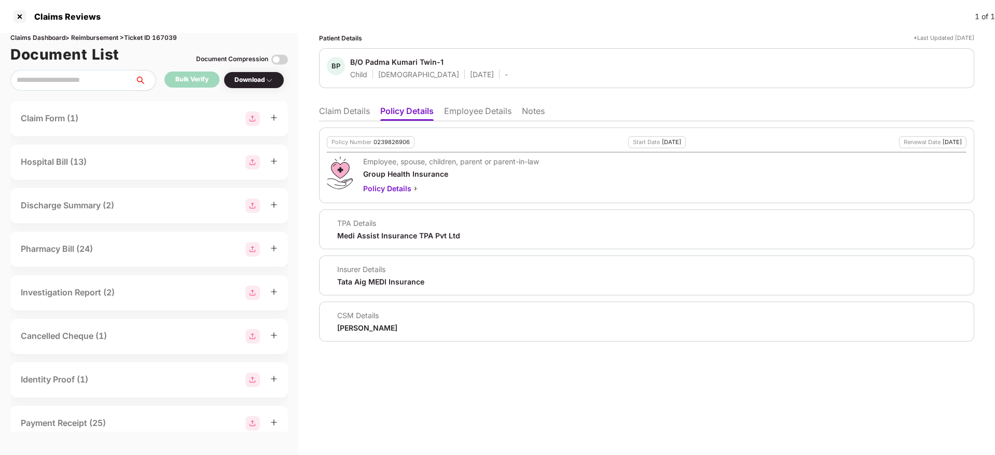
click at [354, 110] on li "Claim Details" at bounding box center [344, 113] width 51 height 15
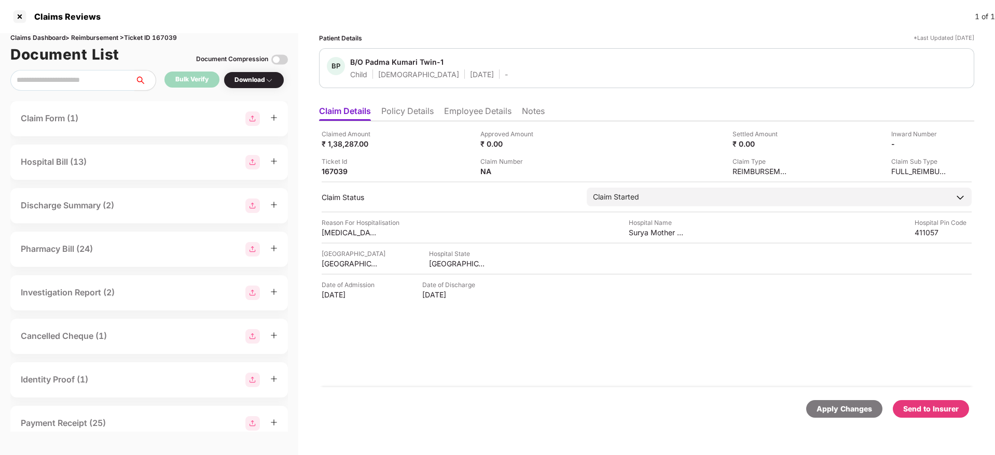
click at [406, 117] on li "Policy Details" at bounding box center [407, 113] width 52 height 15
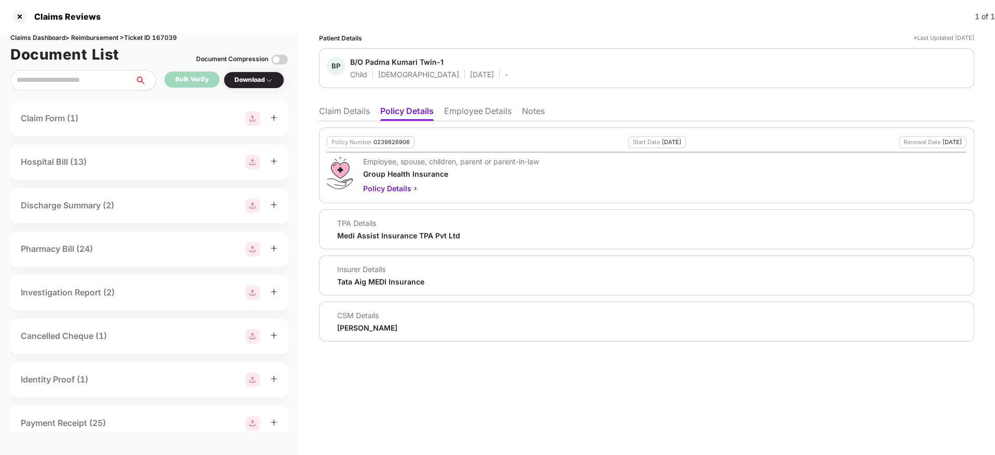
drag, startPoint x: 483, startPoint y: 113, endPoint x: 482, endPoint y: 124, distance: 11.5
click at [483, 114] on li "Employee Details" at bounding box center [477, 113] width 67 height 15
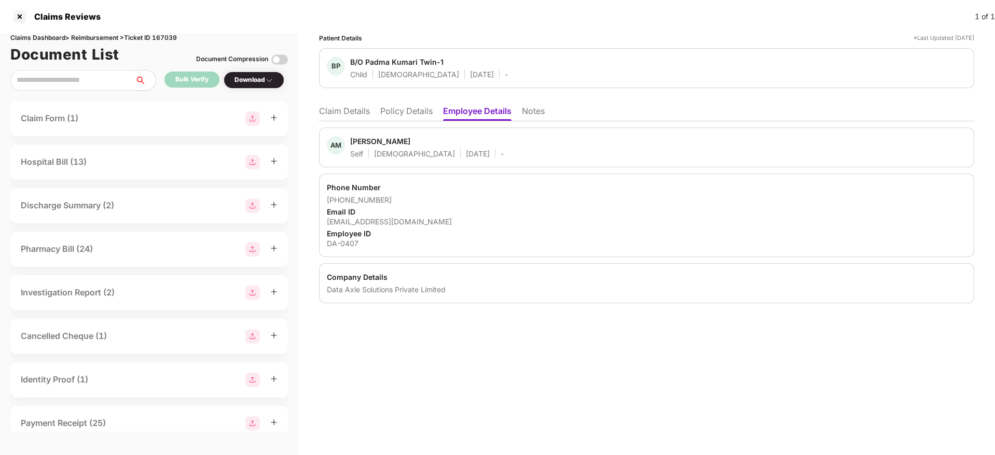
click at [378, 218] on div "anuj.mishra@data-axle.com" at bounding box center [647, 222] width 640 height 10
copy div "anuj.mishra@data-axle.com"
click at [441, 221] on div "anuj.mishra@data-axle.com" at bounding box center [647, 222] width 640 height 10
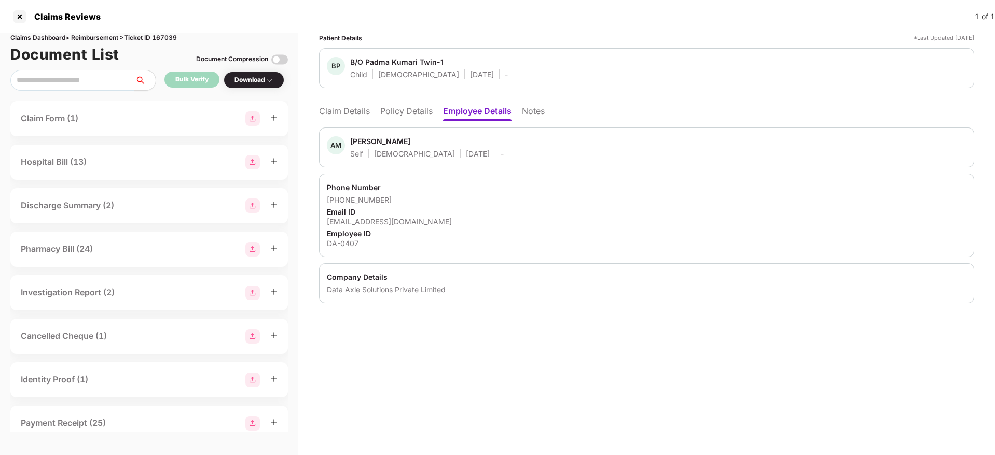
click at [346, 110] on li "Claim Details" at bounding box center [344, 113] width 51 height 15
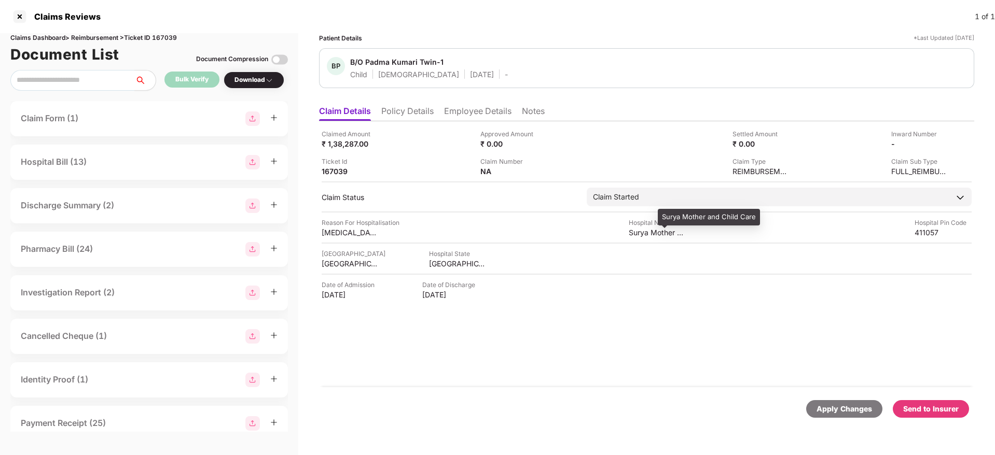
click at [644, 231] on div "Surya Mother and Child Care" at bounding box center [657, 233] width 57 height 10
drag, startPoint x: 322, startPoint y: 296, endPoint x: 376, endPoint y: 297, distance: 53.5
click at [376, 297] on div "25 Jun 2025" at bounding box center [350, 295] width 57 height 10
copy div "25 Jun 2025"
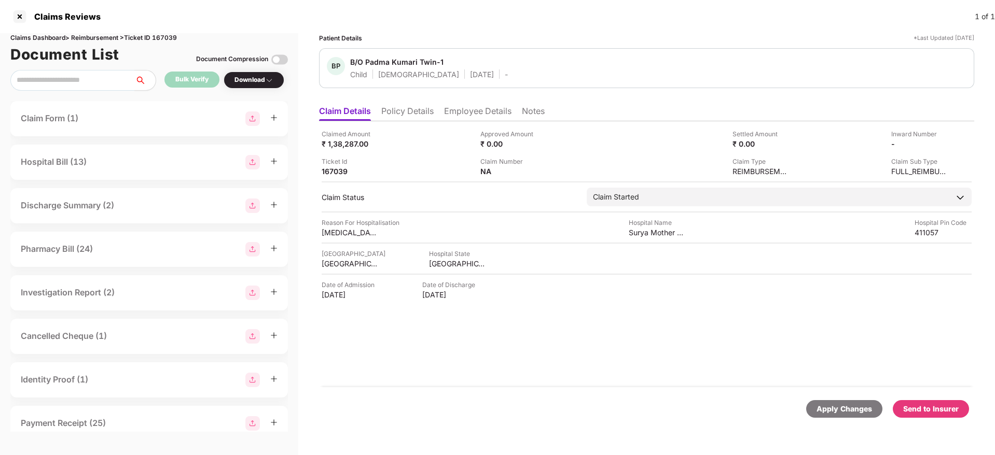
click at [418, 118] on li "Policy Details" at bounding box center [407, 113] width 52 height 15
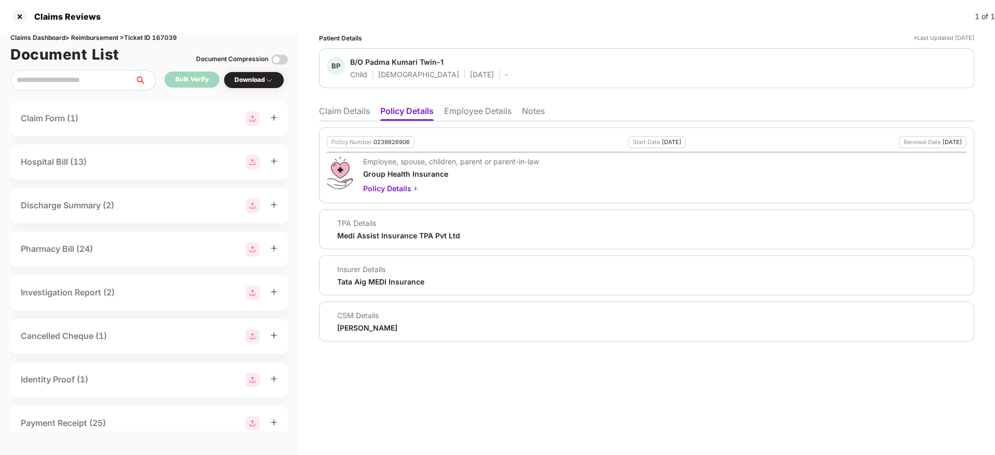
click at [357, 109] on li "Claim Details" at bounding box center [344, 113] width 51 height 15
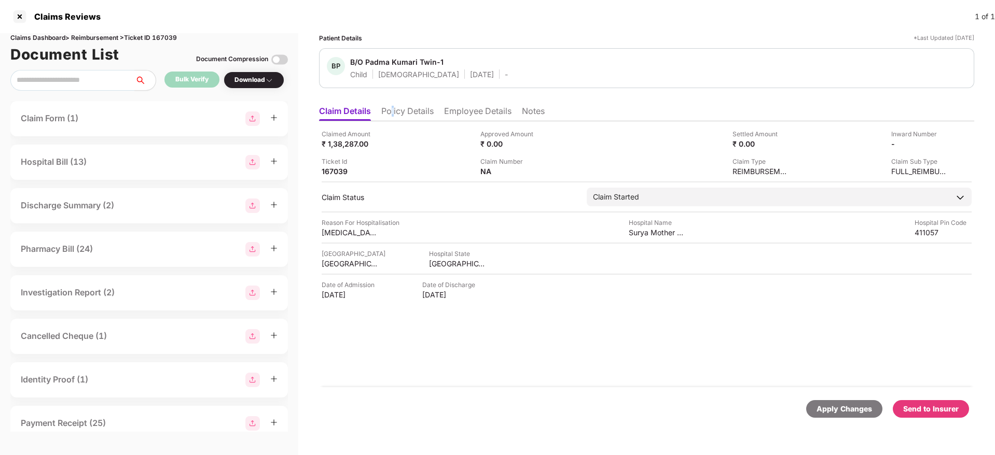
click at [394, 113] on li "Policy Details" at bounding box center [407, 113] width 52 height 15
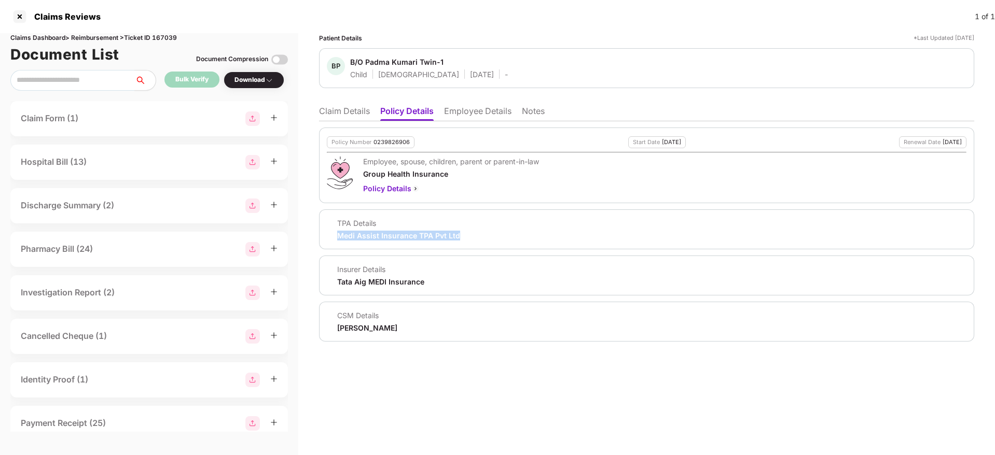
drag, startPoint x: 335, startPoint y: 236, endPoint x: 469, endPoint y: 240, distance: 134.4
click at [469, 240] on div "TPA Details Medi Assist Insurance TPA Pvt Ltd" at bounding box center [647, 229] width 640 height 22
copy div "Medi Assist Insurance TPA Pvt Ltd"
click at [487, 223] on div "TPA Details Medi Assist Insurance TPA Pvt Ltd" at bounding box center [647, 229] width 640 height 22
click at [348, 117] on li "Claim Details" at bounding box center [344, 113] width 51 height 15
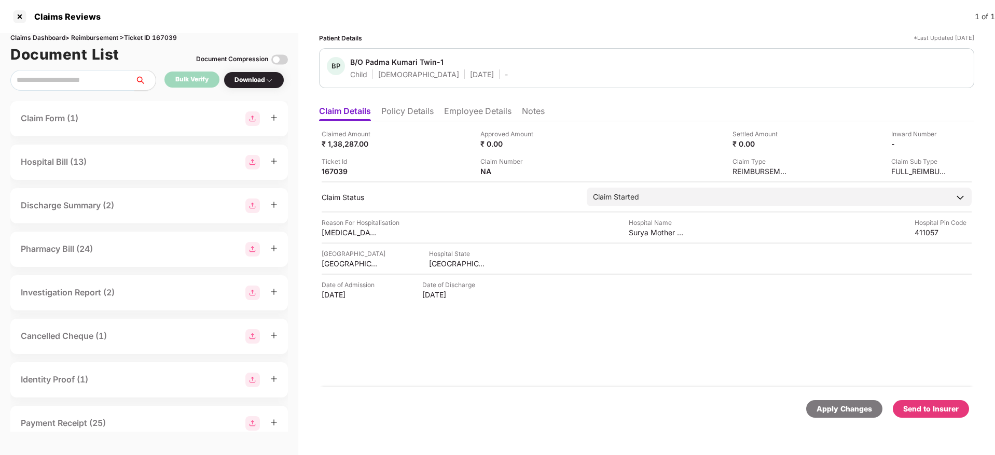
click at [477, 113] on li "Employee Details" at bounding box center [477, 113] width 67 height 15
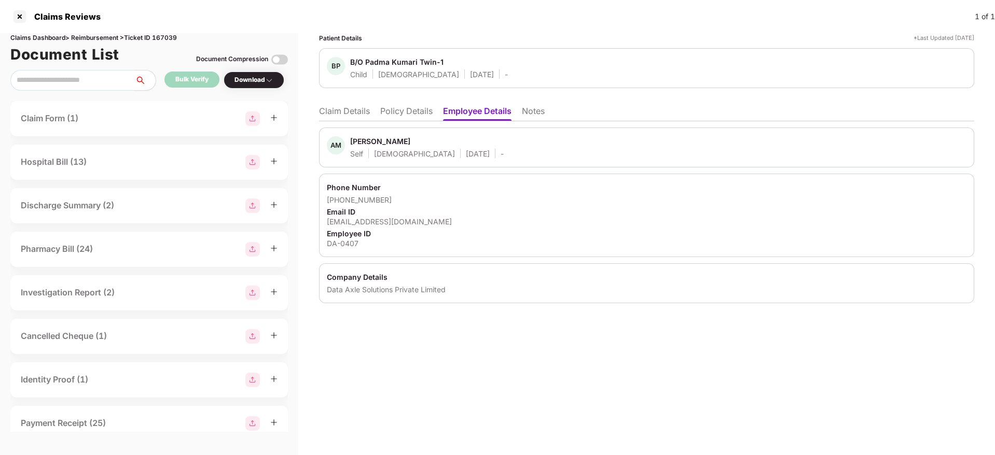
click at [339, 110] on li "Claim Details" at bounding box center [344, 113] width 51 height 15
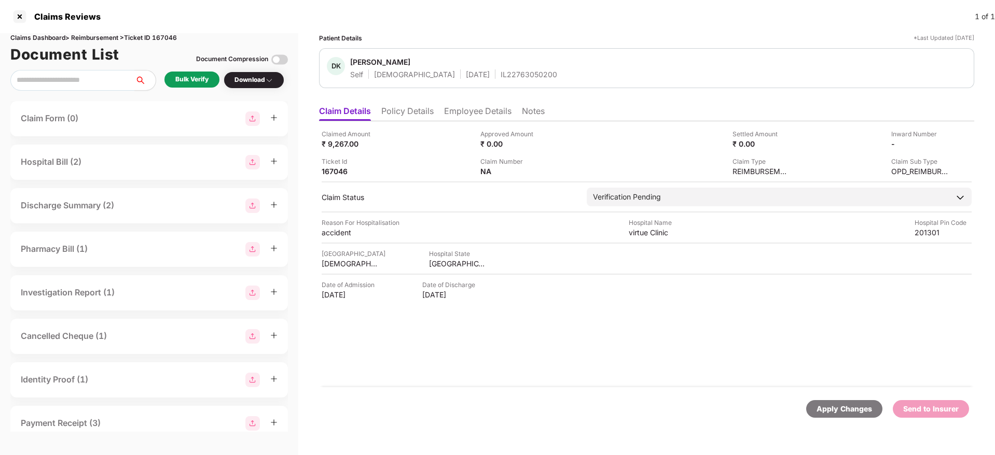
click at [418, 116] on li "Policy Details" at bounding box center [407, 113] width 52 height 15
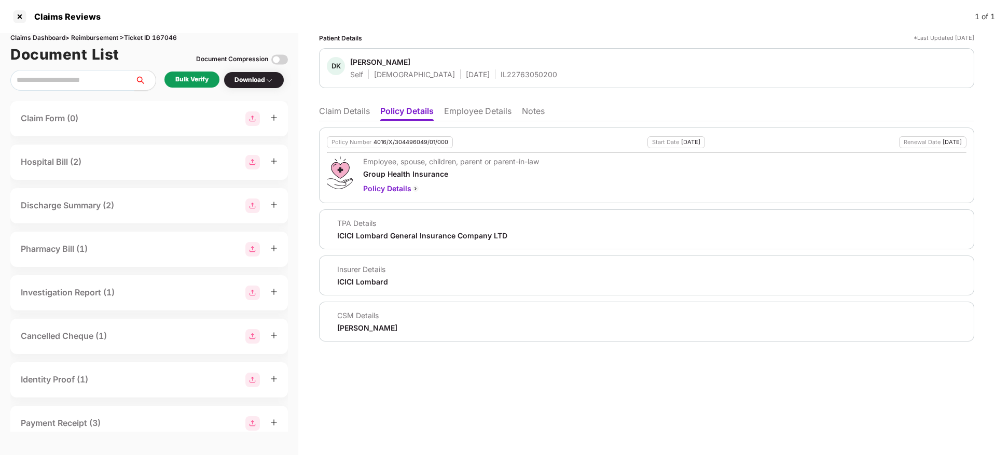
click at [343, 107] on li "Claim Details" at bounding box center [344, 113] width 51 height 15
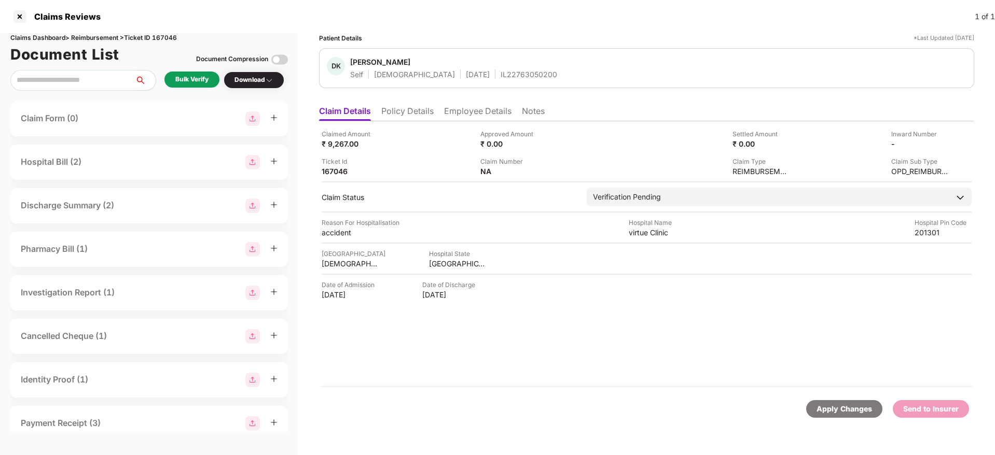
click at [169, 37] on div "Claims Dashboard > Reimbursement > Ticket ID 167046" at bounding box center [149, 38] width 278 height 10
copy div "167046"
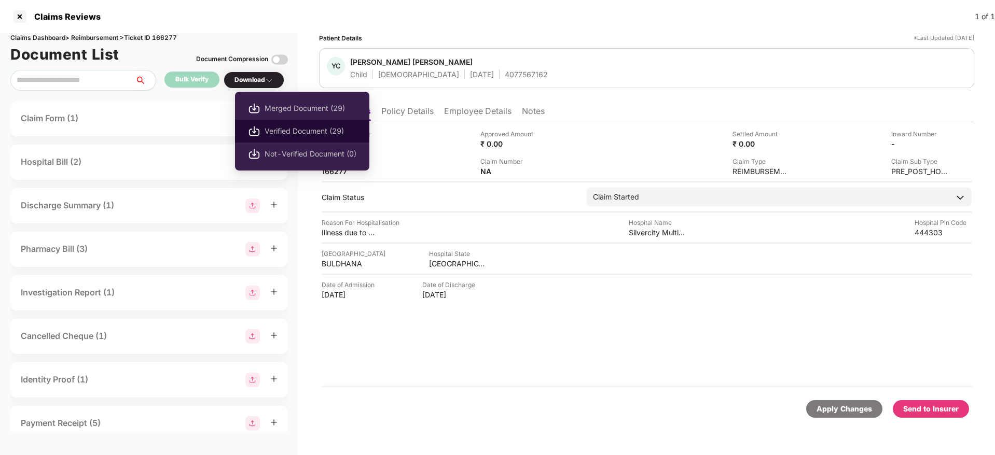
click at [286, 134] on span "Verified Document (29)" at bounding box center [311, 131] width 92 height 11
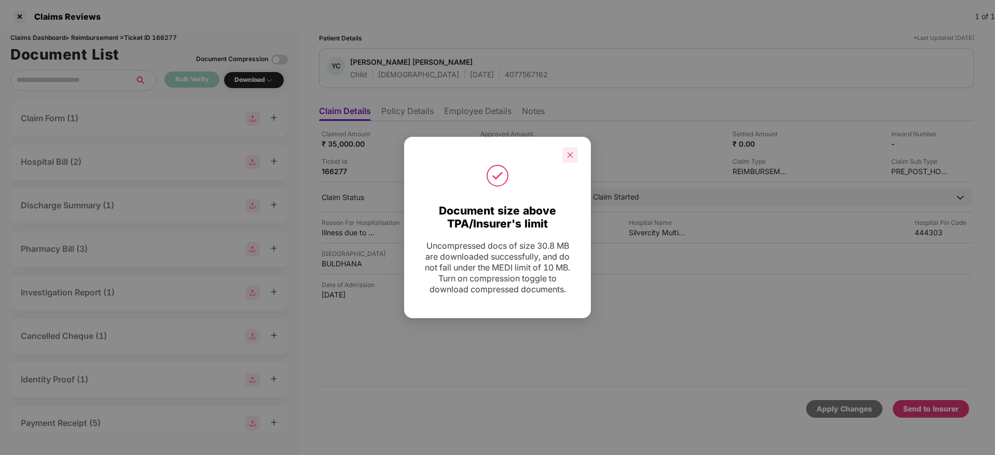
click at [567, 154] on icon "close" at bounding box center [569, 154] width 7 height 7
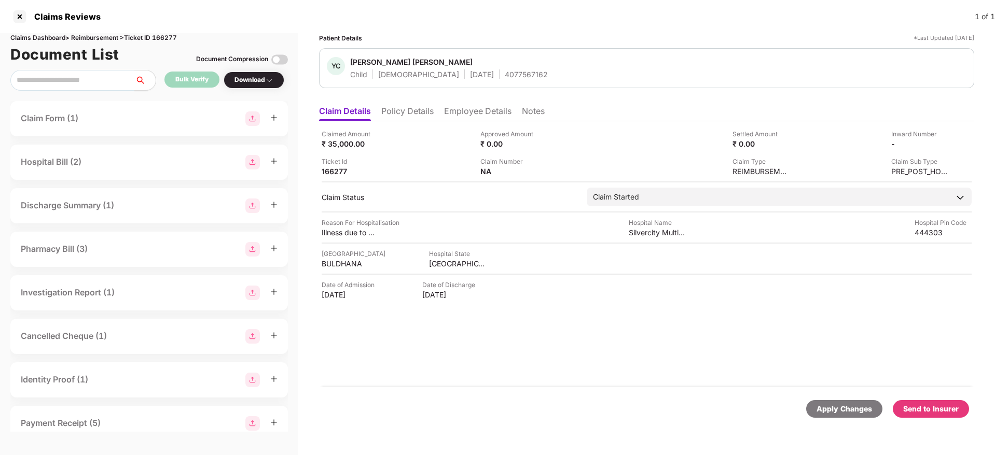
click at [928, 409] on div "Send to Insurer" at bounding box center [931, 409] width 56 height 11
click at [937, 410] on div "Send to Insurer" at bounding box center [931, 409] width 56 height 11
drag, startPoint x: 595, startPoint y: 18, endPoint x: 545, endPoint y: 11, distance: 50.3
click at [594, 18] on div "Claims Reviews 1 of 1" at bounding box center [497, 16] width 995 height 33
click at [418, 108] on li "Policy Details" at bounding box center [407, 113] width 52 height 15
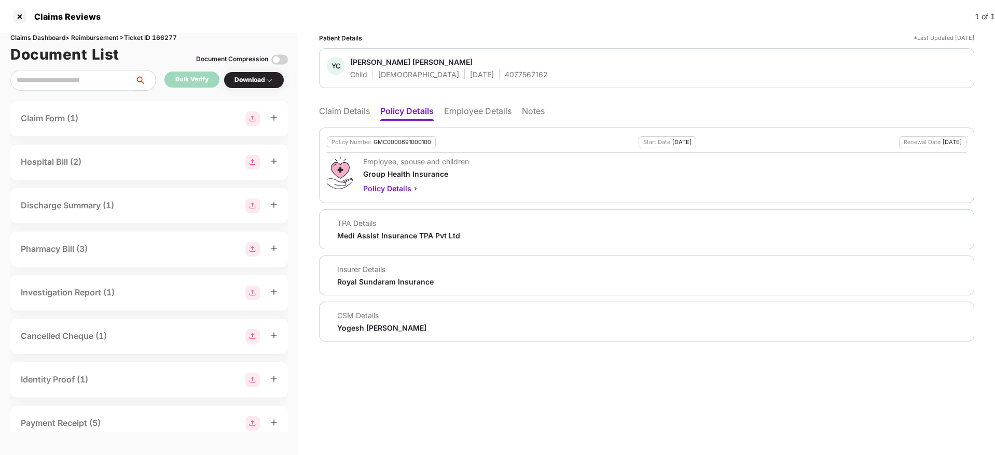
click at [348, 109] on li "Claim Details" at bounding box center [344, 113] width 51 height 15
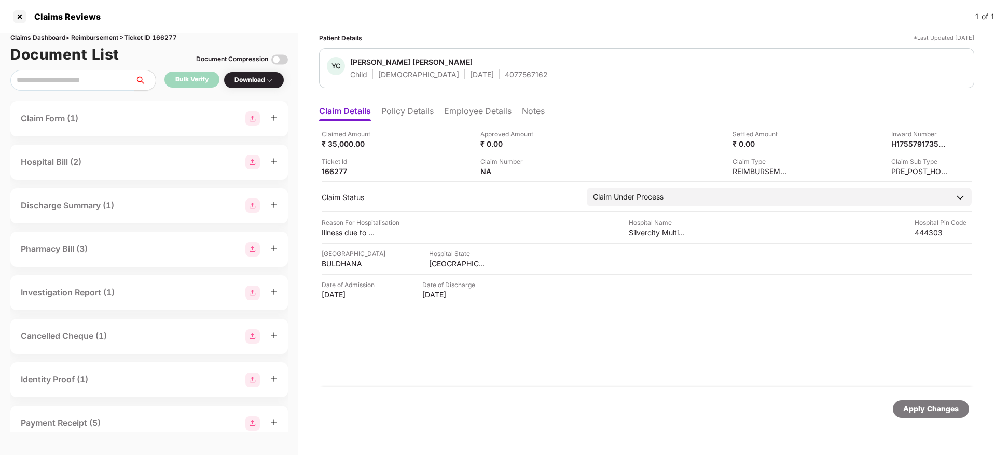
click at [424, 103] on ul "Claim Details Policy Details Employee Details Notes" at bounding box center [646, 111] width 655 height 21
click at [421, 106] on li "Policy Details" at bounding box center [407, 113] width 52 height 15
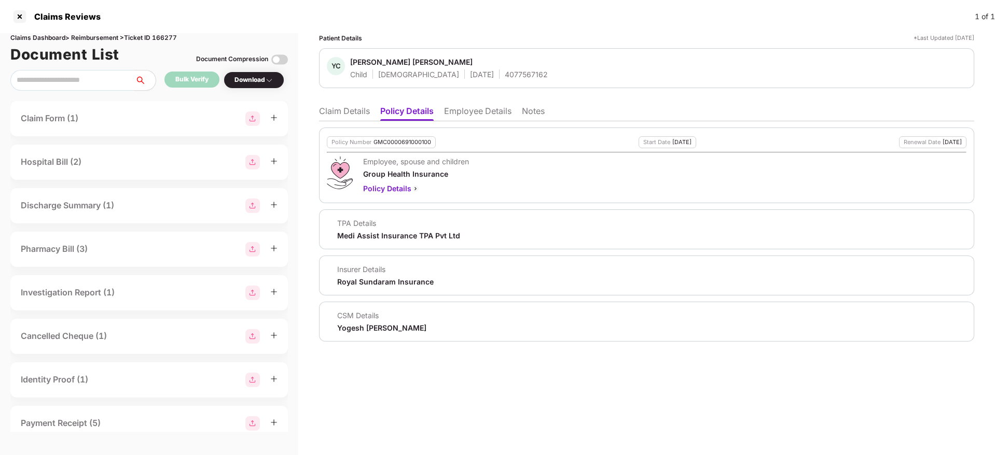
click at [333, 114] on li "Claim Details" at bounding box center [344, 113] width 51 height 15
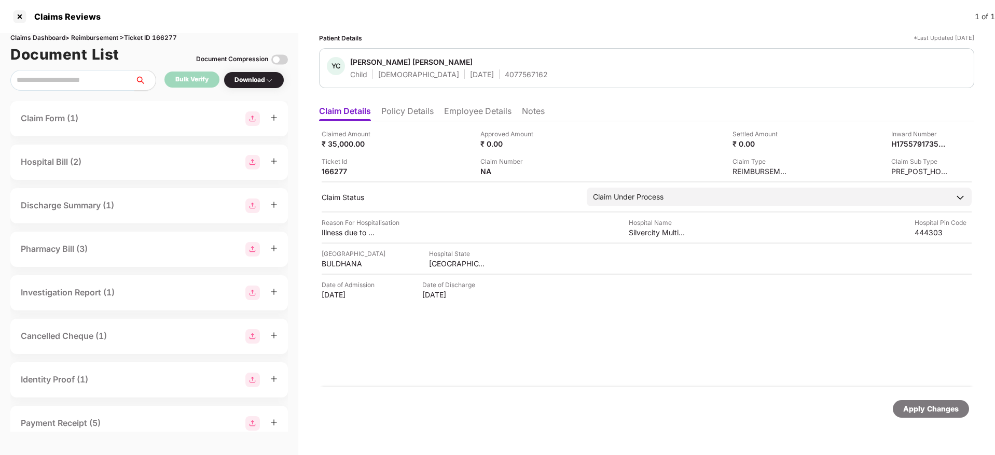
click at [492, 117] on li "Employee Details" at bounding box center [477, 113] width 67 height 15
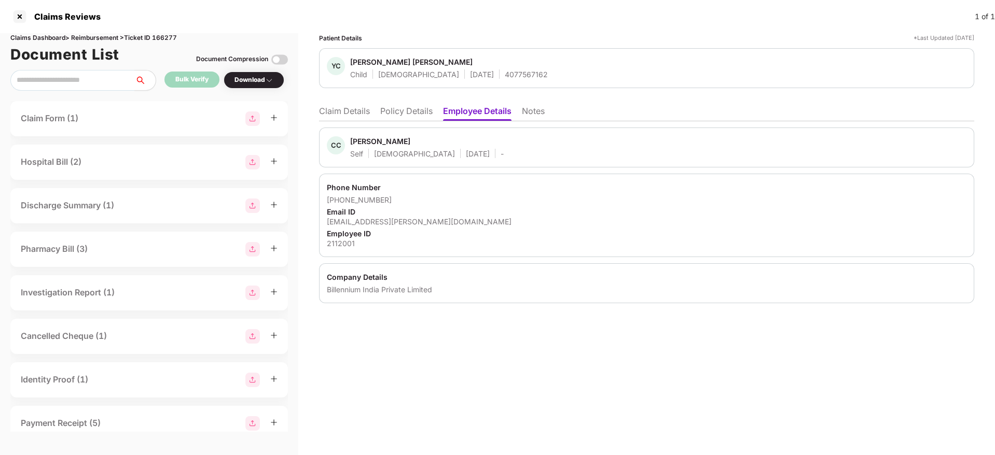
click at [418, 114] on li "Policy Details" at bounding box center [406, 113] width 52 height 15
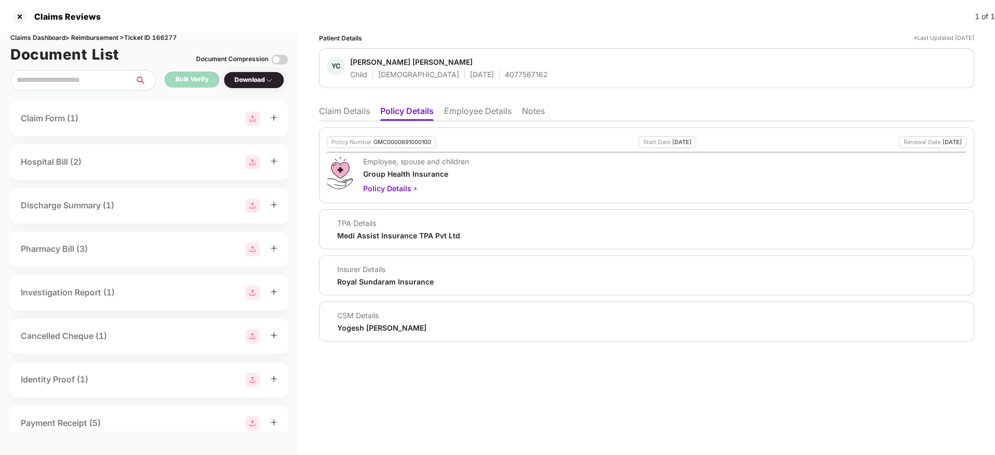
click at [350, 114] on li "Claim Details" at bounding box center [344, 113] width 51 height 15
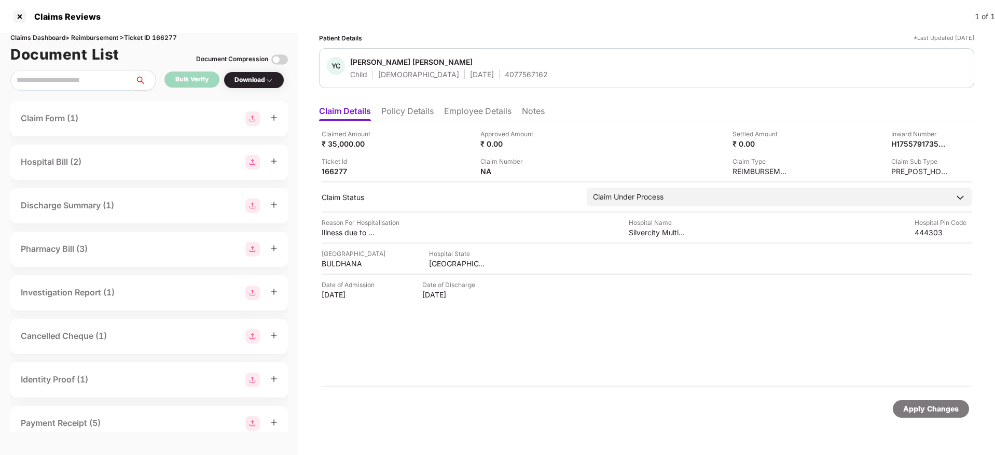
click at [458, 118] on li "Employee Details" at bounding box center [477, 113] width 67 height 15
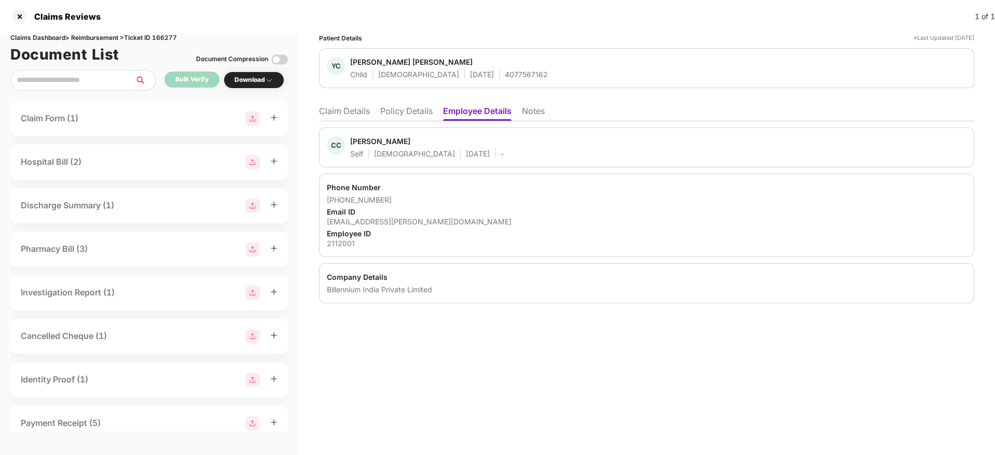
click at [505, 72] on div "4077567162" at bounding box center [526, 75] width 43 height 10
copy div "4077567162"
click at [333, 111] on li "Claim Details" at bounding box center [344, 113] width 51 height 15
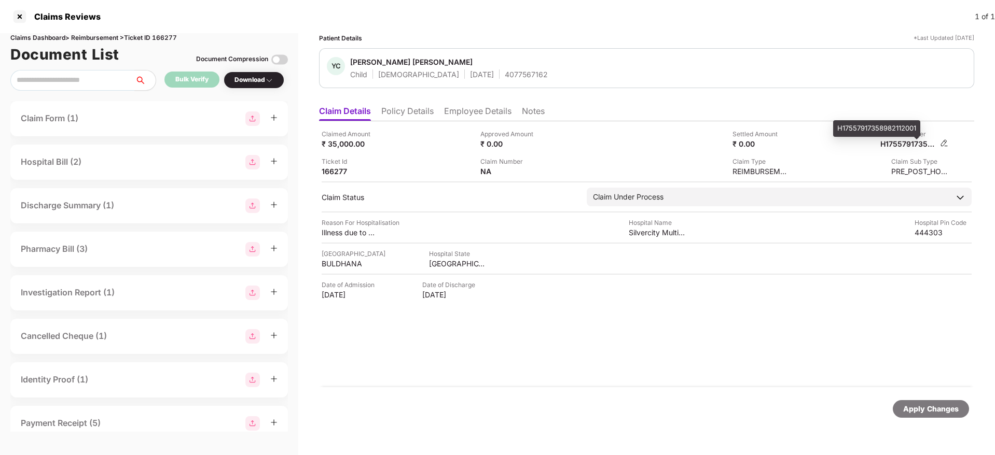
click at [919, 146] on div "H17557917358982112001" at bounding box center [908, 144] width 57 height 10
copy div "H17557917358982112001"
click at [494, 178] on div "Claimed Amount ₹ 51,515.00 Approved Amount ₹ 0.00 Settled Amount ₹ 0.00 Inward …" at bounding box center [646, 254] width 655 height 266
click at [495, 176] on div "Claimed Amount ₹ 51,515.00 Approved Amount ₹ 0.00 Settled Amount ₹ 0.00 Inward …" at bounding box center [646, 254] width 655 height 266
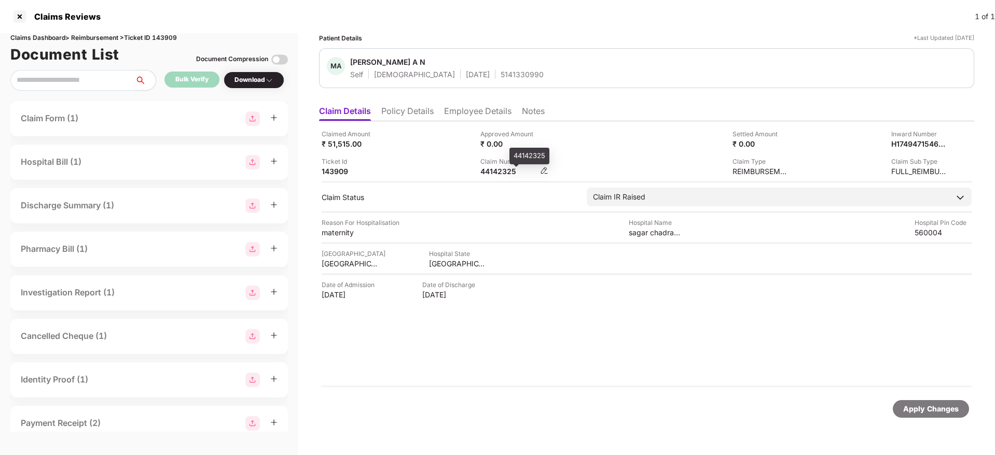
click at [495, 173] on div "44142325" at bounding box center [508, 172] width 57 height 10
click at [495, 172] on div "44142325" at bounding box center [508, 172] width 57 height 10
copy div "44142325"
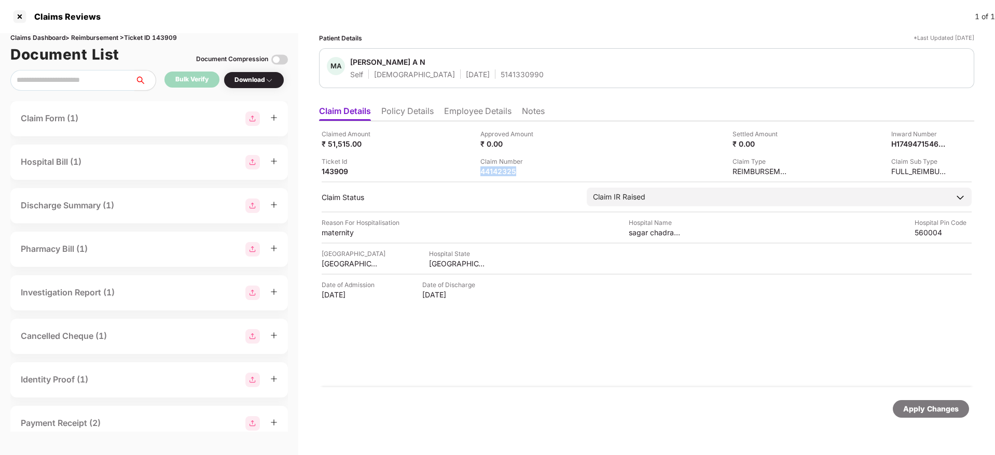
click at [418, 155] on div "Claimed Amount ₹ 51,515.00 Approved Amount ₹ 0.00 Settled Amount ₹ 0.00 Inward …" at bounding box center [647, 152] width 650 height 47
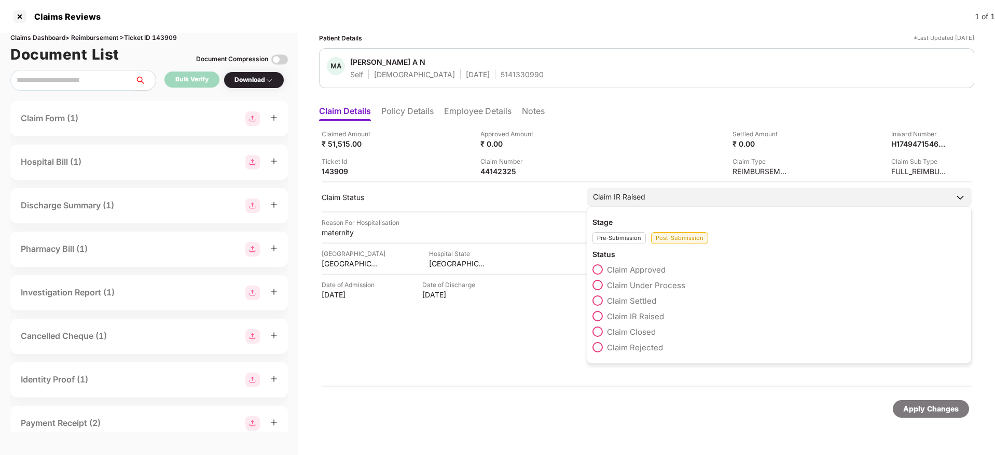
click at [603, 267] on span at bounding box center [597, 270] width 10 height 10
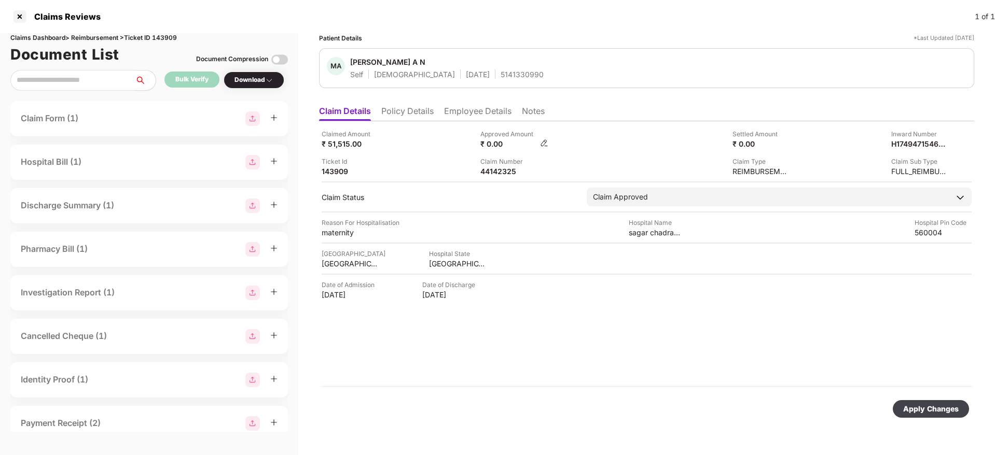
click at [543, 144] on img at bounding box center [544, 143] width 8 height 8
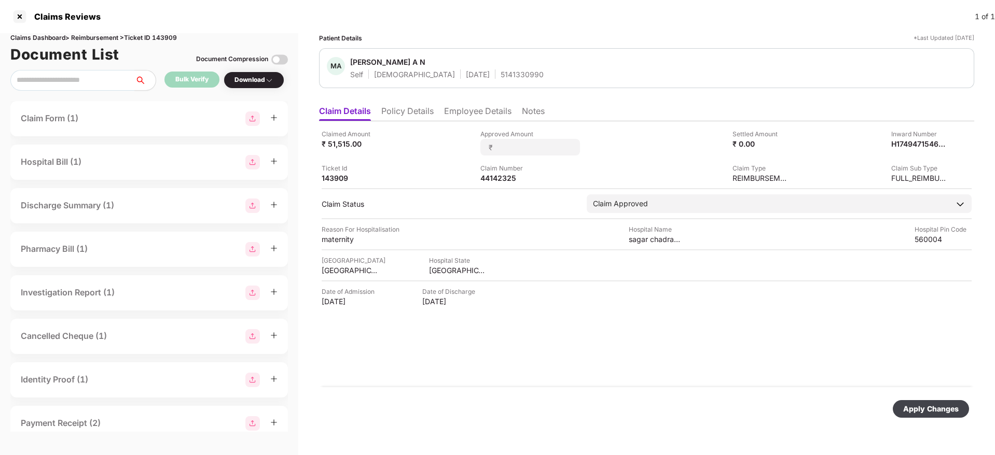
click at [597, 95] on div "Patient Details *Last Updated 16 Jul 2025 MA Madhushree A N Self Female 29 Apr …" at bounding box center [646, 233] width 655 height 401
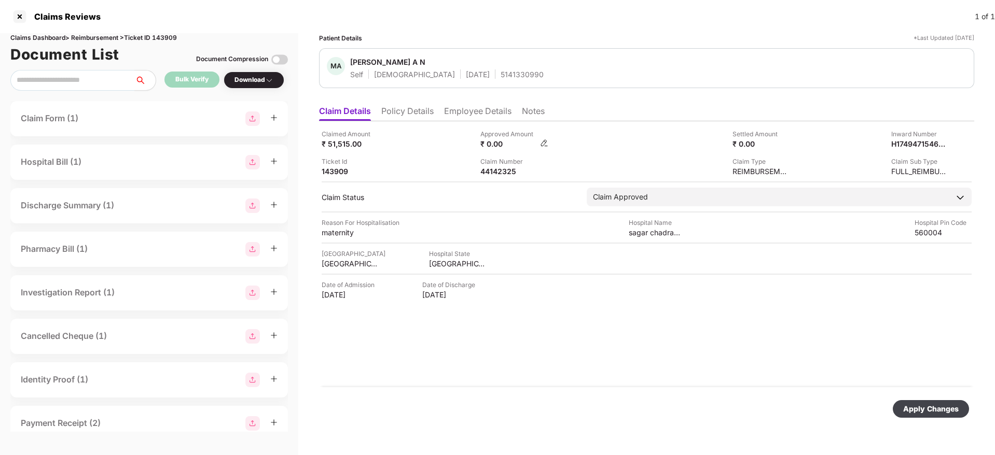
click at [545, 141] on img at bounding box center [544, 143] width 8 height 8
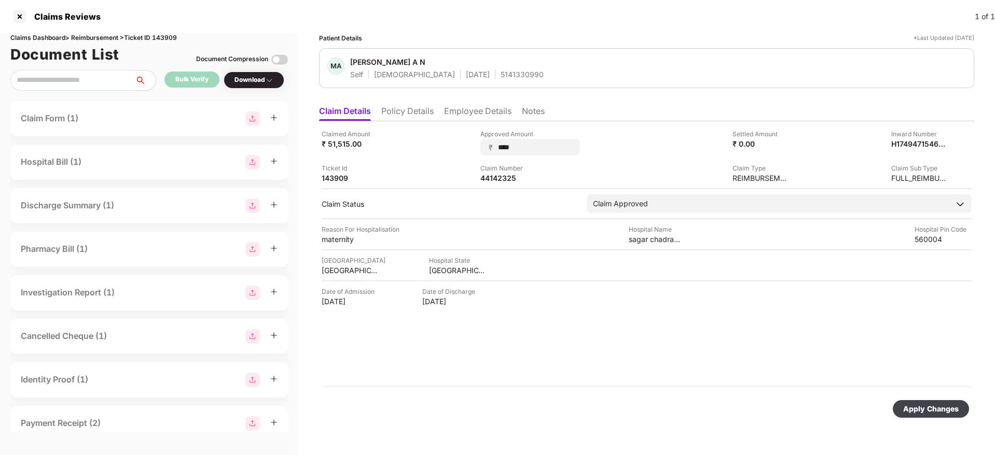
type input "*****"
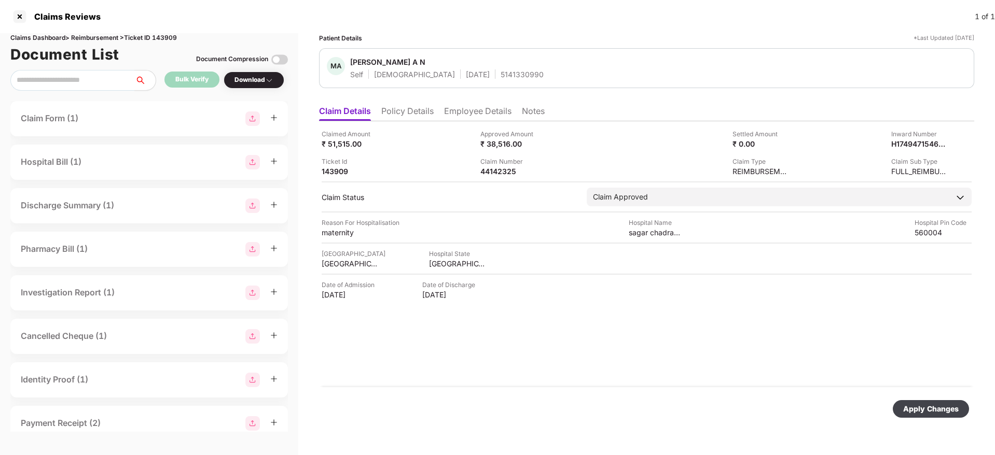
drag, startPoint x: 935, startPoint y: 405, endPoint x: 826, endPoint y: 359, distance: 118.4
click at [935, 405] on div "Apply Changes" at bounding box center [931, 409] width 56 height 11
click at [513, 76] on div "1026721807" at bounding box center [534, 75] width 43 height 10
copy div "1026721807"
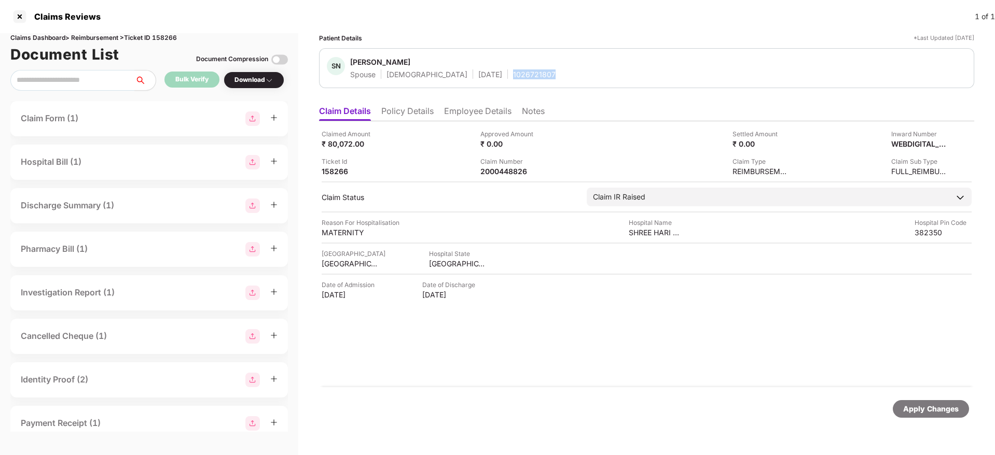
copy div "1026721807"
click at [442, 139] on div "Claimed Amount ₹ 80,072.00" at bounding box center [397, 139] width 151 height 20
click at [510, 168] on div "2000448826" at bounding box center [508, 172] width 57 height 10
copy div "2000448826"
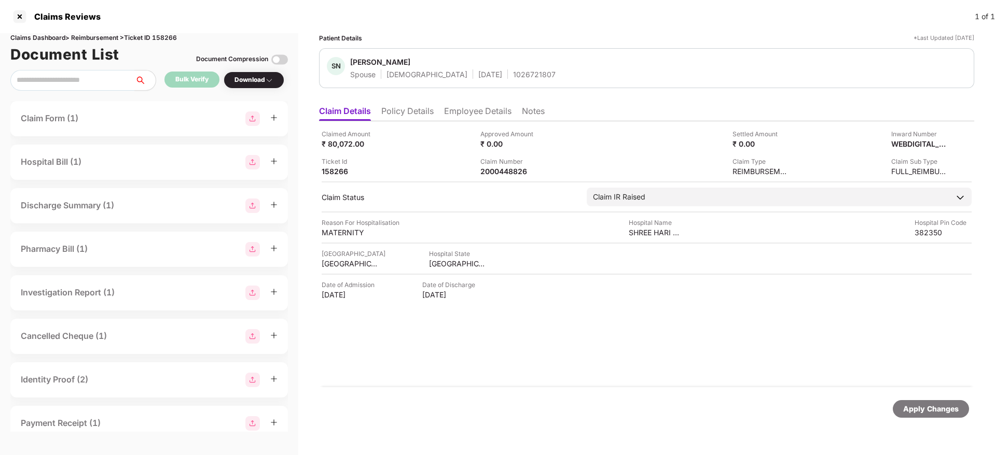
click at [476, 107] on li "Employee Details" at bounding box center [477, 113] width 67 height 15
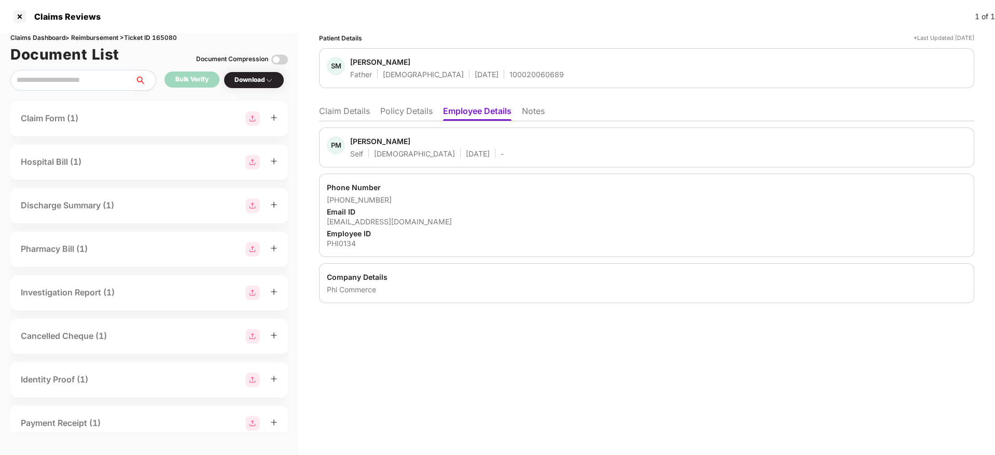
click at [417, 107] on li "Policy Details" at bounding box center [406, 113] width 52 height 15
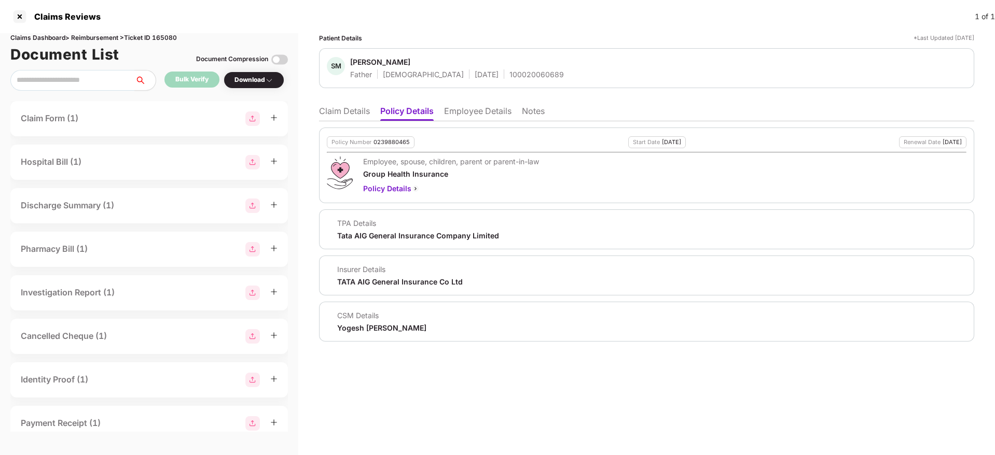
click at [351, 113] on li "Claim Details" at bounding box center [344, 113] width 51 height 15
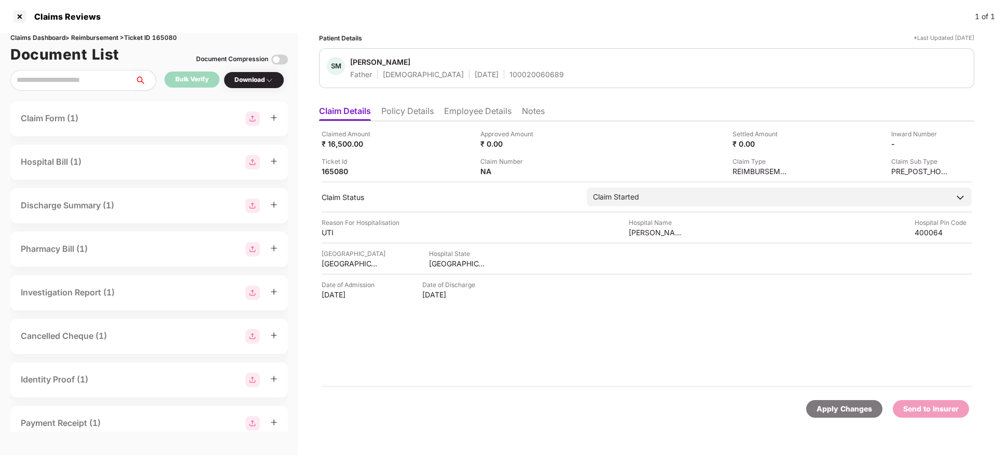
click at [421, 113] on li "Policy Details" at bounding box center [407, 113] width 52 height 15
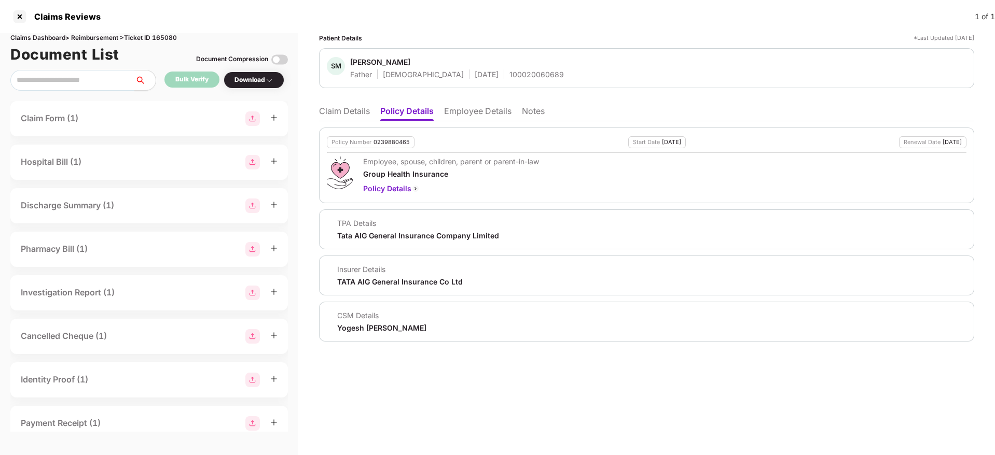
click at [360, 114] on li "Claim Details" at bounding box center [344, 113] width 51 height 15
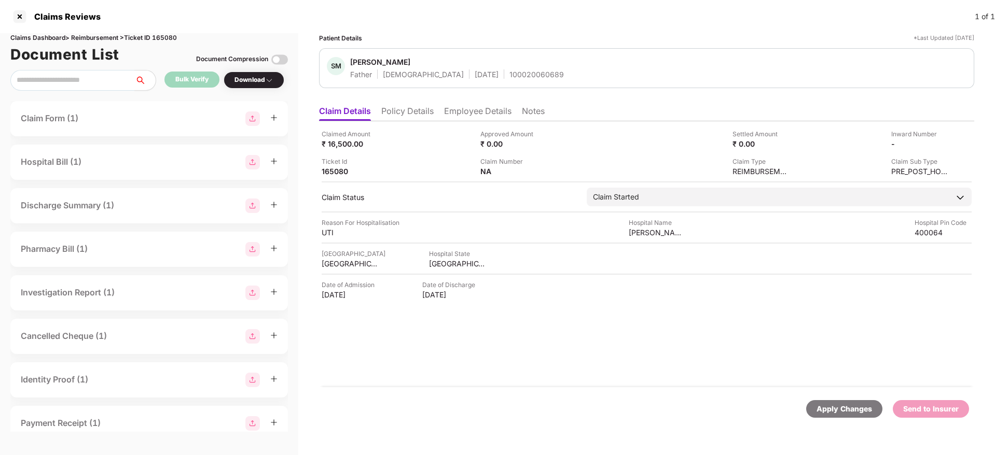
click at [461, 108] on li "Employee Details" at bounding box center [477, 113] width 67 height 15
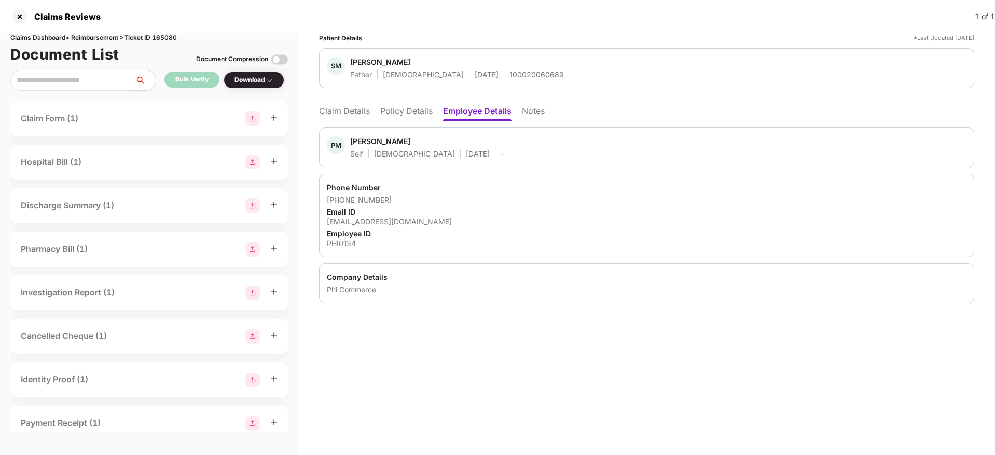
click at [344, 108] on li "Claim Details" at bounding box center [344, 113] width 51 height 15
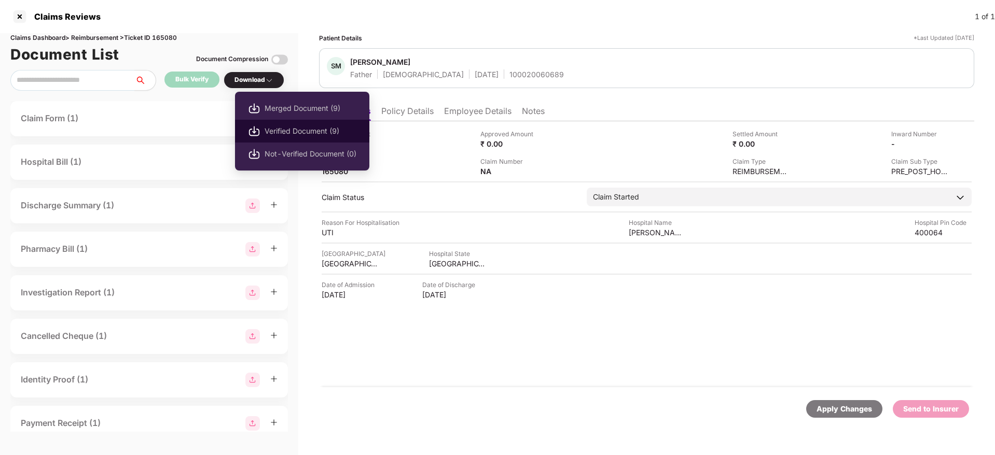
click at [282, 133] on span "Verified Document (9)" at bounding box center [311, 131] width 92 height 11
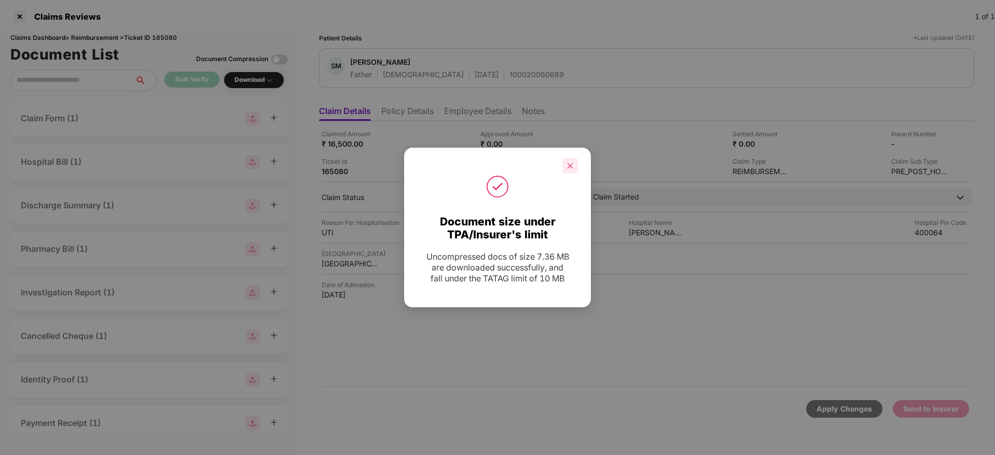
click at [569, 165] on icon "close" at bounding box center [569, 165] width 7 height 7
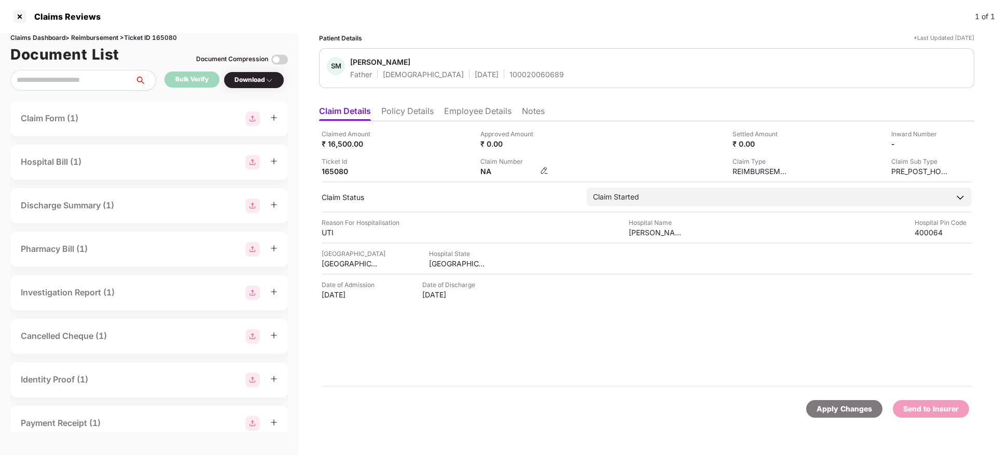
click at [542, 171] on img at bounding box center [544, 171] width 8 height 8
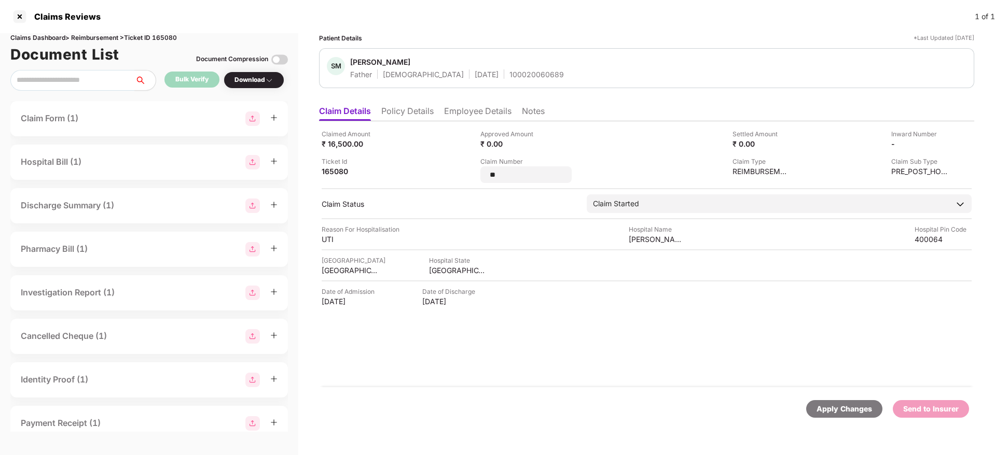
type input "*"
type input "**********"
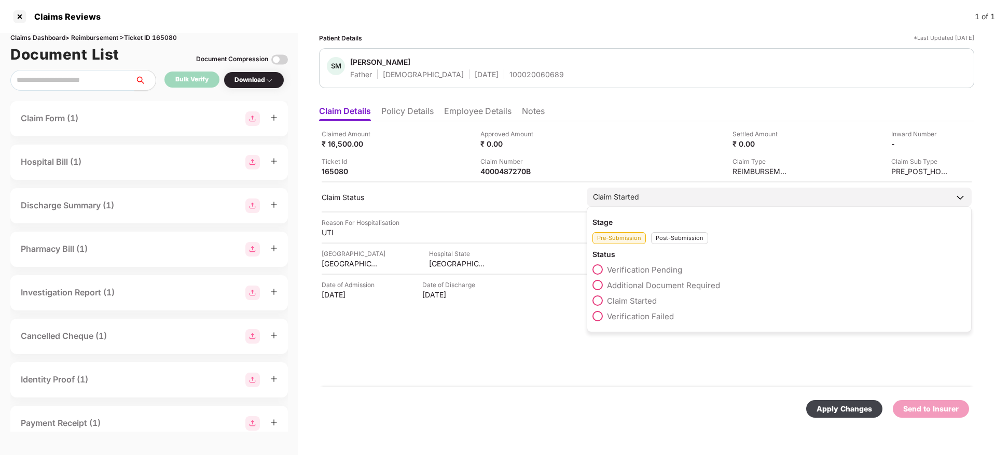
click at [675, 238] on div "Post-Submission" at bounding box center [679, 238] width 57 height 12
click at [596, 300] on span at bounding box center [597, 301] width 10 height 10
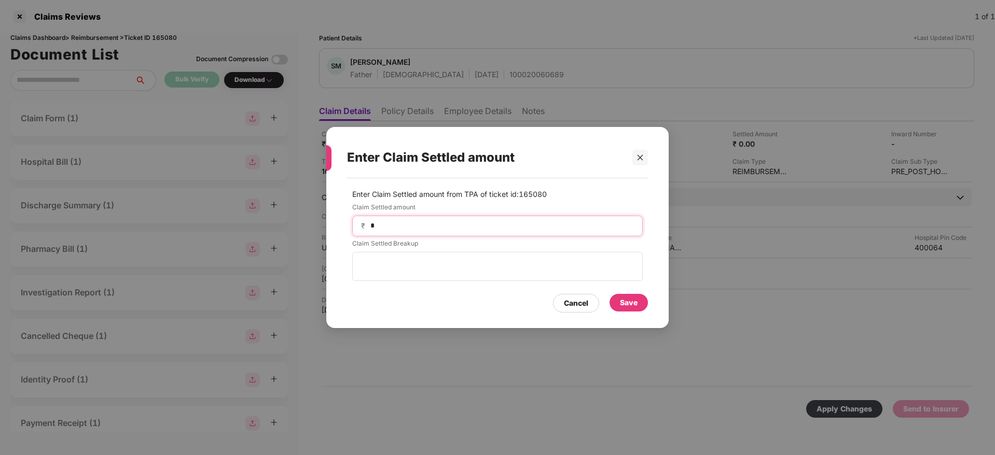
click at [429, 225] on input "*" at bounding box center [501, 225] width 265 height 11
type input "****"
click at [628, 302] on div "Save" at bounding box center [629, 302] width 18 height 11
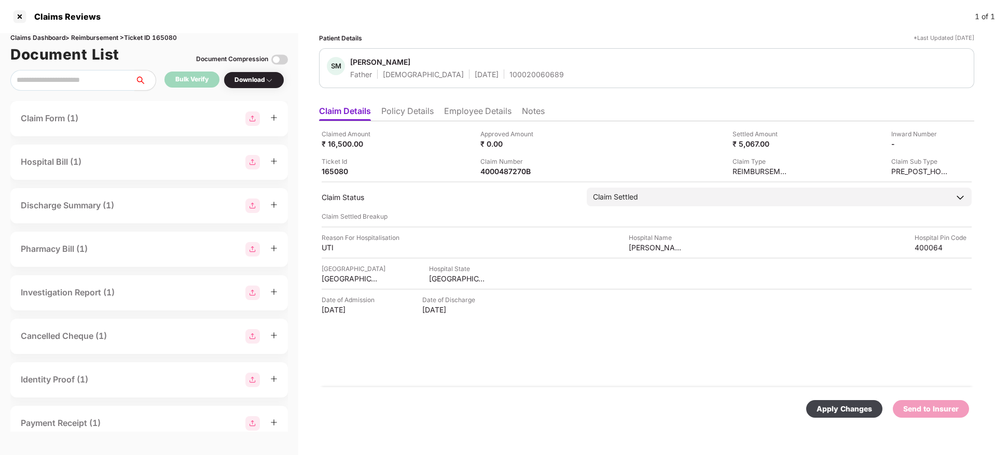
drag, startPoint x: 852, startPoint y: 407, endPoint x: 751, endPoint y: 355, distance: 113.9
click at [854, 407] on div "Apply Changes" at bounding box center [844, 409] width 56 height 11
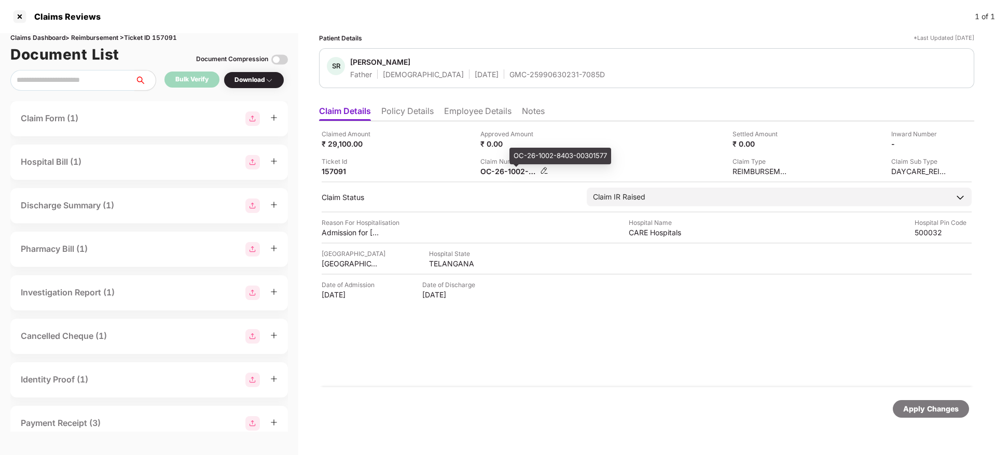
click at [500, 175] on div "OC-26-1002-8403-00301577" at bounding box center [508, 172] width 57 height 10
click at [501, 175] on div "OC-26-1002-8403-00301577" at bounding box center [508, 172] width 57 height 10
drag, startPoint x: 456, startPoint y: 78, endPoint x: 562, endPoint y: 78, distance: 105.8
click at [562, 78] on div "SR Subba Ramaiah Kundela Father Male 01 Oct 1953 GMC-25990630231-7085D" at bounding box center [647, 68] width 640 height 22
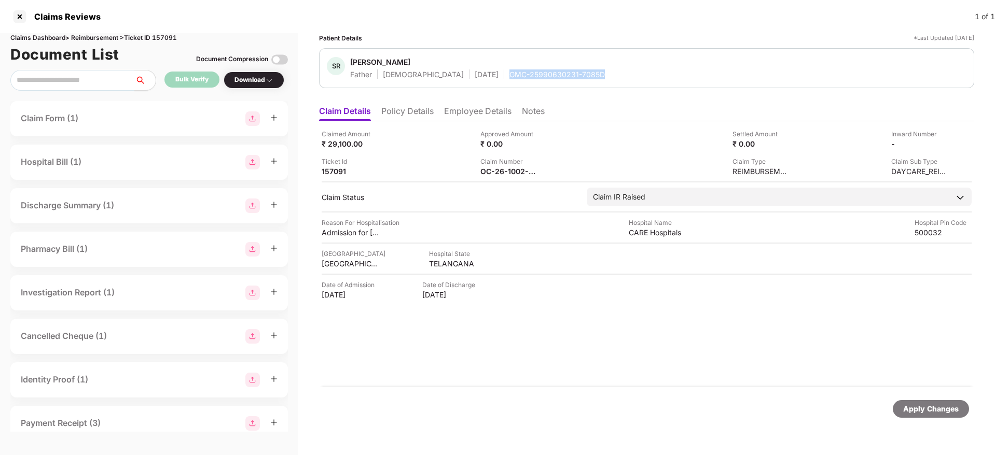
copy div "GMC-25990630231-7085D"
click at [501, 172] on div "OC-26-1002-8403-00301577" at bounding box center [508, 172] width 57 height 10
click at [501, 171] on div "OC-26-1002-8403-00301577" at bounding box center [508, 172] width 57 height 10
copy div
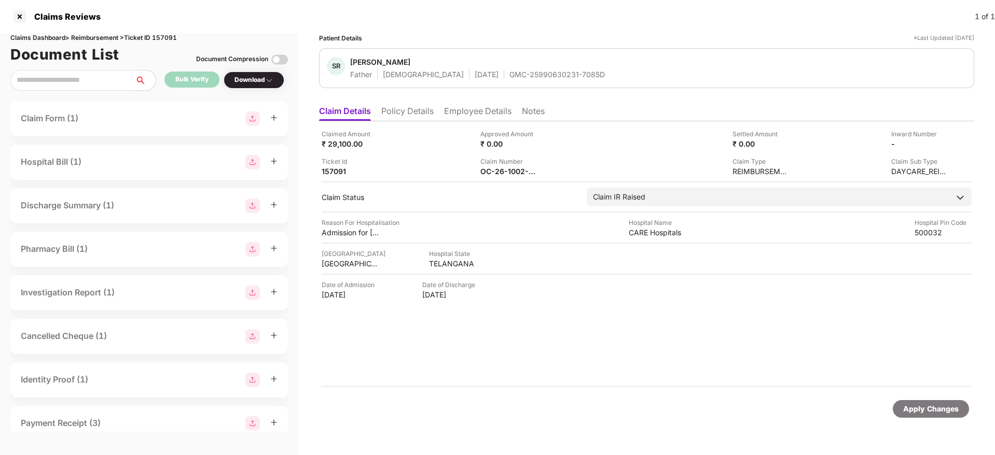
click at [569, 154] on div "Claimed Amount ₹ 29,100.00 Approved Amount ₹ 0.00 Settled Amount ₹ 0.00 Inward …" at bounding box center [647, 152] width 650 height 47
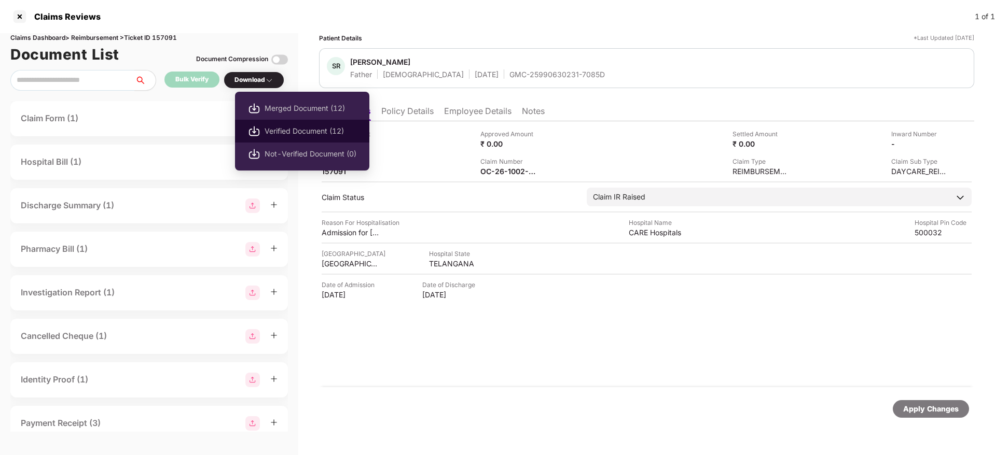
click at [284, 133] on span "Verified Document (12)" at bounding box center [311, 131] width 92 height 11
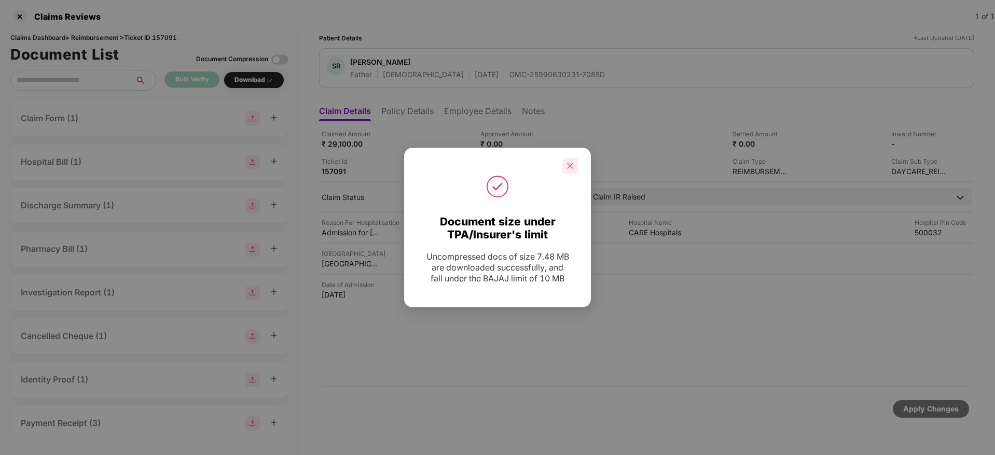
click at [574, 162] on div at bounding box center [570, 166] width 16 height 16
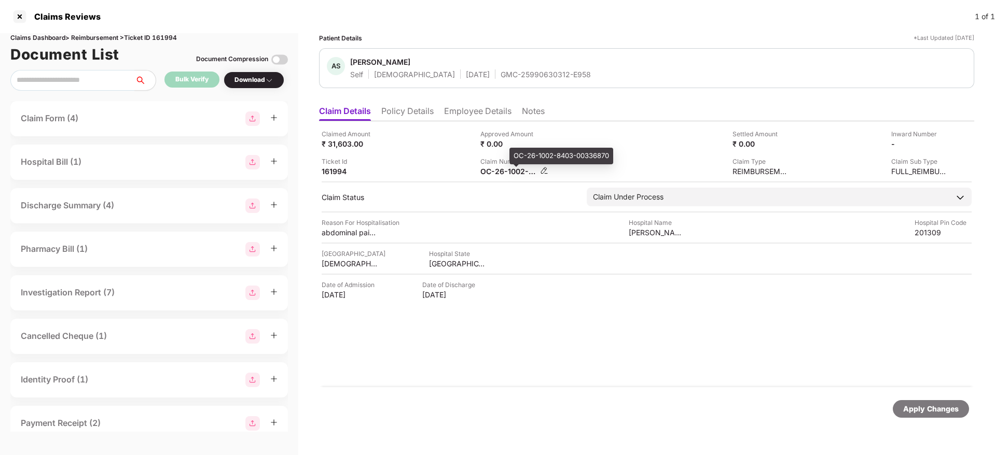
click at [510, 171] on div "OC-26-1002-8403-00336870" at bounding box center [508, 172] width 57 height 10
copy div
click at [445, 167] on div "Ticket Id 161994" at bounding box center [397, 167] width 151 height 20
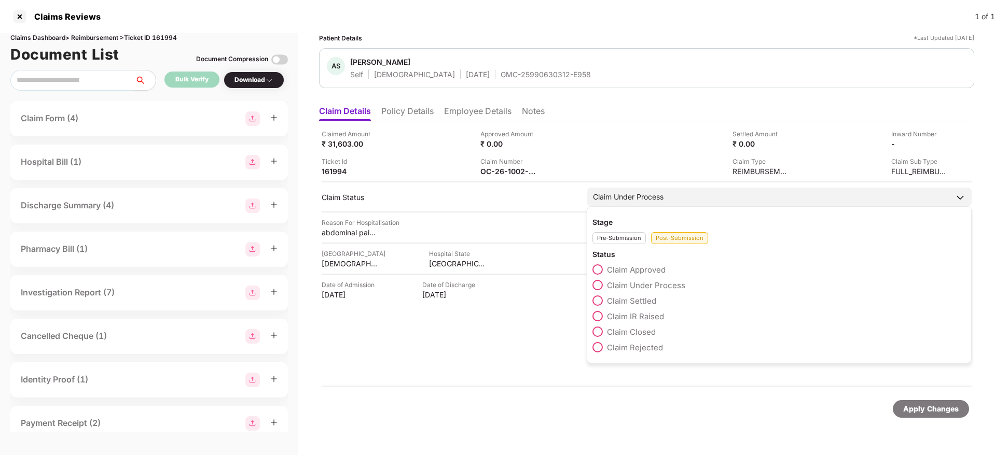
click at [602, 320] on span at bounding box center [597, 316] width 10 height 10
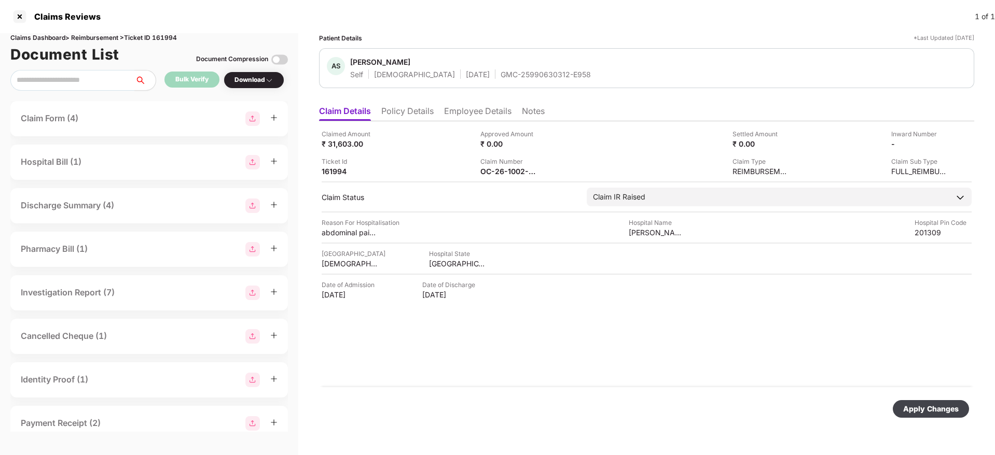
click at [915, 406] on div "Apply Changes" at bounding box center [931, 409] width 56 height 11
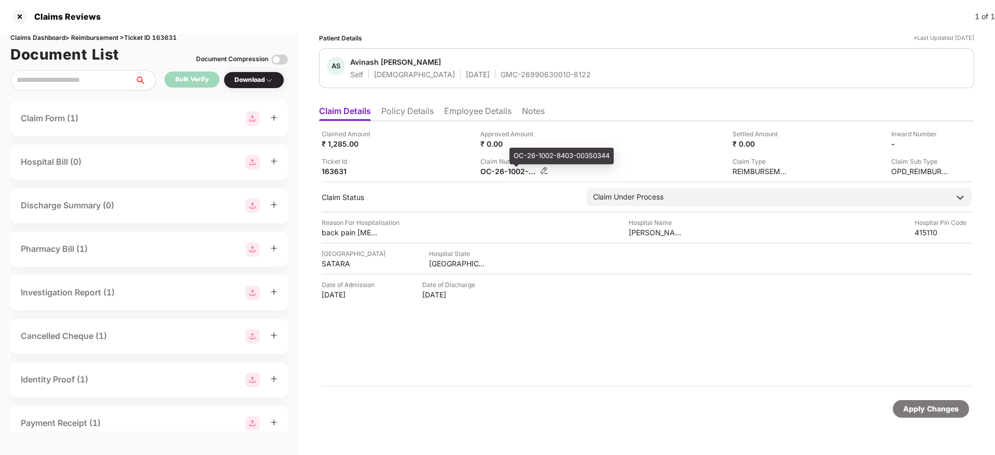
click at [491, 171] on div "OC-26-1002-8403-00350344" at bounding box center [508, 172] width 57 height 10
copy div
click at [419, 154] on div "Claimed Amount ₹ 1,285.00 Approved Amount ₹ 0.00 Settled Amount ₹ 0.00 Inward N…" at bounding box center [647, 152] width 650 height 47
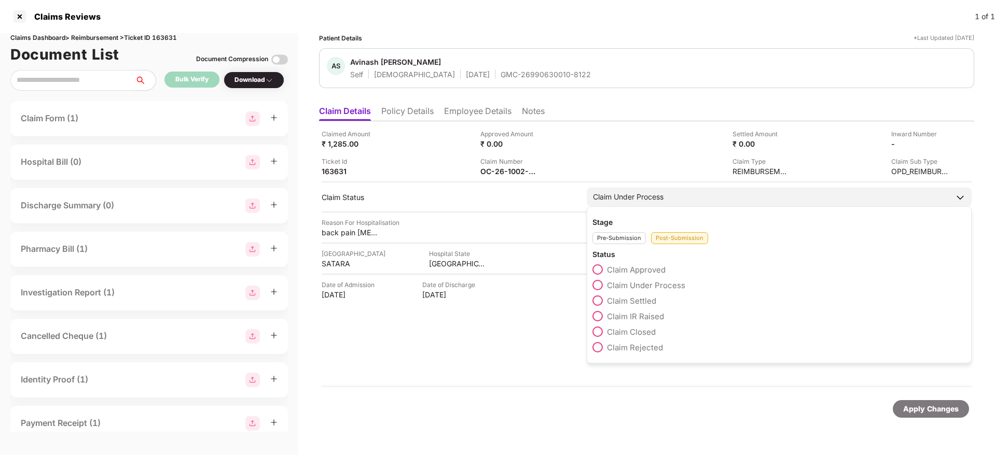
click at [598, 301] on span at bounding box center [597, 301] width 10 height 10
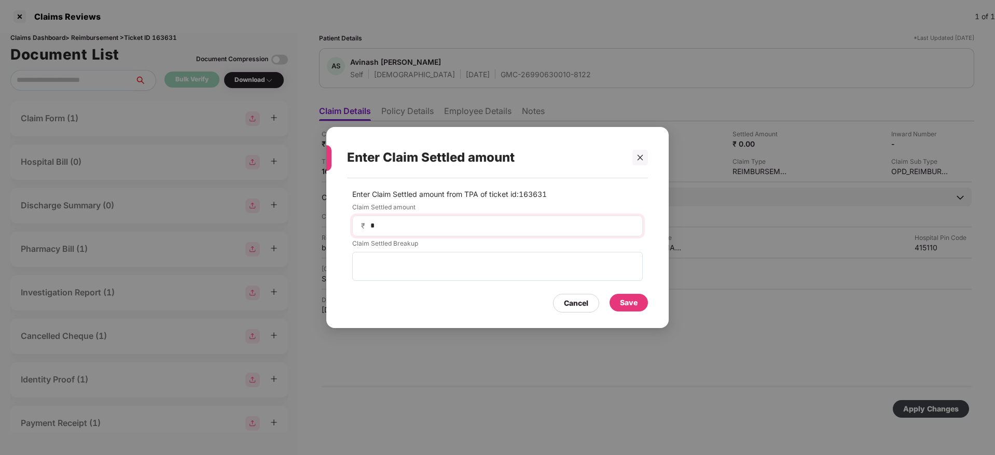
click at [480, 231] on div "₹ *" at bounding box center [497, 226] width 290 height 21
click at [480, 218] on div "₹ *" at bounding box center [497, 226] width 290 height 21
click at [466, 227] on input "*" at bounding box center [501, 225] width 265 height 11
type input "****"
click at [630, 303] on div "Save" at bounding box center [629, 302] width 18 height 11
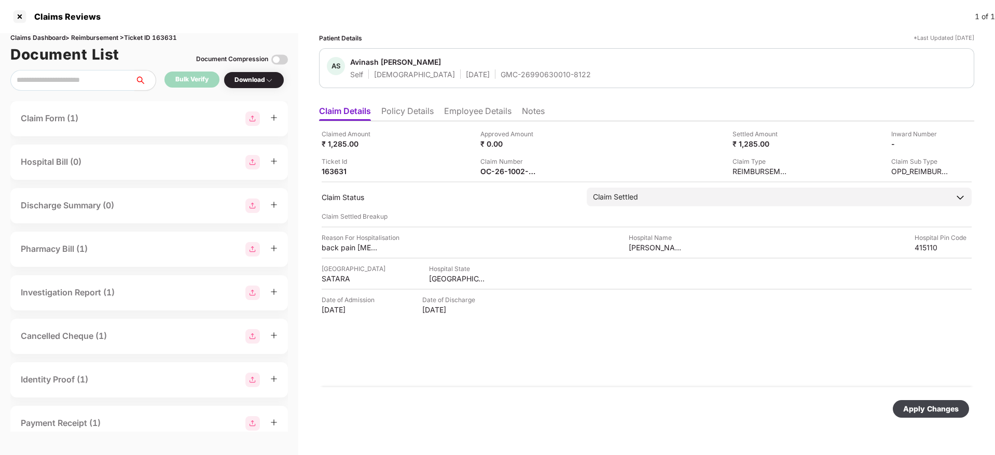
drag, startPoint x: 935, startPoint y: 406, endPoint x: 852, endPoint y: 399, distance: 83.3
click at [934, 406] on div "Apply Changes" at bounding box center [931, 409] width 56 height 11
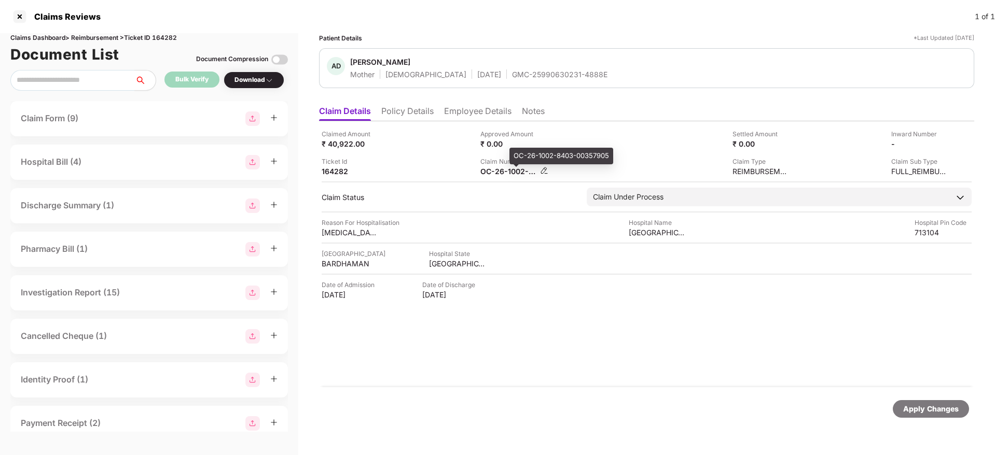
click at [485, 171] on div "OC-26-1002-8403-00357905" at bounding box center [508, 172] width 57 height 10
click at [486, 170] on div "OC-26-1002-8403-00357905" at bounding box center [508, 172] width 57 height 10
copy div
click at [510, 167] on div "OC-26-1002-8403-00350278" at bounding box center [508, 172] width 57 height 10
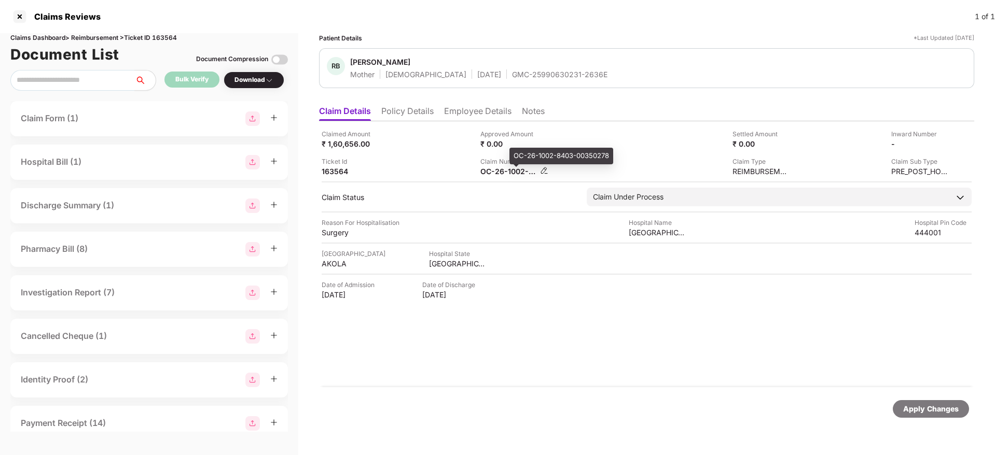
click at [503, 169] on div "OC-26-1002-8403-00350278" at bounding box center [508, 172] width 57 height 10
copy div
click at [597, 168] on div "Claim Number OC-26-1002-8403-00350278" at bounding box center [555, 167] width 151 height 20
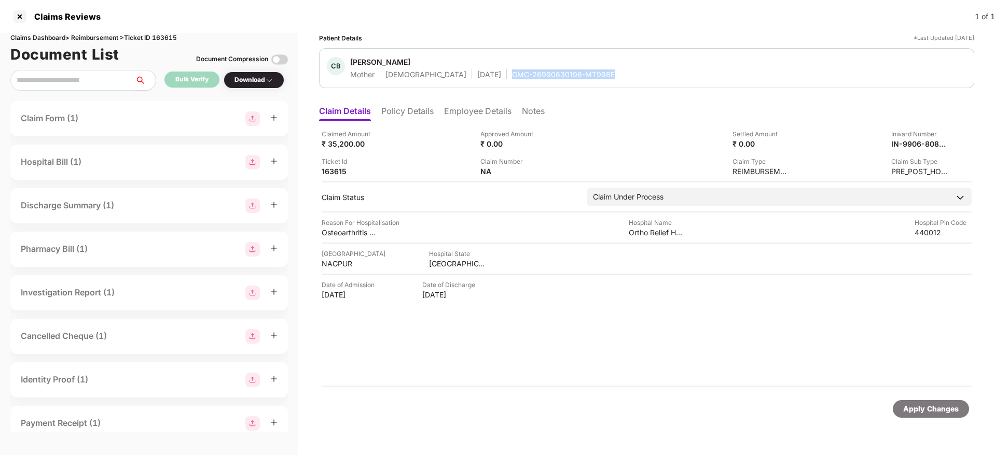
drag, startPoint x: 477, startPoint y: 76, endPoint x: 603, endPoint y: 75, distance: 125.5
click at [603, 75] on div "CB [PERSON_NAME] Mother [DEMOGRAPHIC_DATA] [DATE] GMC-26990630196-MT998E" at bounding box center [647, 68] width 640 height 22
copy div "GMC-26990630196-MT998E"
click at [570, 163] on div "Claim Number NA" at bounding box center [555, 167] width 151 height 20
drag, startPoint x: 475, startPoint y: 71, endPoint x: 576, endPoint y: 73, distance: 101.2
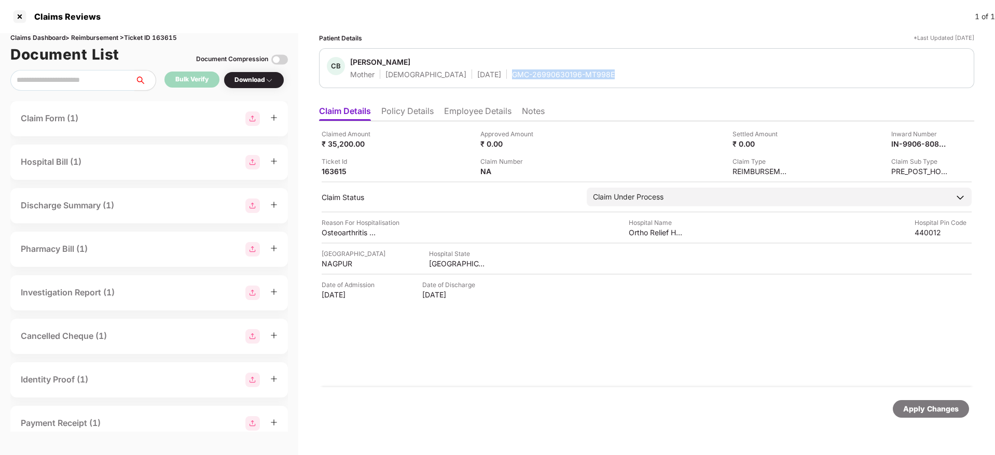
click at [576, 73] on div "Mother [DEMOGRAPHIC_DATA] [DATE] GMC-26990630196-MT998E" at bounding box center [482, 75] width 265 height 10
copy div "GMC-26990630196-MT998E"
click at [495, 107] on li "Employee Details" at bounding box center [477, 113] width 67 height 15
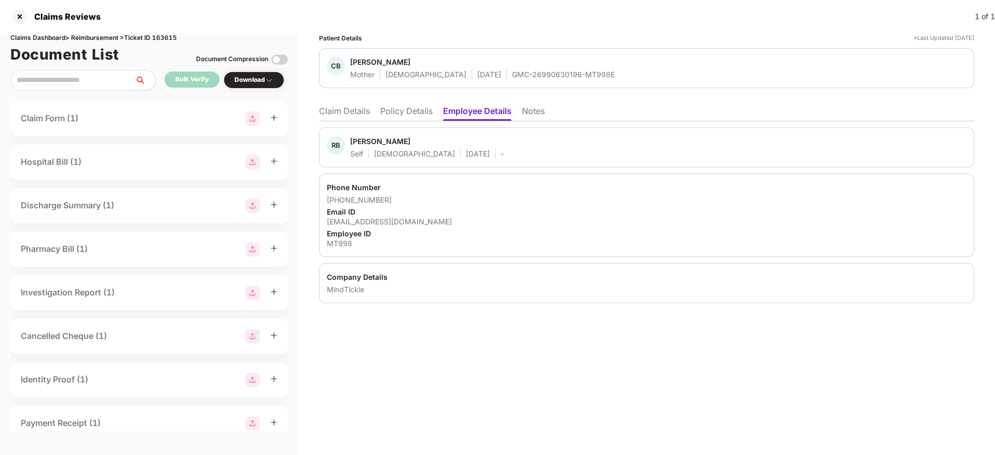
click at [393, 223] on div "[EMAIL_ADDRESS][DOMAIN_NAME]" at bounding box center [647, 222] width 640 height 10
click at [492, 217] on div "[EMAIL_ADDRESS][DOMAIN_NAME]" at bounding box center [647, 222] width 640 height 10
click at [419, 111] on li "Policy Details" at bounding box center [406, 113] width 52 height 15
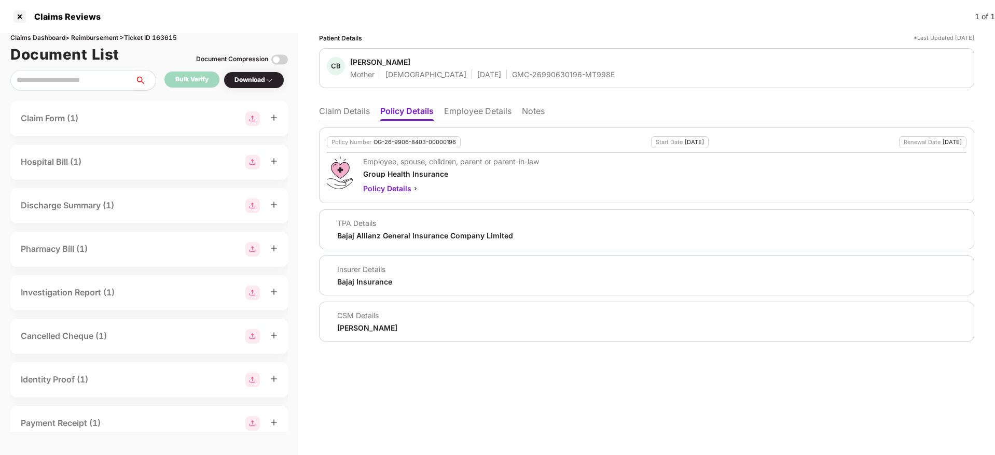
click at [331, 117] on li "Claim Details" at bounding box center [344, 113] width 51 height 15
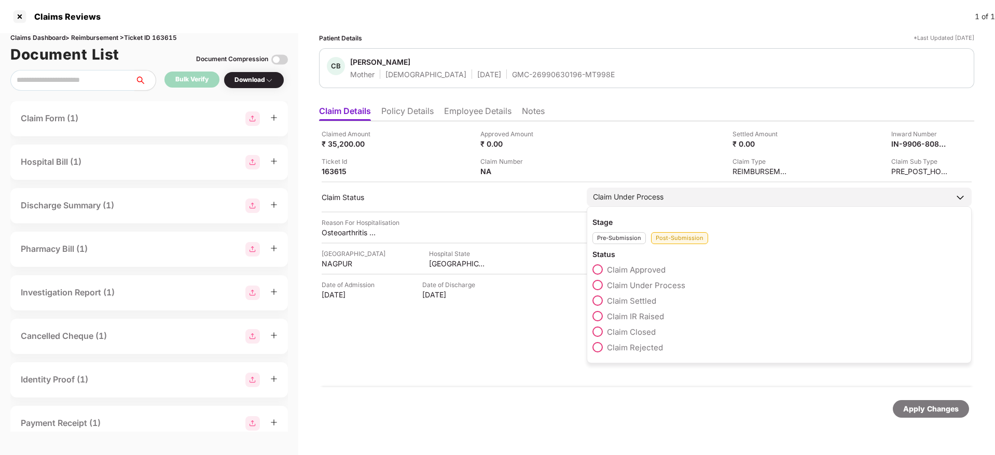
click at [600, 303] on span at bounding box center [597, 301] width 10 height 10
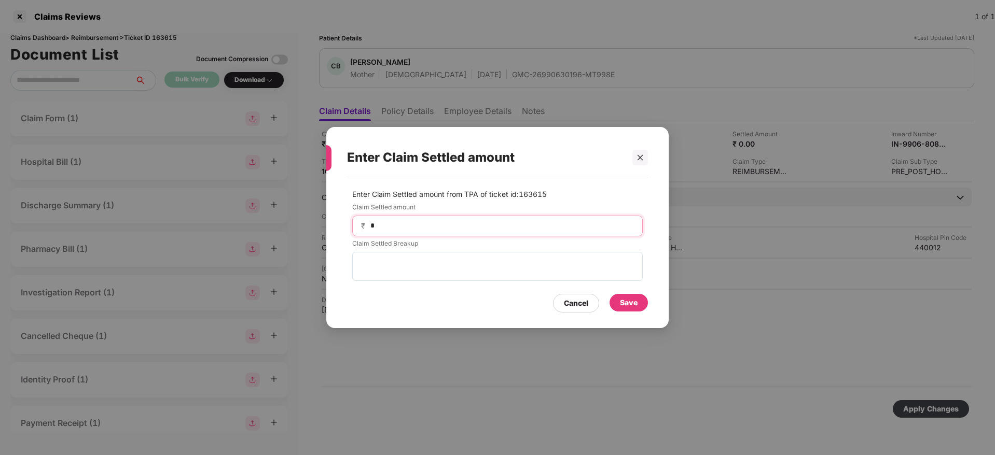
click at [416, 223] on input "*" at bounding box center [501, 225] width 265 height 11
type input "*****"
click at [633, 305] on div "Save" at bounding box center [629, 302] width 18 height 11
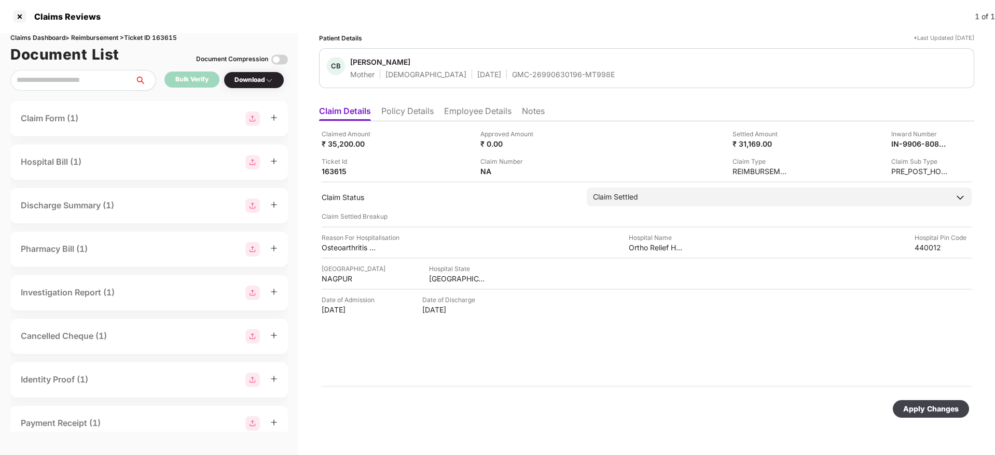
click at [909, 409] on div "Apply Changes" at bounding box center [931, 409] width 56 height 11
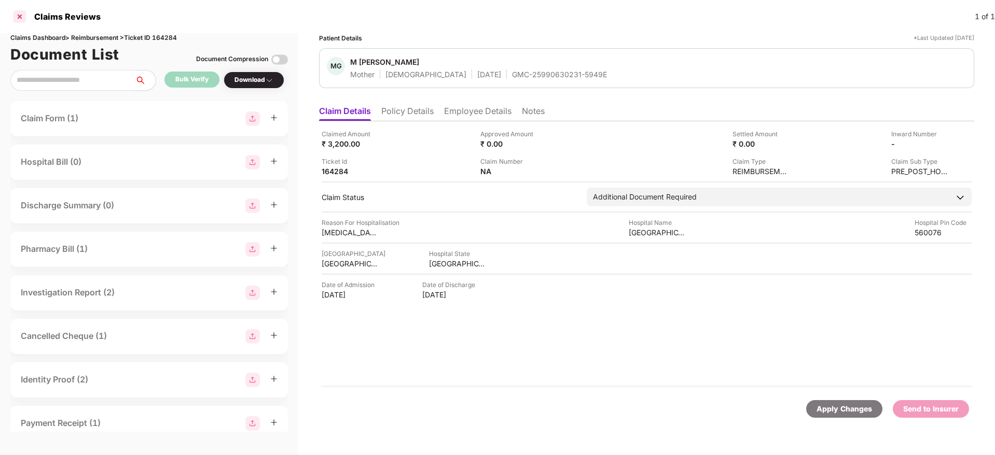
click at [20, 15] on div at bounding box center [19, 16] width 17 height 17
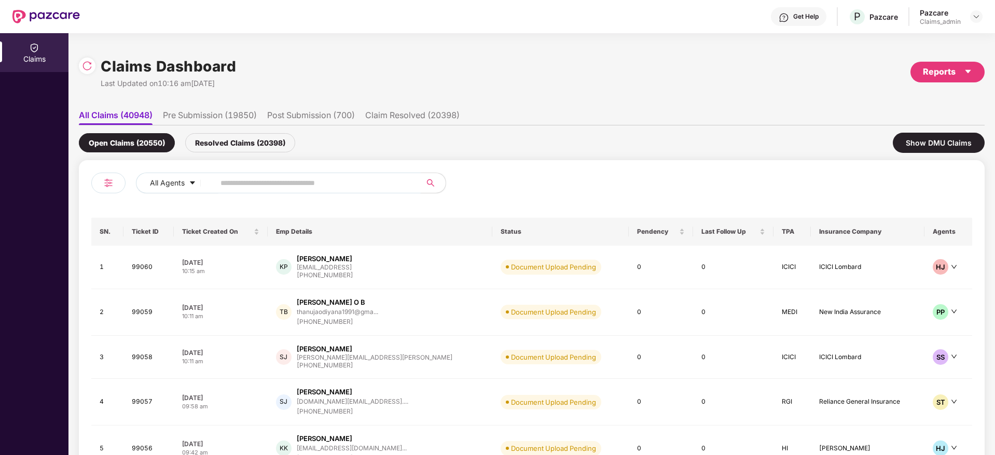
click at [231, 177] on input "text" at bounding box center [313, 183] width 186 height 16
paste input "******"
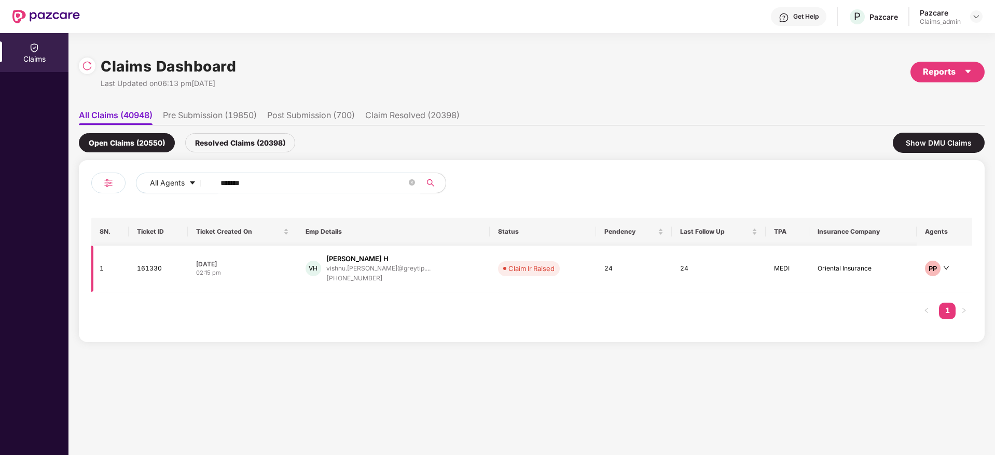
type input "******"
click at [271, 272] on div "02:15 pm" at bounding box center [242, 273] width 93 height 9
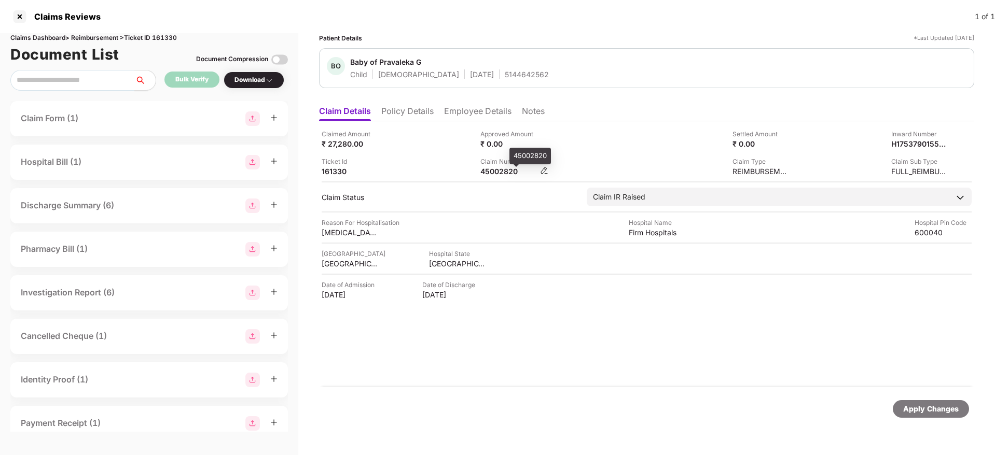
click at [492, 170] on div "45002820" at bounding box center [508, 172] width 57 height 10
copy div "45002820"
click at [480, 171] on div "44119751" at bounding box center [508, 172] width 57 height 10
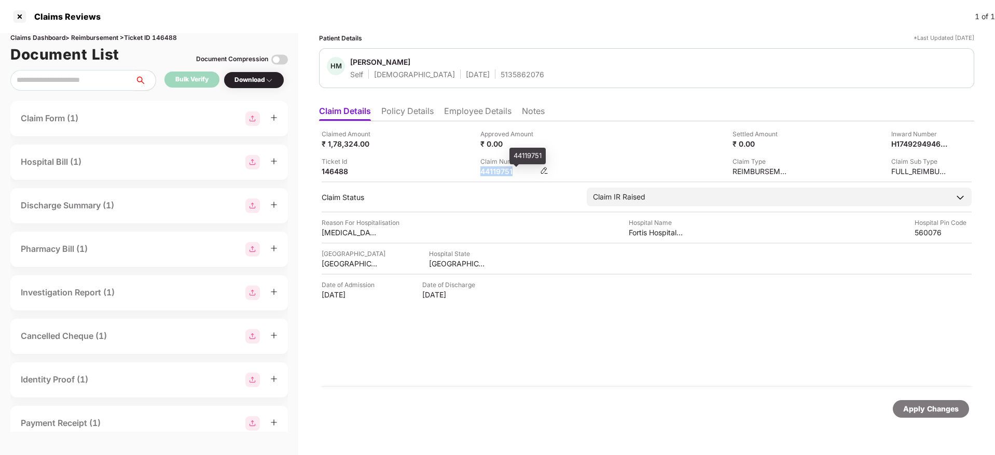
click at [480, 171] on div "44119751" at bounding box center [508, 172] width 57 height 10
copy div "44119751"
click at [438, 155] on div "Claimed Amount ₹ 1,78,324.00 Approved Amount ₹ 0.00 Settled Amount ₹ 0.00 Inwar…" at bounding box center [647, 152] width 650 height 47
click at [495, 172] on div "44119751" at bounding box center [508, 172] width 57 height 10
click at [494, 172] on div "44119751" at bounding box center [508, 172] width 57 height 10
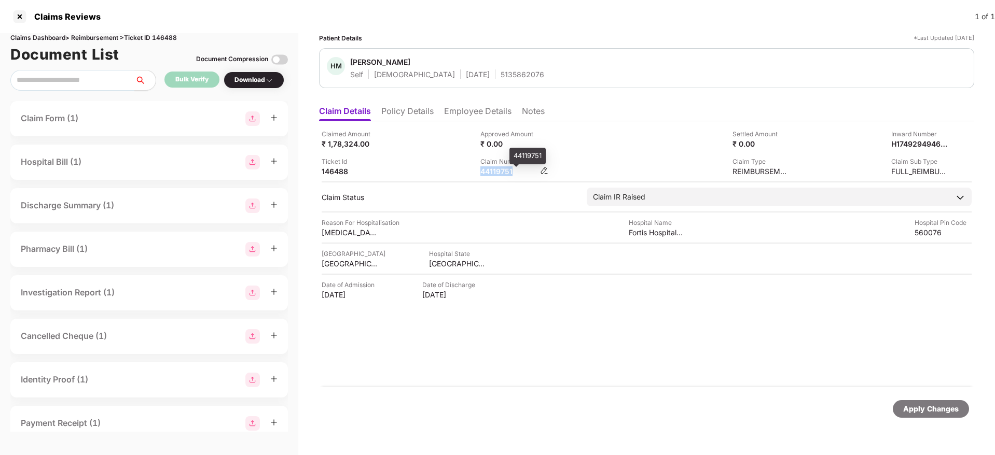
copy div "44119751"
click at [482, 176] on div "133353703" at bounding box center [508, 172] width 57 height 10
copy div "133353703"
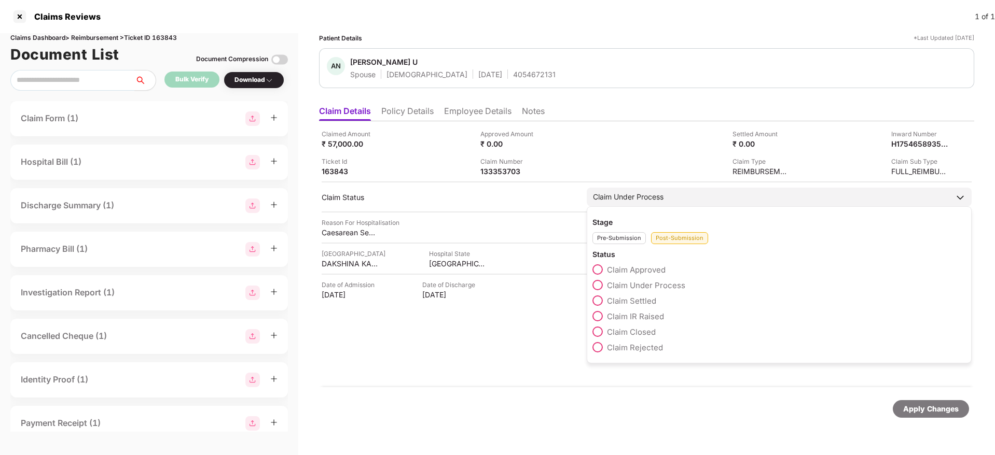
click at [597, 310] on div "Claim Settled" at bounding box center [778, 304] width 373 height 16
click at [601, 316] on span at bounding box center [597, 316] width 10 height 10
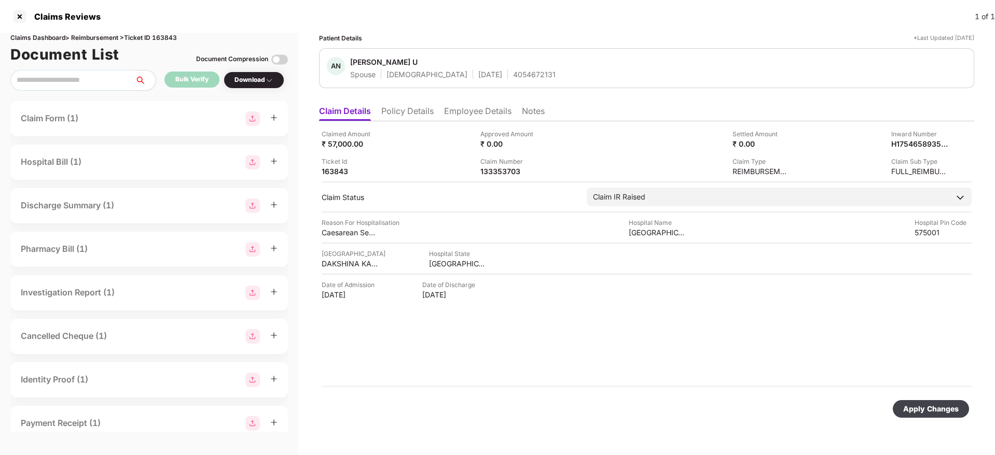
click at [921, 409] on div "Apply Changes" at bounding box center [931, 409] width 56 height 11
click at [413, 103] on ul "Claim Details Policy Details Employee Details Notes" at bounding box center [646, 111] width 655 height 21
click at [414, 109] on li "Policy Details" at bounding box center [407, 113] width 52 height 15
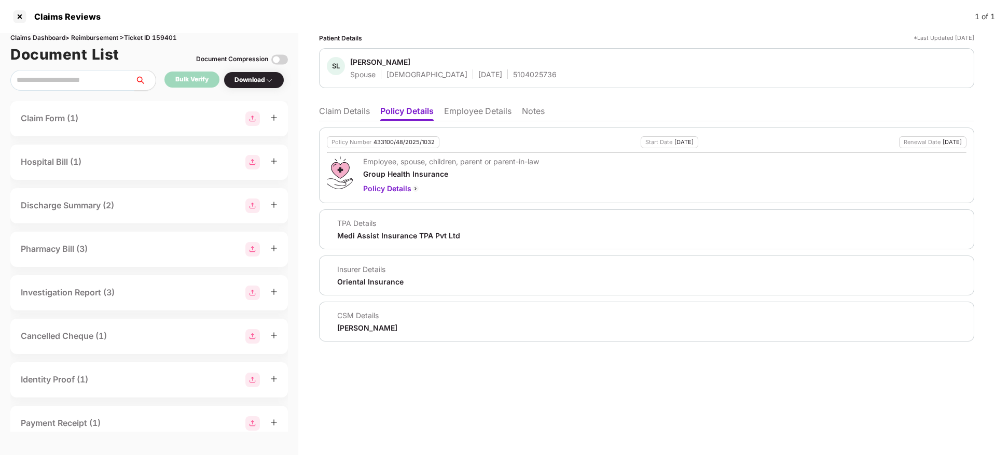
click at [345, 112] on li "Claim Details" at bounding box center [344, 113] width 51 height 15
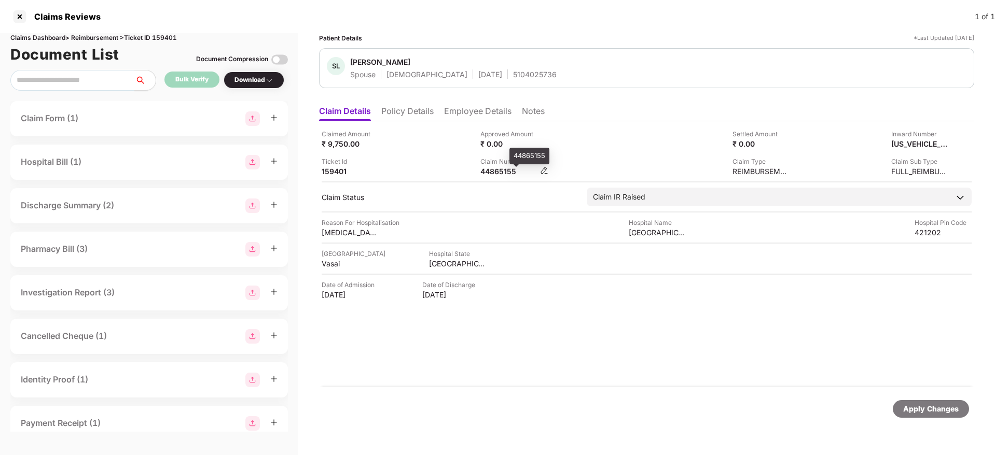
click at [500, 168] on div "44865155" at bounding box center [508, 172] width 57 height 10
copy div "44865155"
click at [410, 115] on li "Policy Details" at bounding box center [407, 113] width 52 height 15
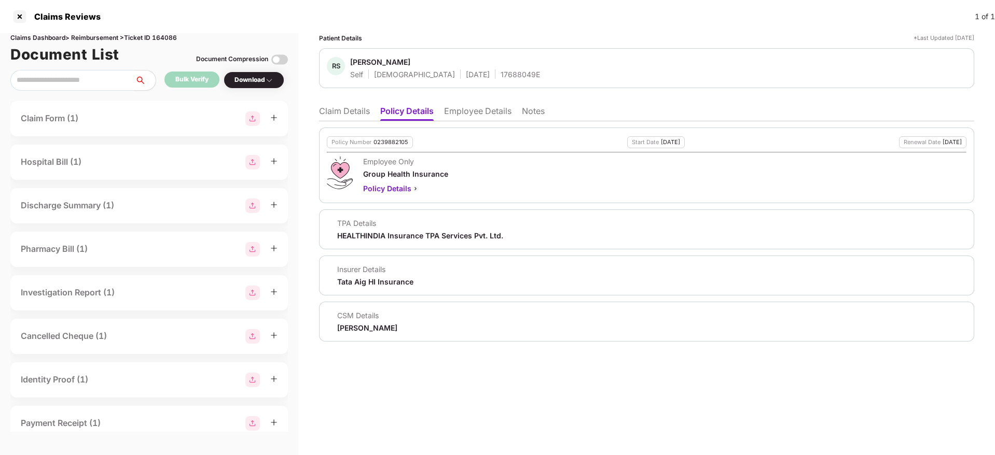
click at [450, 111] on li "Employee Details" at bounding box center [477, 113] width 67 height 15
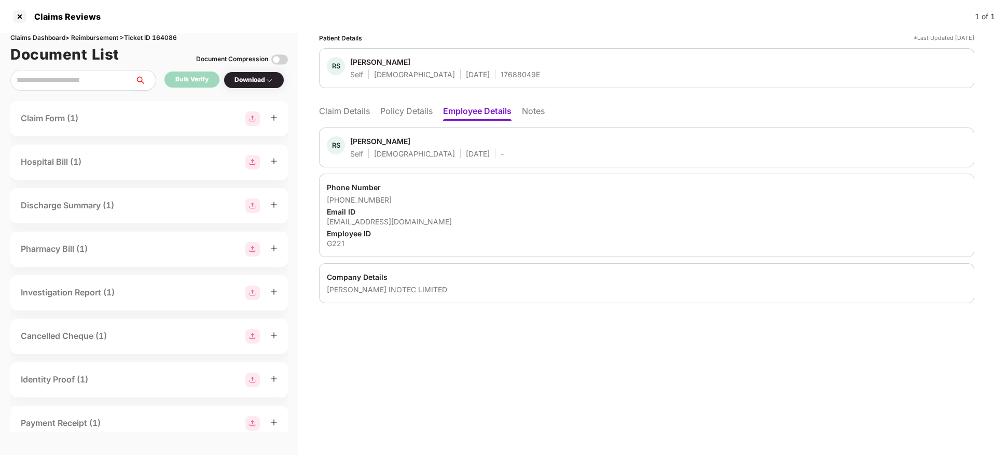
click at [352, 113] on li "Claim Details" at bounding box center [344, 113] width 51 height 15
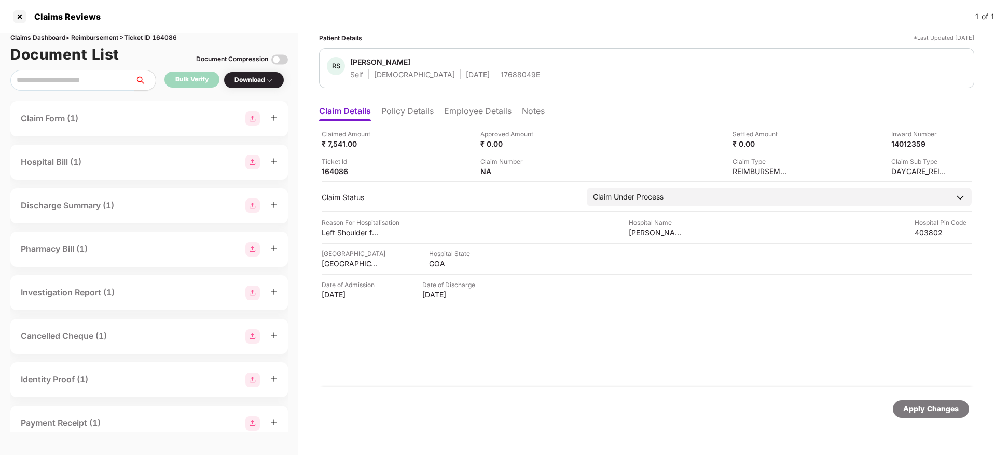
click at [501, 76] on div "17688049E" at bounding box center [520, 75] width 39 height 10
copy div "17688049E"
click at [431, 104] on ul "Claim Details Policy Details Employee Details Notes" at bounding box center [646, 111] width 655 height 21
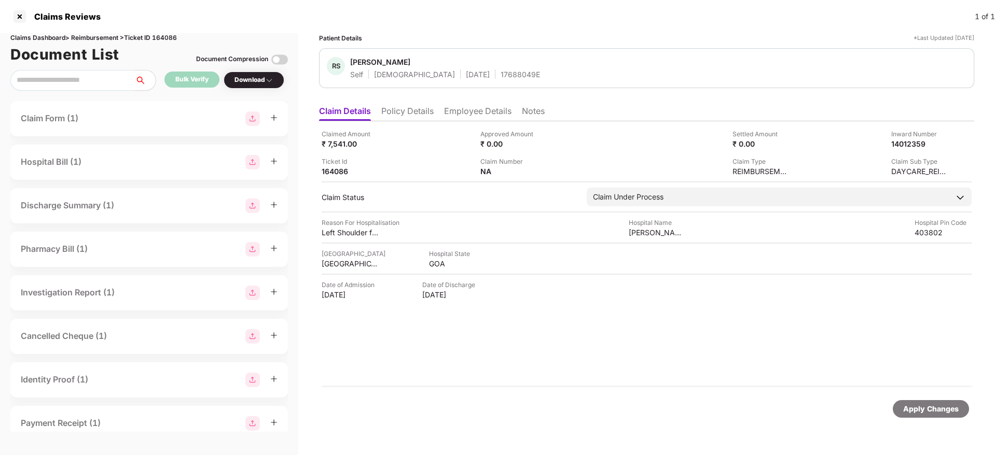
click at [418, 117] on li "Policy Details" at bounding box center [407, 113] width 52 height 15
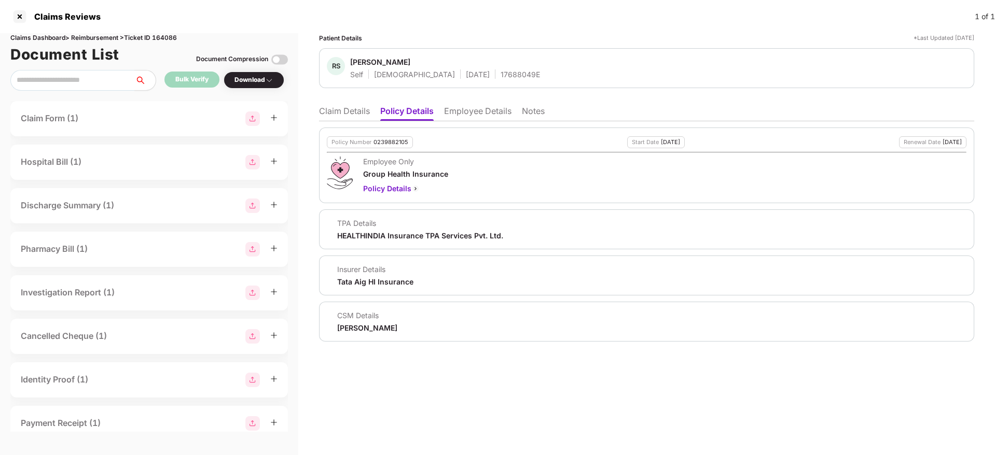
click at [330, 112] on li "Claim Details" at bounding box center [344, 113] width 51 height 15
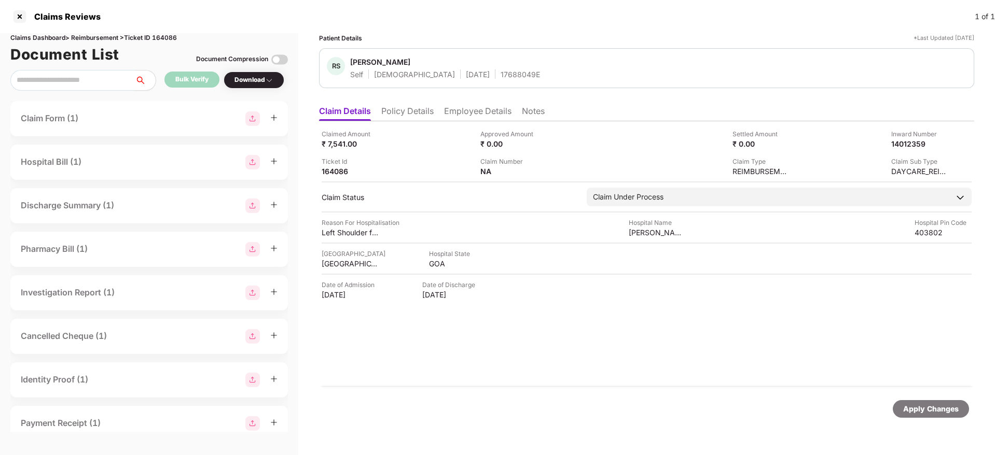
drag, startPoint x: 494, startPoint y: 70, endPoint x: 487, endPoint y: 72, distance: 7.4
click at [501, 71] on div "17688049E" at bounding box center [520, 75] width 39 height 10
click at [501, 72] on div "17688049E" at bounding box center [520, 75] width 39 height 10
click at [424, 150] on div "Claimed Amount ₹ 7,541.00 Approved Amount ₹ 0.00 Settled Amount ₹ 0.00 Inward N…" at bounding box center [647, 152] width 650 height 47
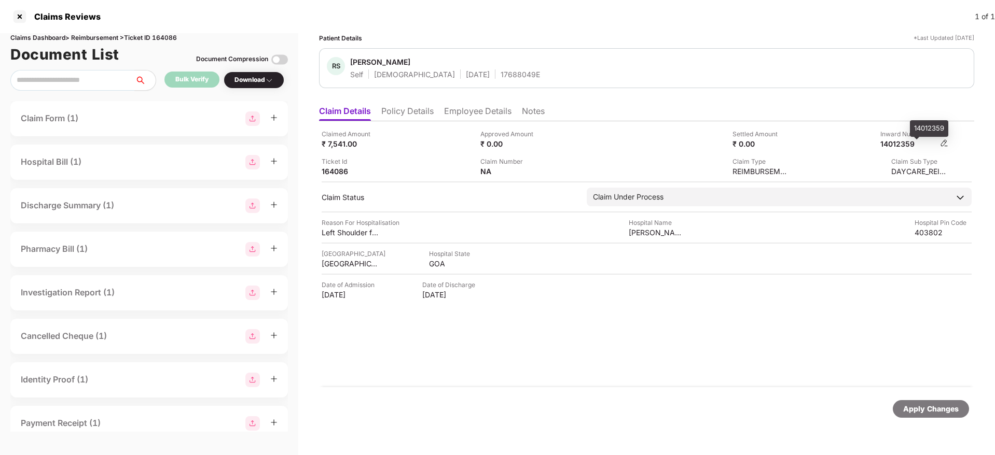
click at [903, 145] on div "14012359" at bounding box center [908, 144] width 57 height 10
copy div "14012359"
click at [466, 115] on li "Employee Details" at bounding box center [477, 113] width 67 height 15
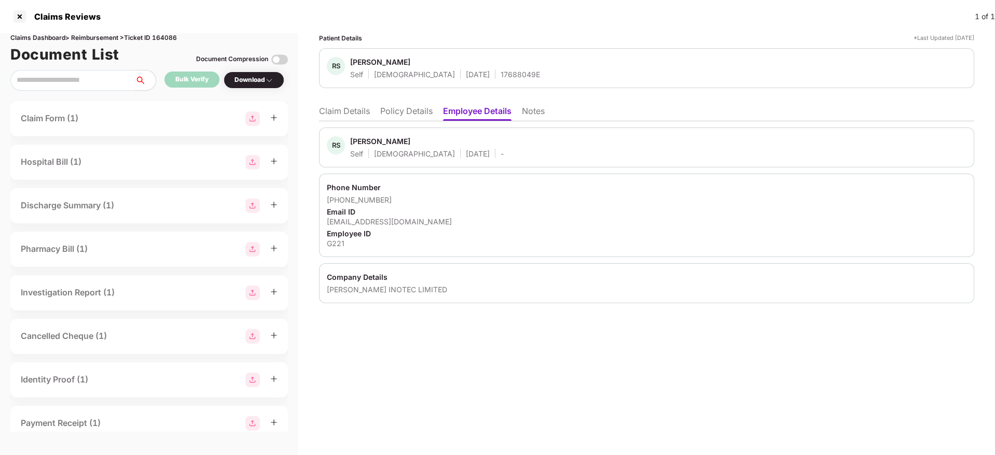
click at [361, 225] on div "rsm@sivagroup.co" at bounding box center [647, 222] width 640 height 10
copy div "rsm@sivagroup.co"
drag, startPoint x: 411, startPoint y: 114, endPoint x: 420, endPoint y: 117, distance: 9.4
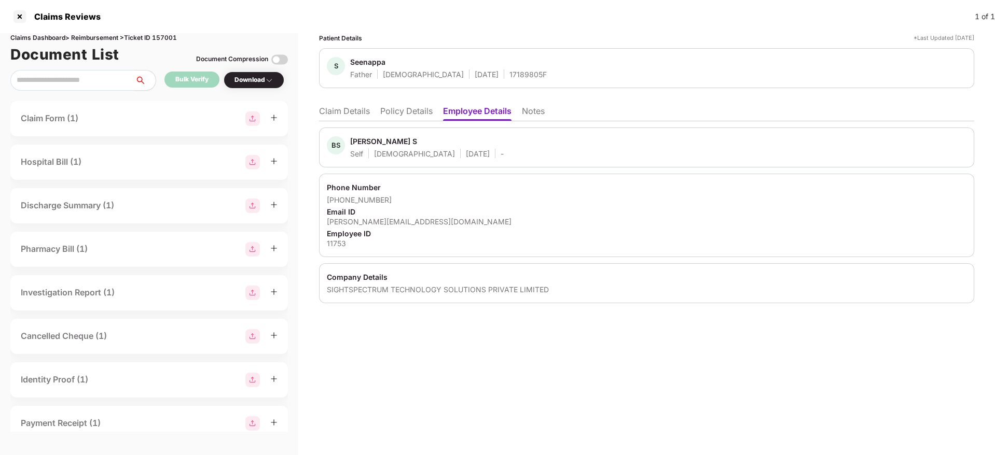
click at [411, 113] on li "Policy Details" at bounding box center [406, 113] width 52 height 15
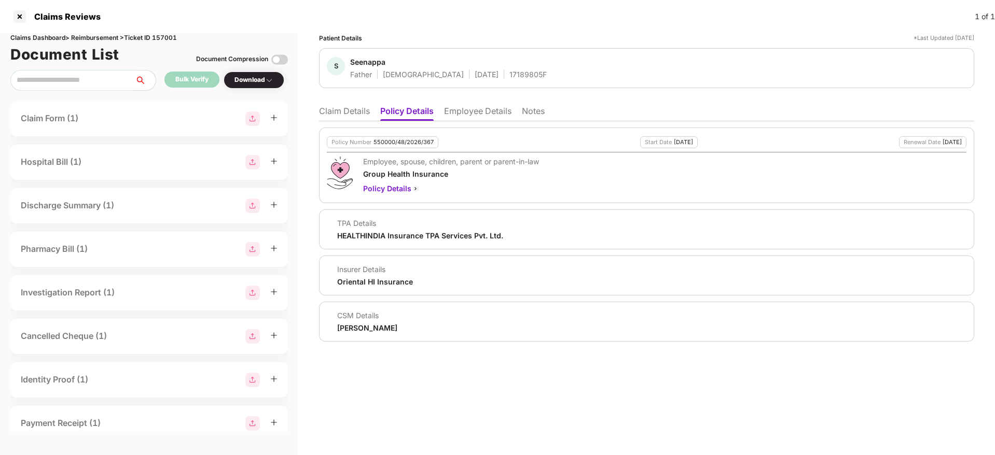
click at [343, 110] on li "Claim Details" at bounding box center [344, 113] width 51 height 15
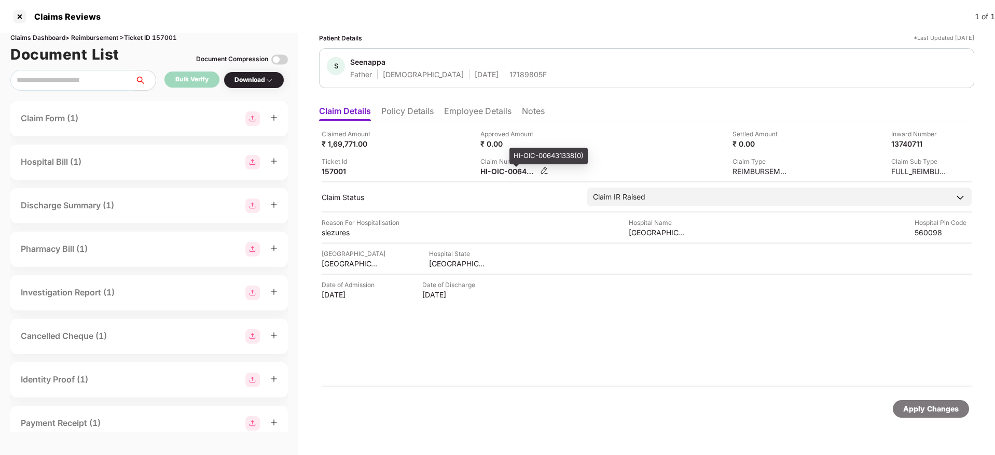
click at [515, 168] on div "HI-OIC-006431338(0)" at bounding box center [508, 172] width 57 height 10
copy div
click at [509, 74] on div "17189805F" at bounding box center [527, 75] width 37 height 10
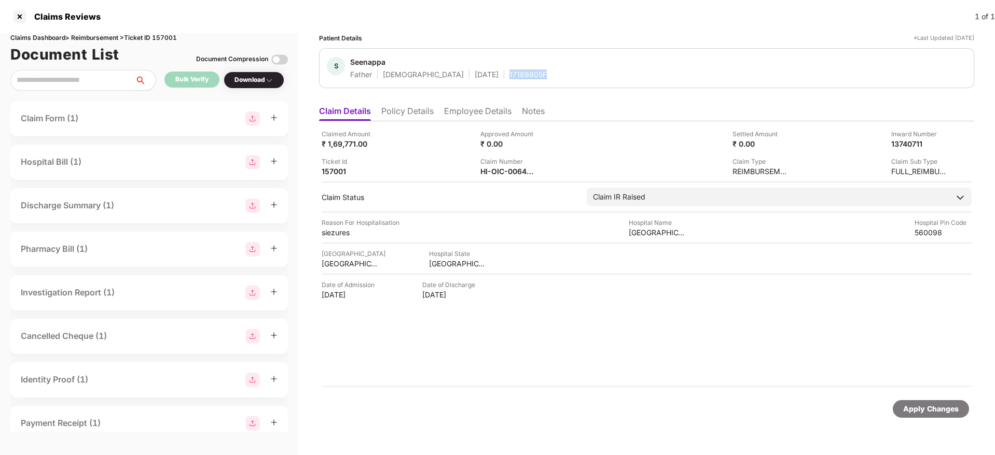
click at [509, 73] on div "17189805F" at bounding box center [527, 75] width 37 height 10
copy div "17189805F"
click at [405, 158] on div "Ticket Id 157001" at bounding box center [397, 167] width 151 height 20
click at [430, 117] on li "Policy Details" at bounding box center [407, 113] width 52 height 15
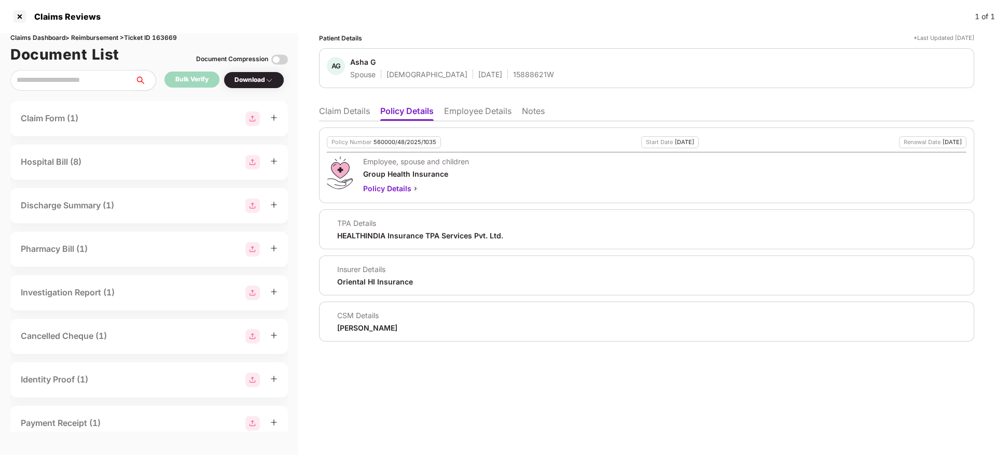
click at [347, 108] on li "Claim Details" at bounding box center [344, 113] width 51 height 15
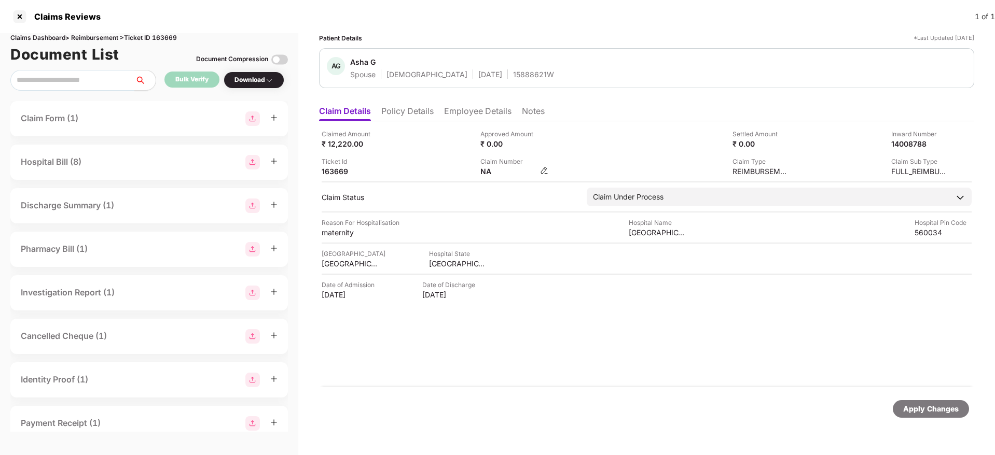
click at [545, 175] on div "NA" at bounding box center [514, 172] width 68 height 10
click at [546, 171] on img at bounding box center [544, 171] width 8 height 8
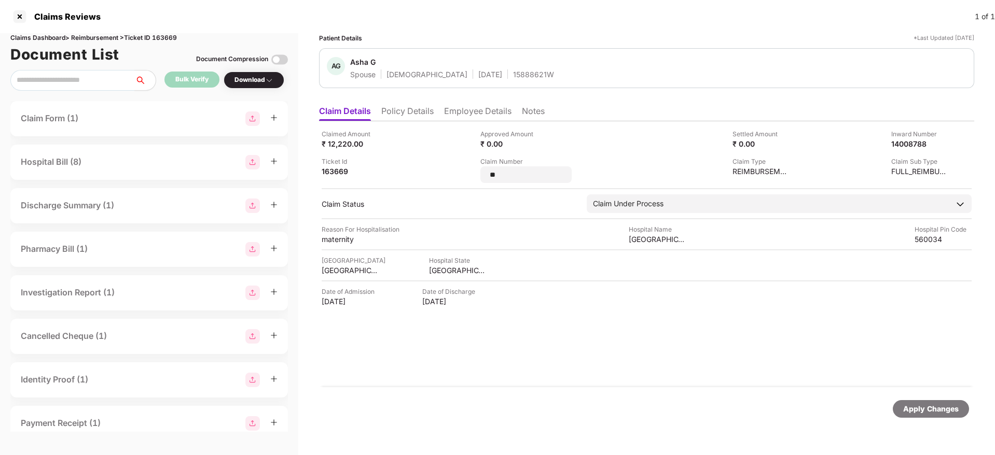
type input "*"
type input "**********"
click at [916, 399] on div "Apply Changes" at bounding box center [646, 409] width 655 height 44
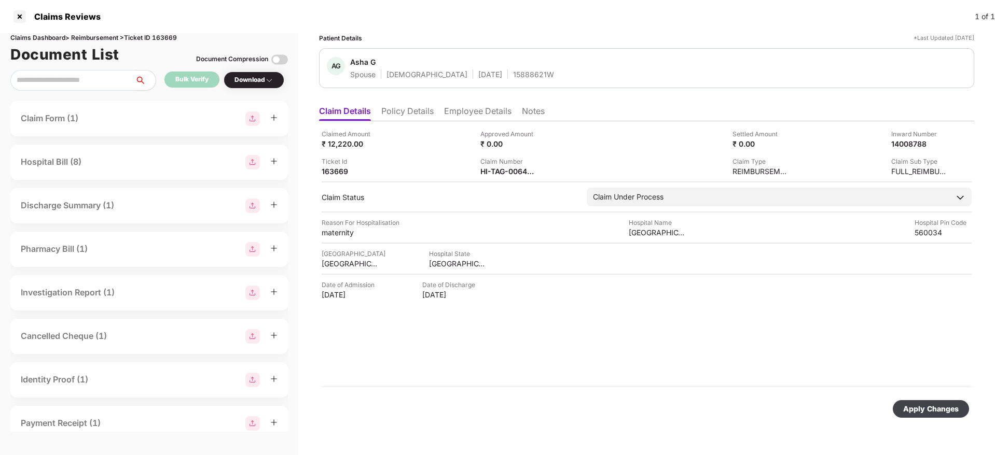
click at [918, 401] on div "Apply Changes" at bounding box center [931, 409] width 76 height 18
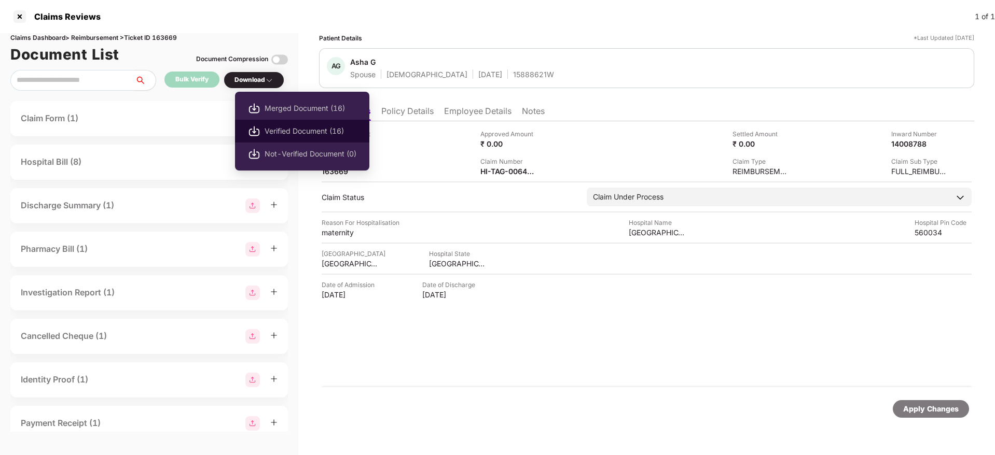
click at [282, 133] on span "Verified Document (16)" at bounding box center [311, 131] width 92 height 11
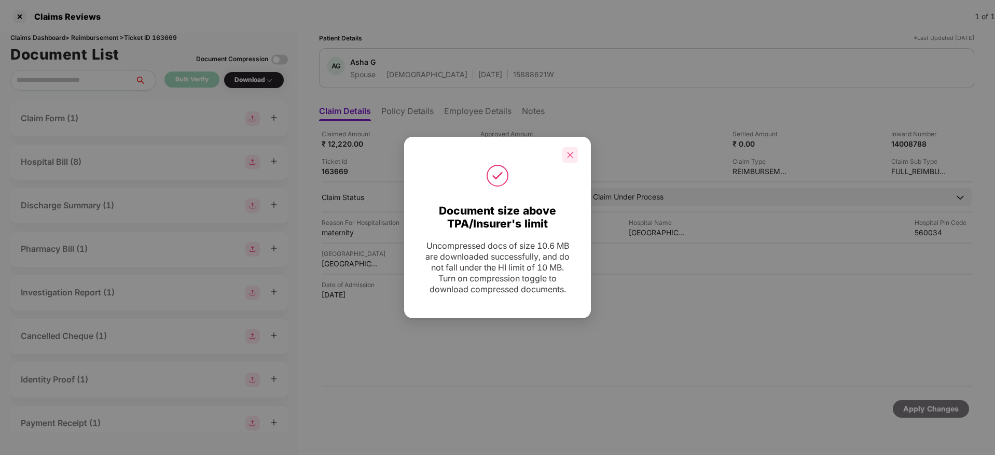
click at [575, 159] on div at bounding box center [570, 155] width 16 height 16
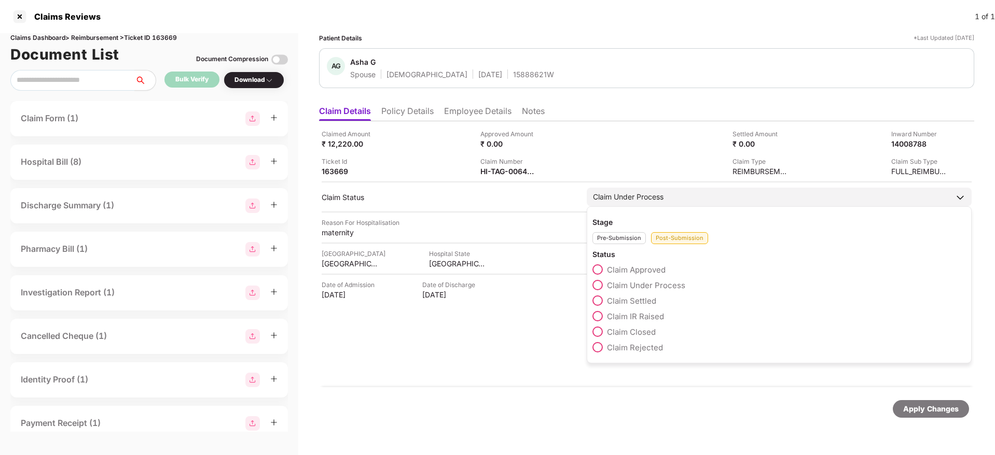
click at [599, 300] on span at bounding box center [597, 301] width 10 height 10
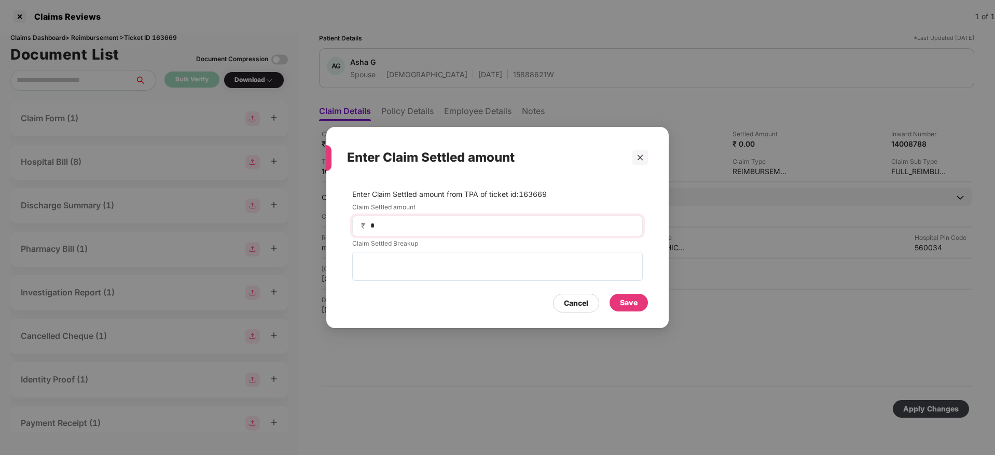
click at [475, 232] on div "₹ *" at bounding box center [497, 226] width 290 height 21
click at [461, 220] on input "*" at bounding box center [501, 225] width 265 height 11
type input "*****"
click at [636, 299] on div "Save" at bounding box center [629, 302] width 18 height 11
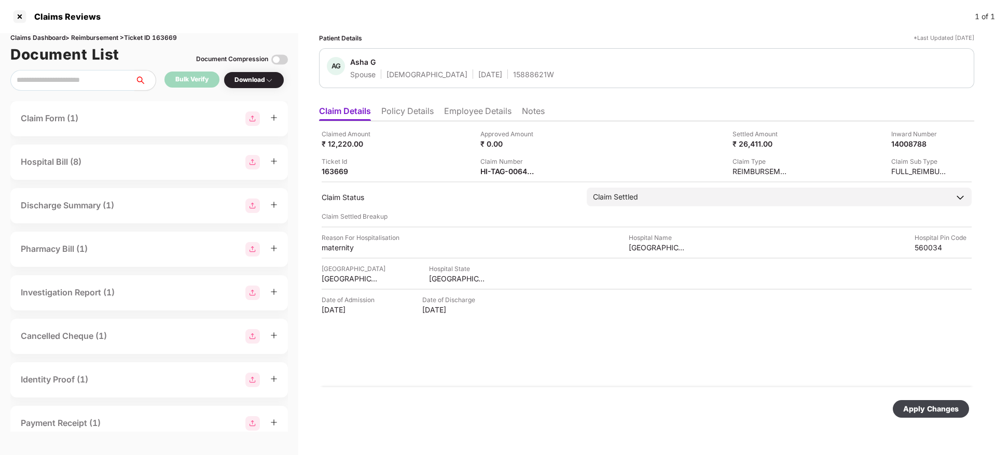
click at [945, 414] on div "Apply Changes" at bounding box center [931, 409] width 56 height 11
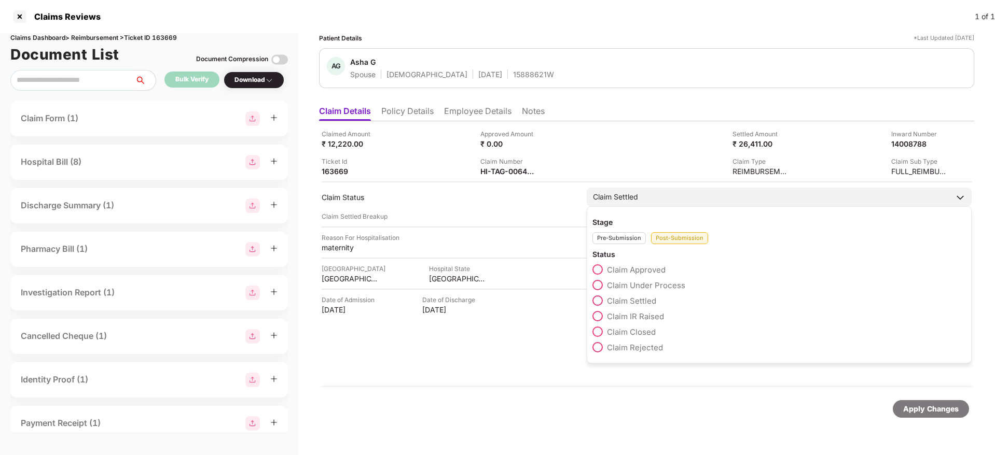
click at [599, 283] on span at bounding box center [597, 285] width 10 height 10
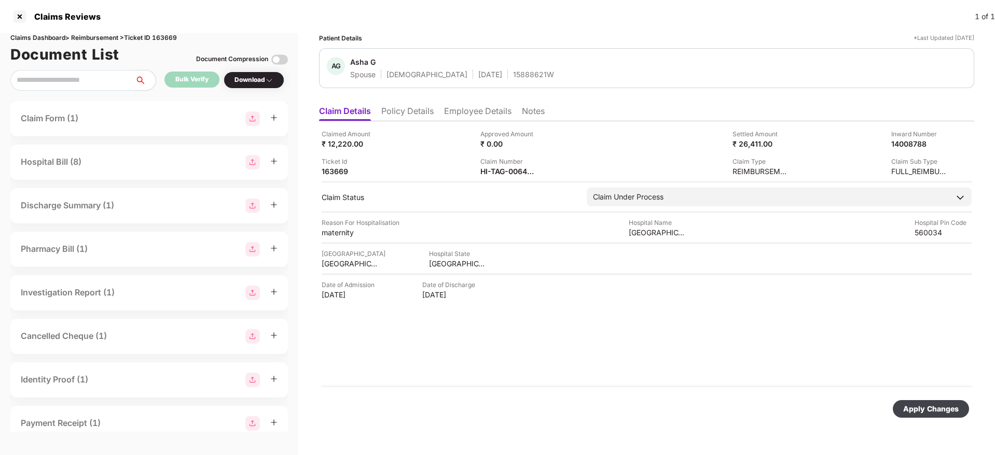
click at [929, 410] on div "Apply Changes" at bounding box center [931, 409] width 56 height 11
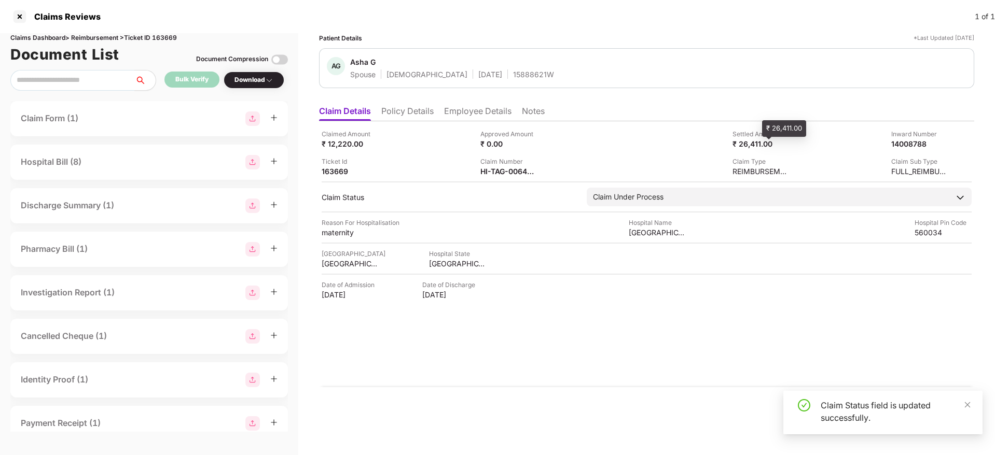
click at [760, 141] on div "₹ 26,411.00" at bounding box center [760, 144] width 57 height 10
click at [754, 144] on div "₹ 26,411.00" at bounding box center [760, 144] width 57 height 10
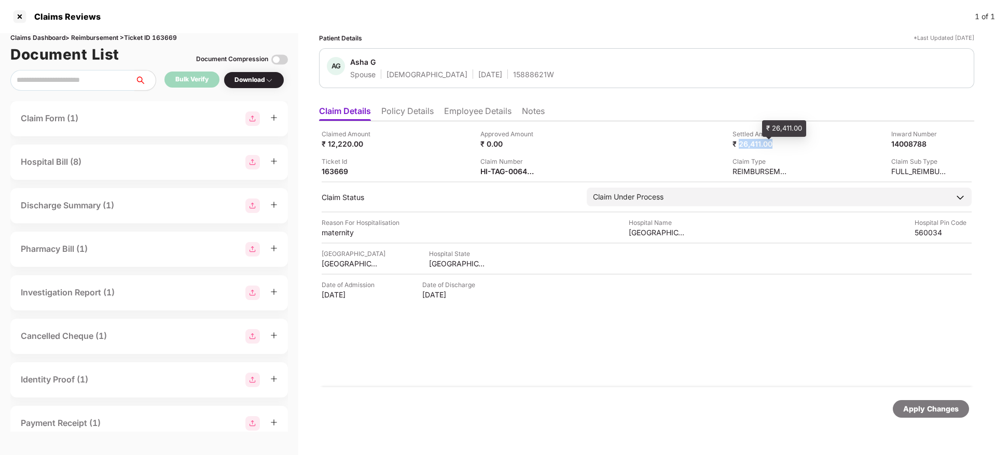
click at [754, 144] on div "₹ 26,411.00" at bounding box center [760, 144] width 57 height 10
click at [755, 144] on div "₹ 26,411.00" at bounding box center [760, 144] width 57 height 10
click at [783, 145] on div "₹ 26,411.00" at bounding box center [760, 144] width 57 height 10
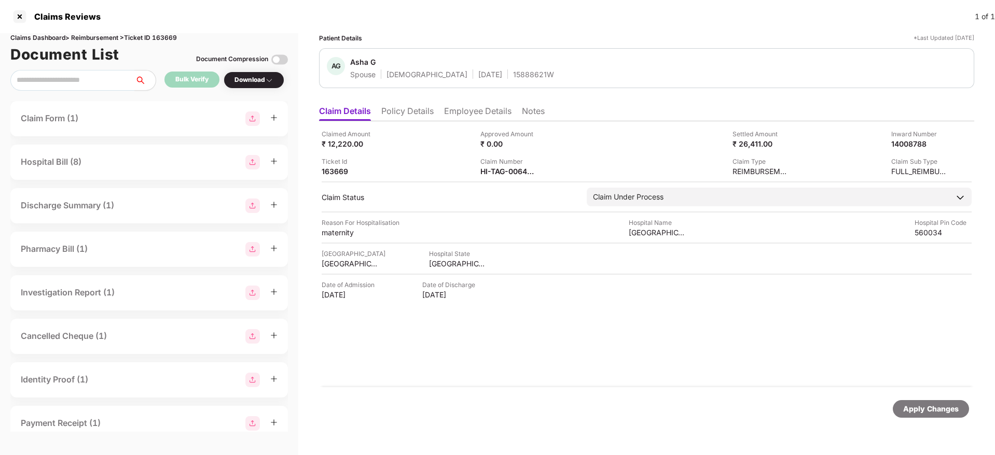
click at [763, 137] on div "Settled Amount" at bounding box center [760, 134] width 57 height 10
click at [763, 144] on div "₹ 26,411.00" at bounding box center [760, 144] width 57 height 10
click at [763, 145] on div "₹ 26,411.00" at bounding box center [760, 144] width 57 height 10
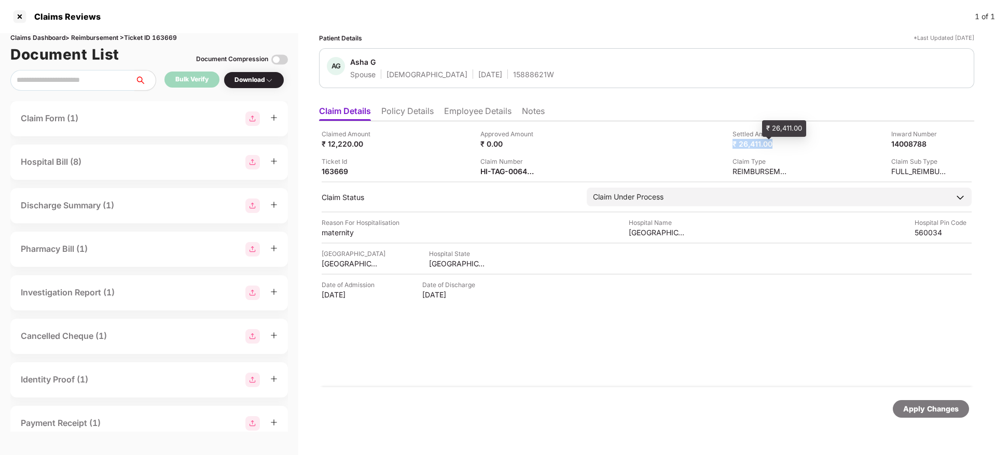
click at [763, 145] on div "₹ 26,411.00" at bounding box center [760, 144] width 57 height 10
drag, startPoint x: 761, startPoint y: 146, endPoint x: 675, endPoint y: 146, distance: 86.6
click at [675, 146] on div "Settled Amount ₹ 26,411.00" at bounding box center [714, 139] width 151 height 20
click at [766, 148] on div "₹ 26,411.00" at bounding box center [760, 144] width 57 height 10
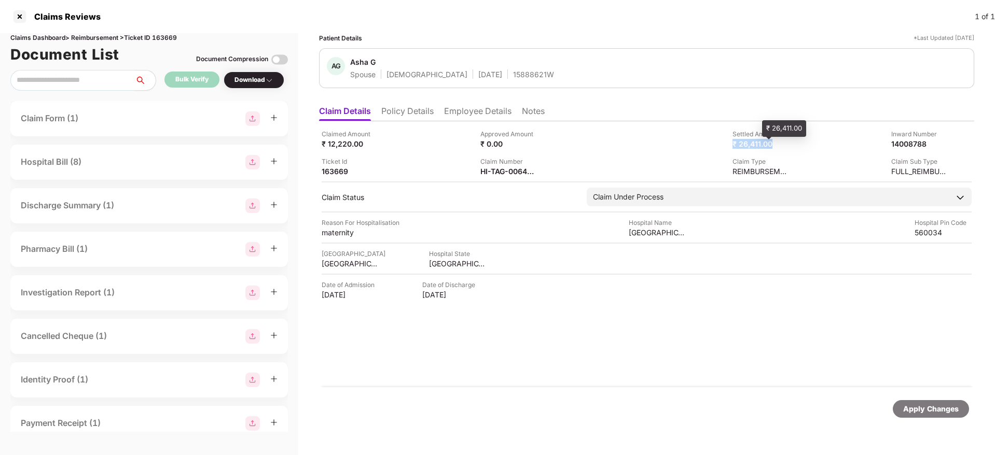
click at [766, 148] on div "₹ 26,411.00" at bounding box center [760, 144] width 57 height 10
click at [680, 148] on div "Settled Amount ₹ 26,411.00" at bounding box center [714, 139] width 151 height 20
click at [735, 144] on div "₹ 26,411.00" at bounding box center [760, 144] width 57 height 10
click at [687, 147] on div "Settled Amount ₹ 26,411.00" at bounding box center [714, 139] width 151 height 20
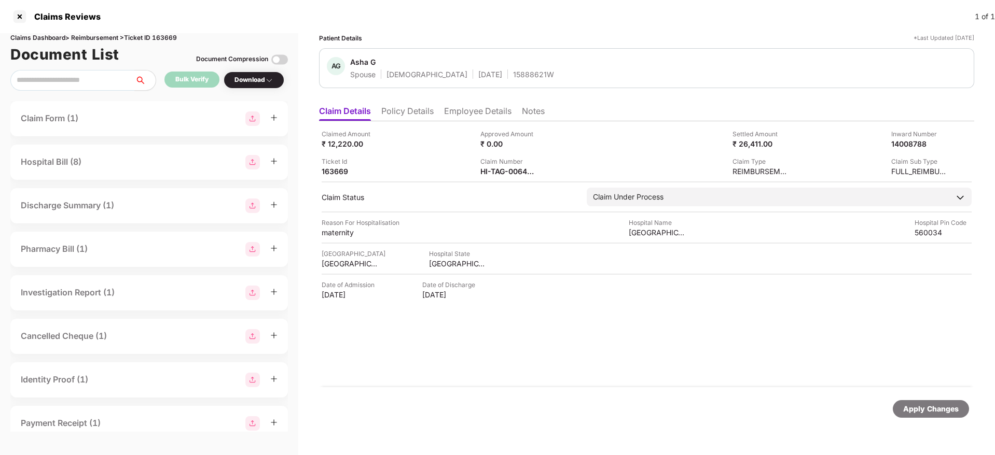
click at [416, 111] on li "Policy Details" at bounding box center [407, 113] width 52 height 15
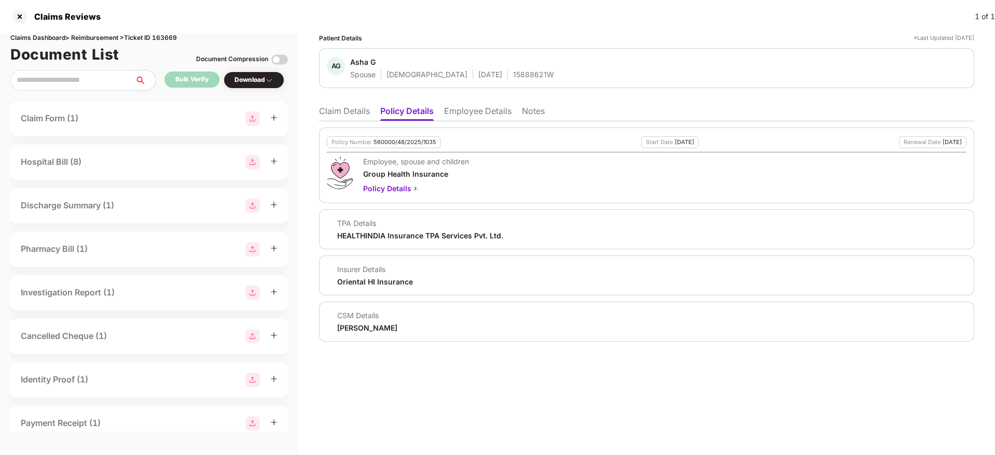
click at [340, 112] on li "Claim Details" at bounding box center [344, 113] width 51 height 15
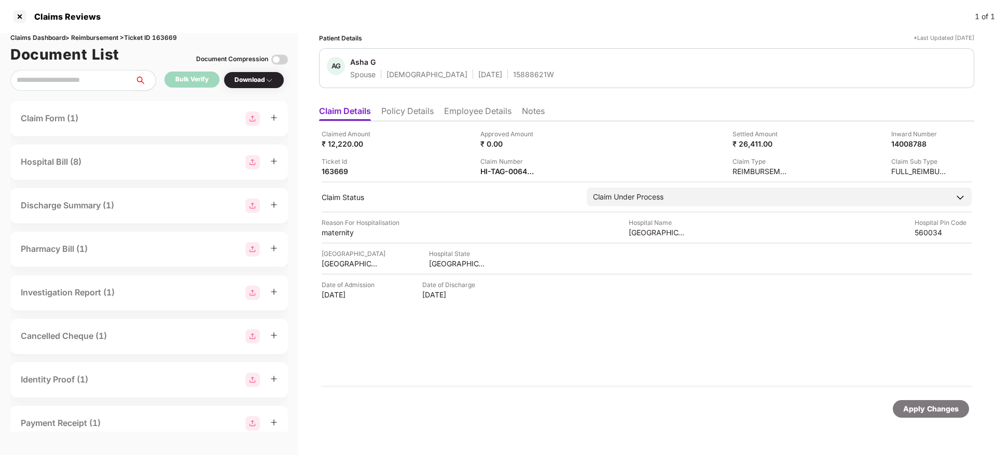
click at [513, 76] on div "15888621W" at bounding box center [533, 75] width 41 height 10
copy div "15888621W"
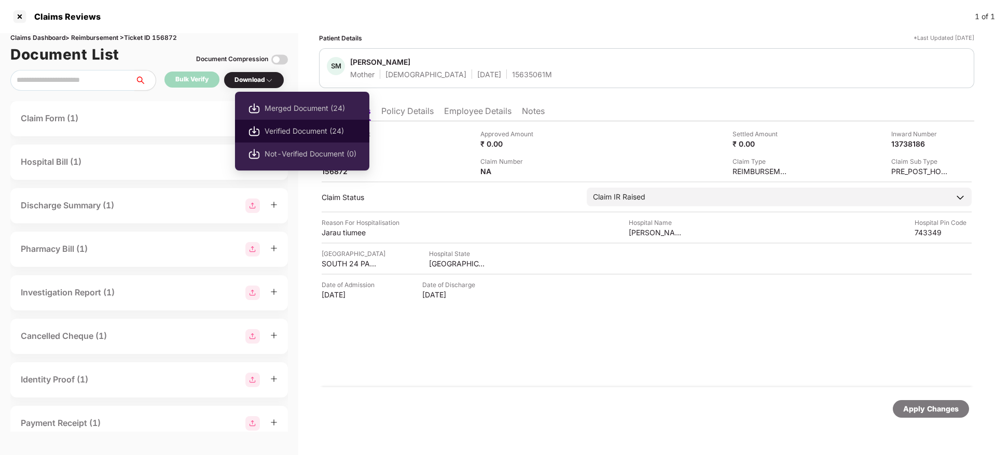
click at [290, 127] on span "Verified Document (24)" at bounding box center [311, 131] width 92 height 11
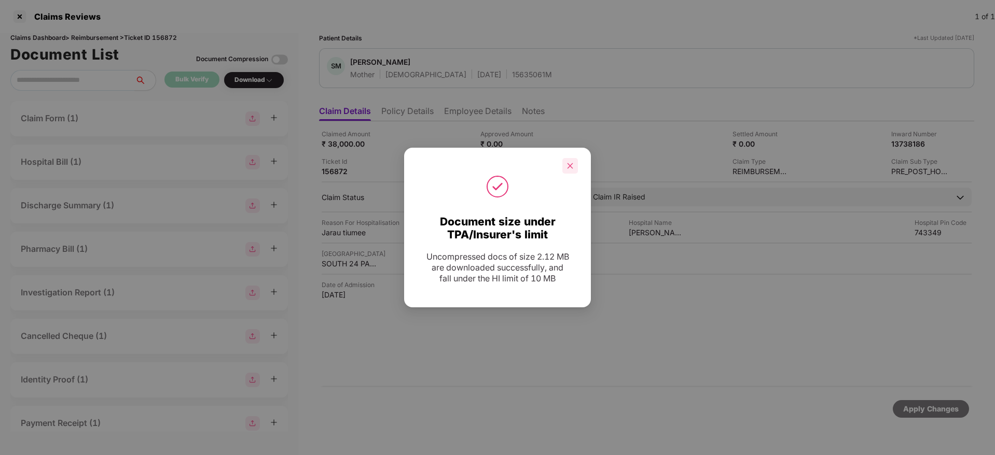
click at [575, 169] on div at bounding box center [570, 166] width 16 height 16
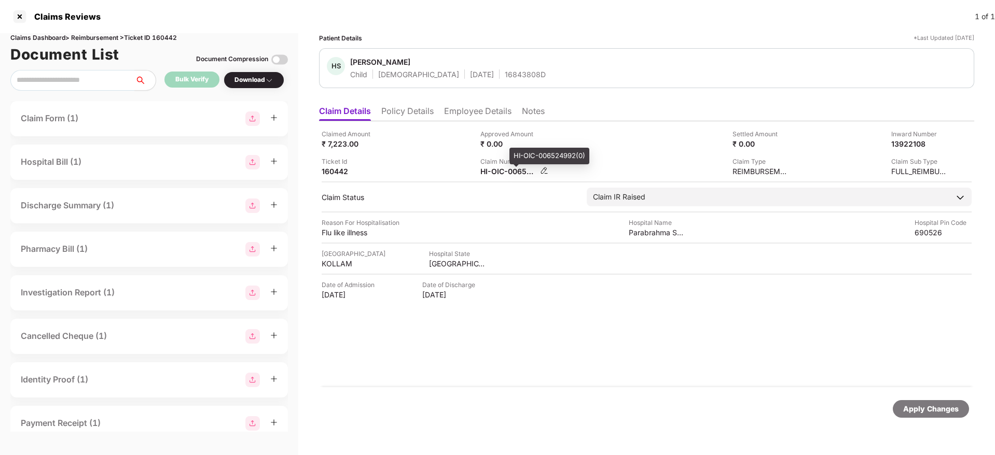
click at [504, 174] on div "HI-OIC-006524992(0)" at bounding box center [508, 172] width 57 height 10
click at [504, 173] on div "HI-OIC-006524992(0)" at bounding box center [508, 172] width 57 height 10
copy div
click at [406, 109] on li "Policy Details" at bounding box center [407, 113] width 52 height 15
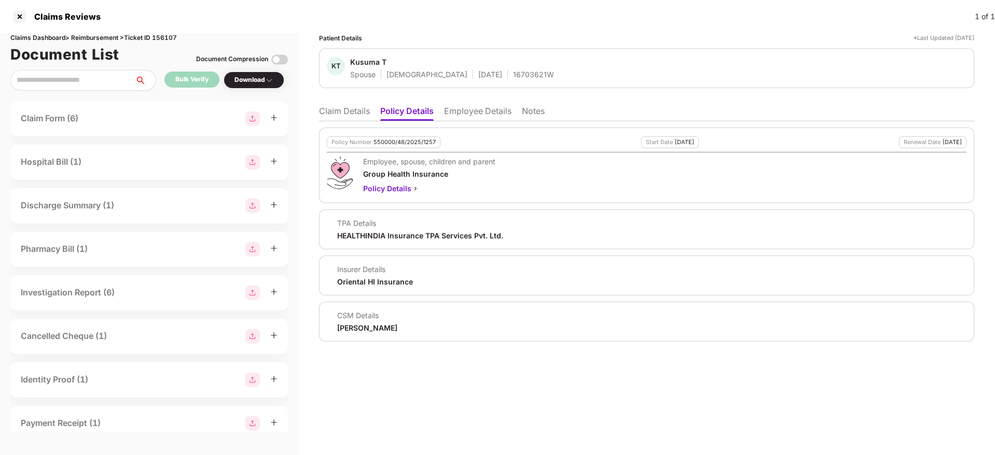
click at [353, 104] on ul "Claim Details Policy Details Employee Details Notes" at bounding box center [646, 111] width 655 height 21
click at [353, 117] on li "Claim Details" at bounding box center [344, 113] width 51 height 15
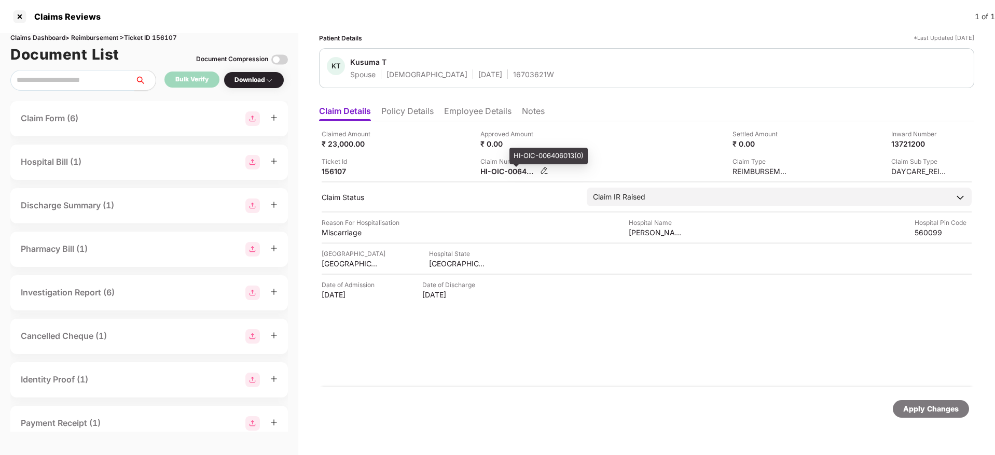
click at [501, 171] on div "HI-OIC-006406013(0)" at bounding box center [508, 172] width 57 height 10
copy div
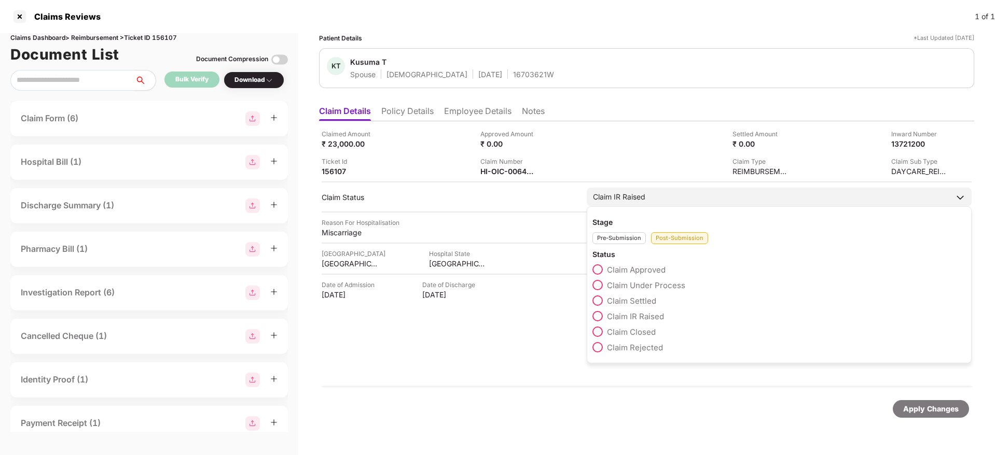
click at [595, 330] on span at bounding box center [597, 332] width 10 height 10
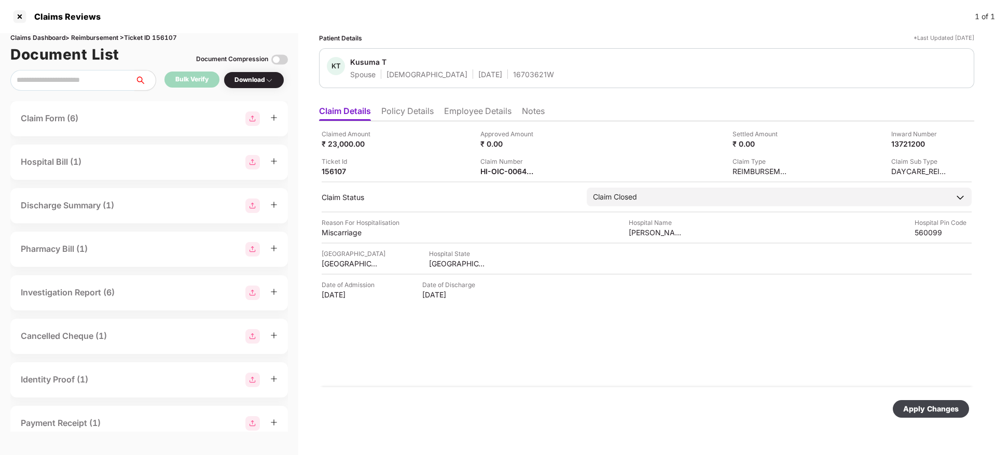
click at [912, 412] on div "Apply Changes" at bounding box center [931, 409] width 56 height 11
